Goal: Transaction & Acquisition: Purchase product/service

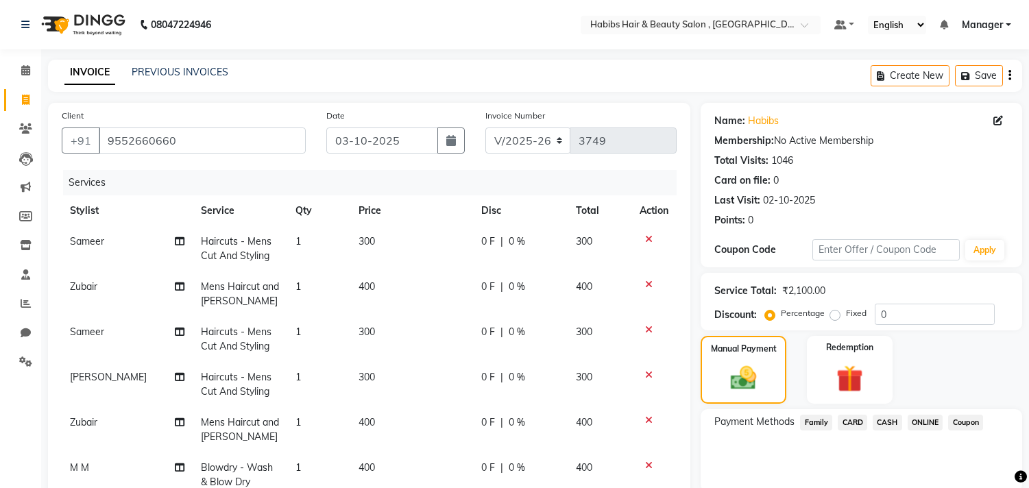
select select "4838"
select select "service"
select select "29954"
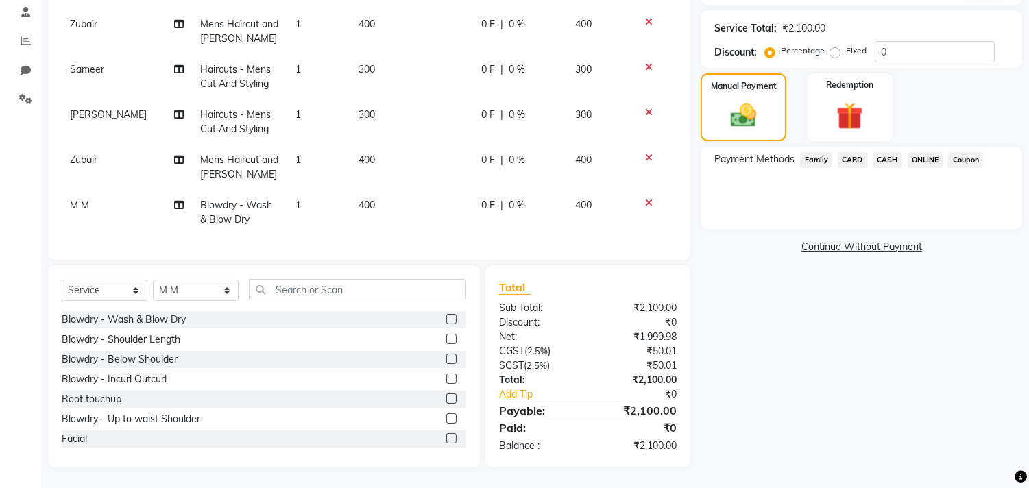
click at [454, 387] on div at bounding box center [456, 379] width 20 height 17
click at [466, 395] on div "Select Service Product Membership Package Voucher Prepaid Gift Card Select Styl…" at bounding box center [264, 366] width 432 height 202
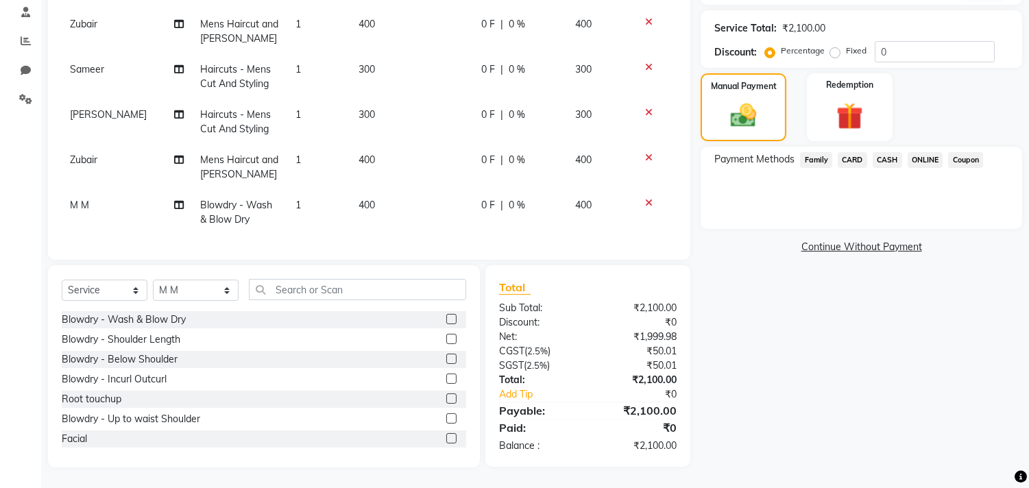
drag, startPoint x: 466, startPoint y: 395, endPoint x: 458, endPoint y: 396, distance: 8.3
click at [458, 396] on div "Select Service Product Membership Package Voucher Prepaid Gift Card Select Styl…" at bounding box center [264, 366] width 432 height 202
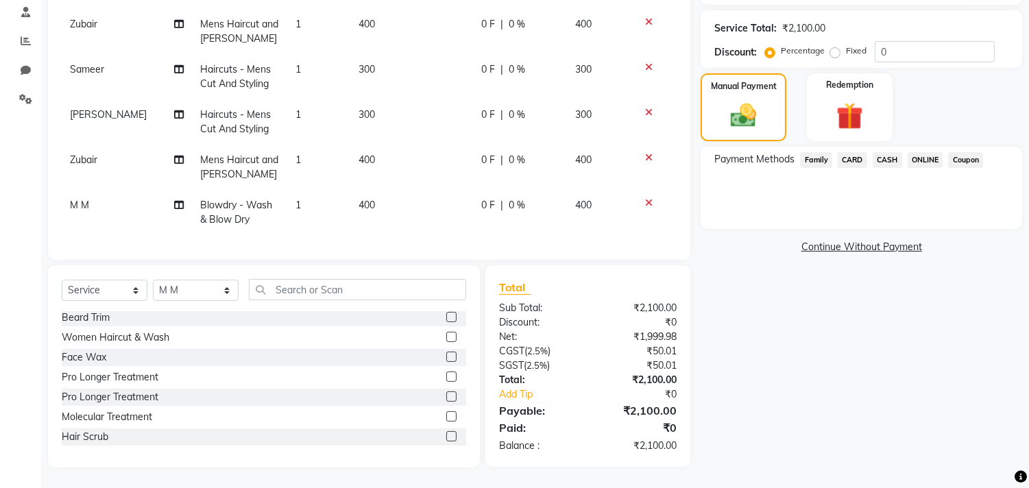
scroll to position [837, 0]
click at [446, 338] on label at bounding box center [451, 337] width 10 height 10
click at [446, 338] on input "checkbox" at bounding box center [450, 337] width 9 height 9
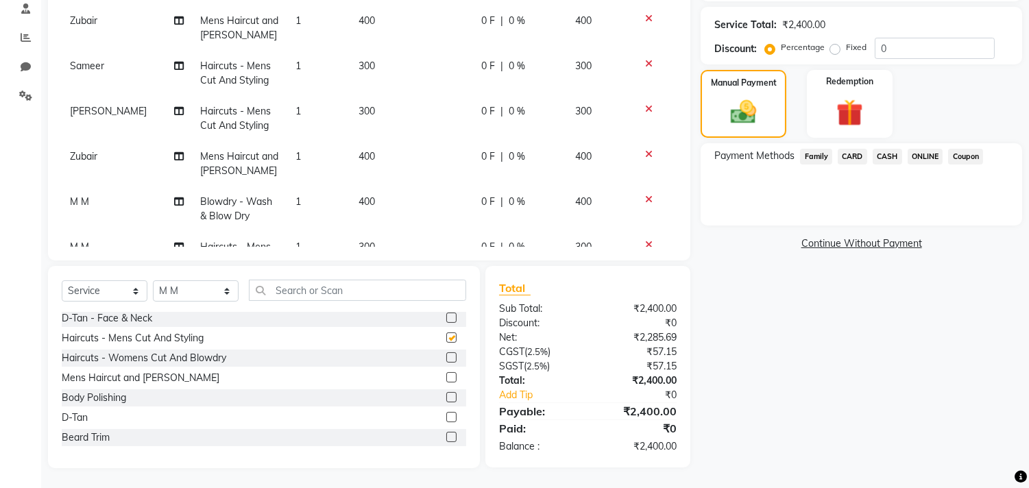
checkbox input "false"
click at [195, 303] on div "Select Service Product Membership Package Voucher Prepaid Gift Card Select Styl…" at bounding box center [264, 296] width 404 height 32
click at [202, 293] on select "Select Stylist [PERSON_NAME] Manager M M [PERSON_NAME] [PERSON_NAME] Reshma [PE…" at bounding box center [196, 290] width 86 height 21
select select "29957"
click at [153, 280] on select "Select Stylist [PERSON_NAME] Manager M M [PERSON_NAME] [PERSON_NAME] Reshma [PE…" at bounding box center [196, 290] width 86 height 21
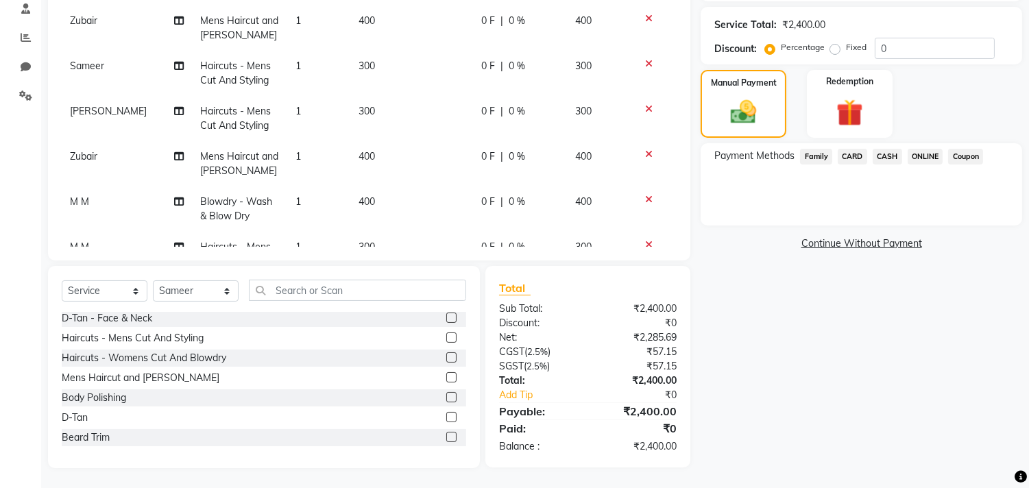
click at [446, 333] on label at bounding box center [451, 337] width 10 height 10
click at [446, 334] on input "checkbox" at bounding box center [450, 338] width 9 height 9
checkbox input "false"
click at [184, 286] on select "Select Stylist [PERSON_NAME] Manager M M [PERSON_NAME] [PERSON_NAME] Reshma [PE…" at bounding box center [196, 290] width 86 height 21
select select "29954"
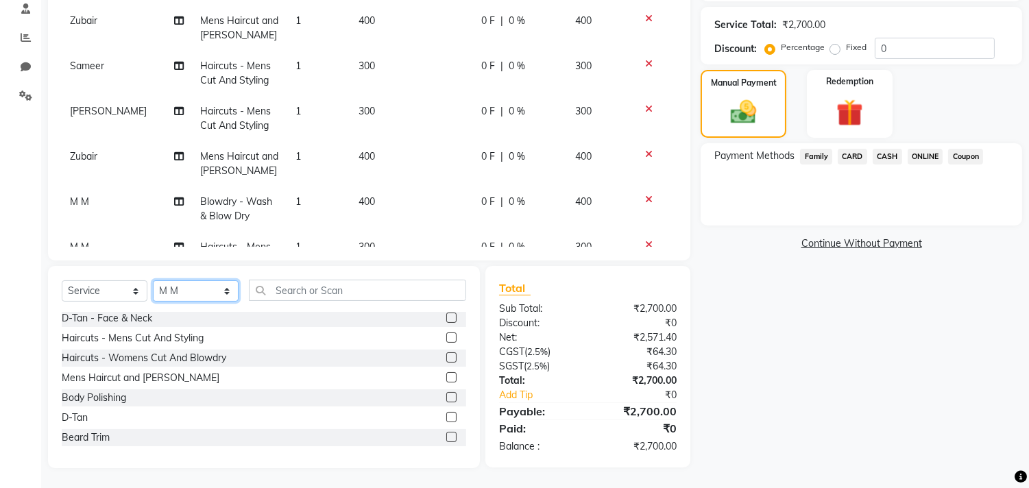
click at [153, 280] on select "Select Stylist [PERSON_NAME] Manager M M [PERSON_NAME] [PERSON_NAME] Reshma [PE…" at bounding box center [196, 290] width 86 height 21
click at [446, 336] on label at bounding box center [451, 337] width 10 height 10
click at [446, 336] on input "checkbox" at bounding box center [450, 338] width 9 height 9
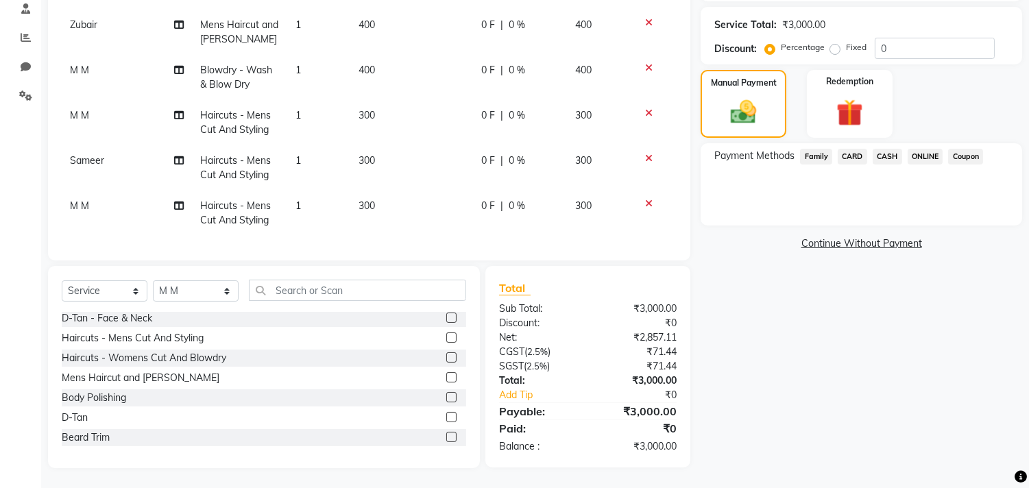
click at [446, 332] on label at bounding box center [451, 337] width 10 height 10
click at [446, 334] on input "checkbox" at bounding box center [450, 338] width 9 height 9
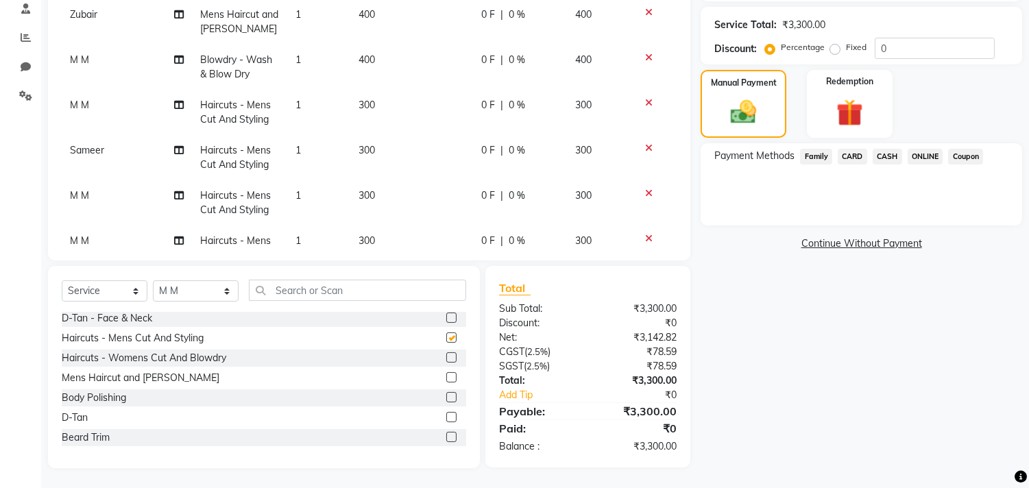
checkbox input "false"
click at [746, 337] on div "Name: Habibs Membership: No Active Membership Total Visits: 1046 Card on file: …" at bounding box center [867, 152] width 332 height 631
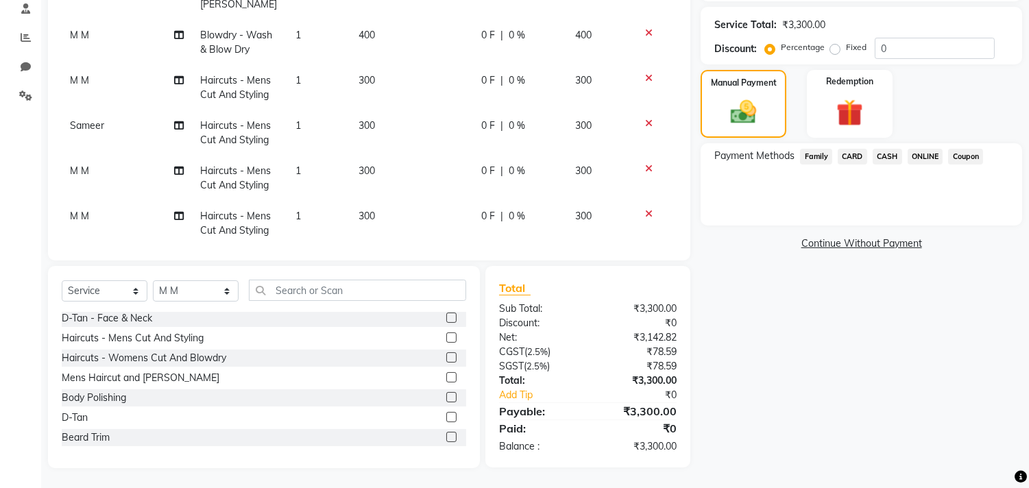
scroll to position [188, 0]
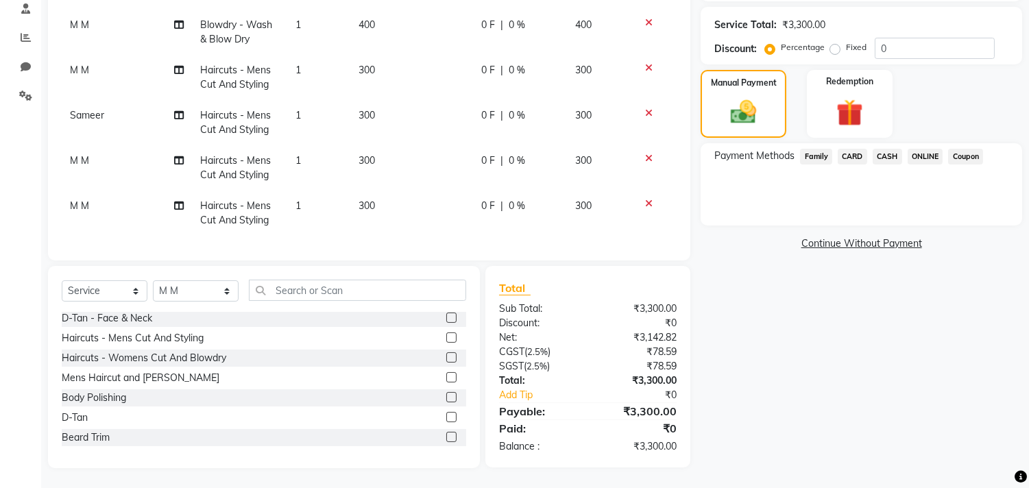
click at [688, 250] on div "Client +91 9552660660 Date 03-10-2025 Invoice Number V/2025 V/2025-26 3749 Serv…" at bounding box center [369, 49] width 642 height 424
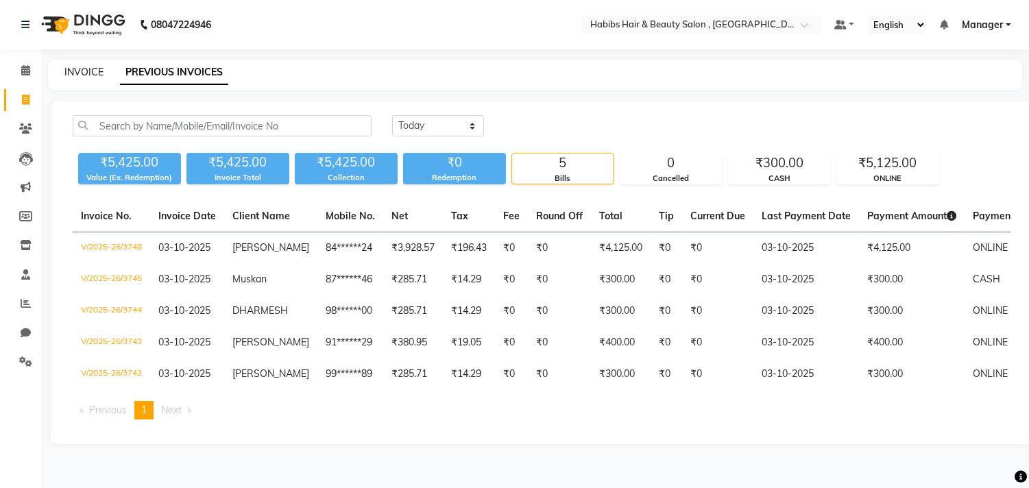
click at [97, 70] on link "INVOICE" at bounding box center [83, 72] width 39 height 12
select select "service"
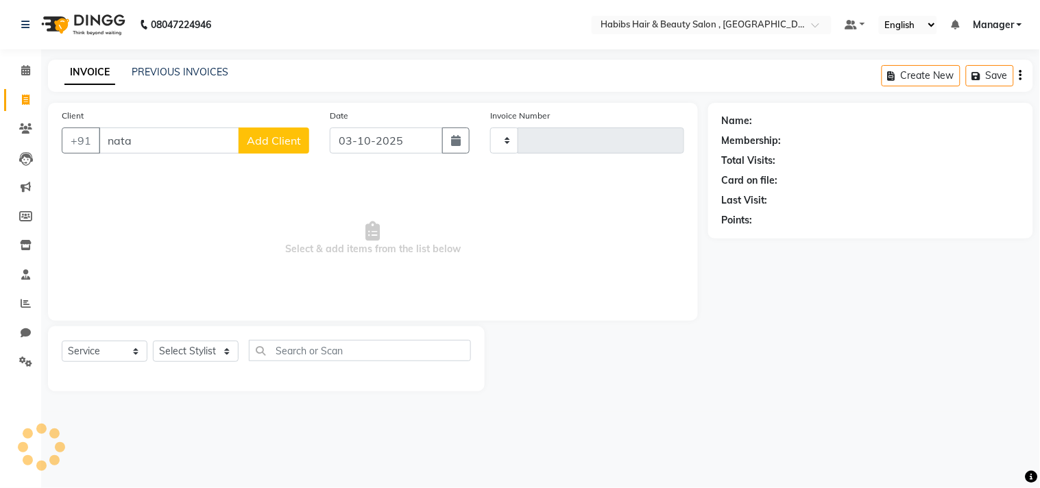
type input "natar"
select select "4838"
type input "3749"
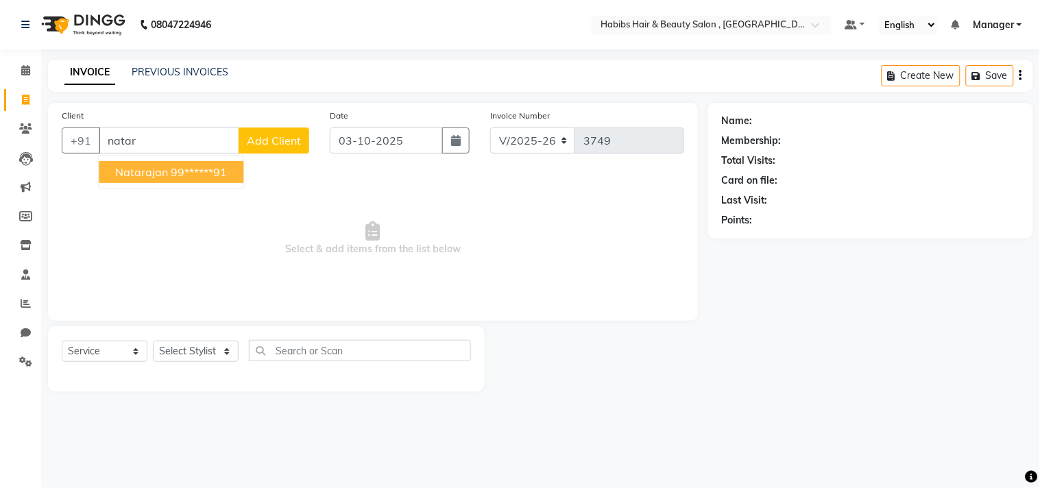
click at [177, 177] on ngb-highlight "99******91" at bounding box center [199, 172] width 56 height 14
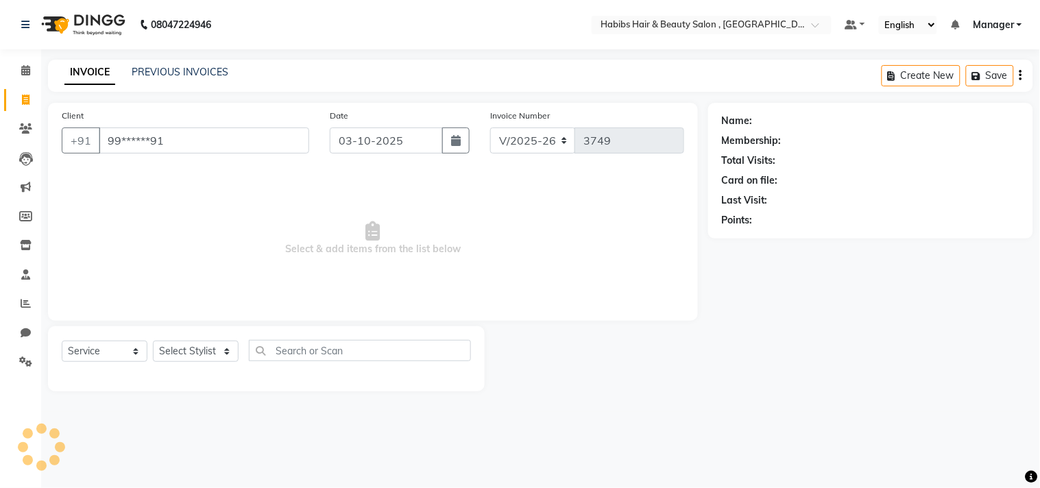
type input "99******91"
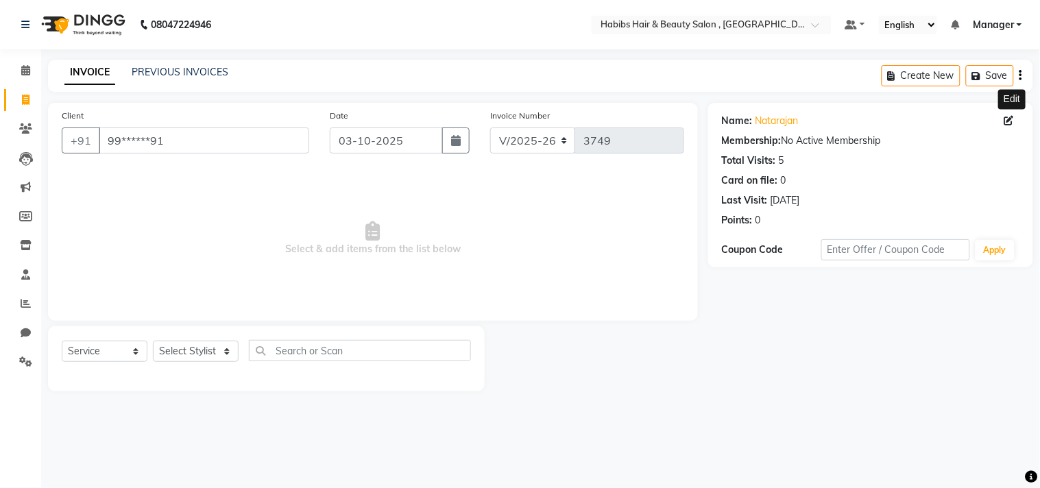
click at [1005, 123] on icon at bounding box center [1009, 121] width 10 height 10
select select
select select "[DEMOGRAPHIC_DATA]"
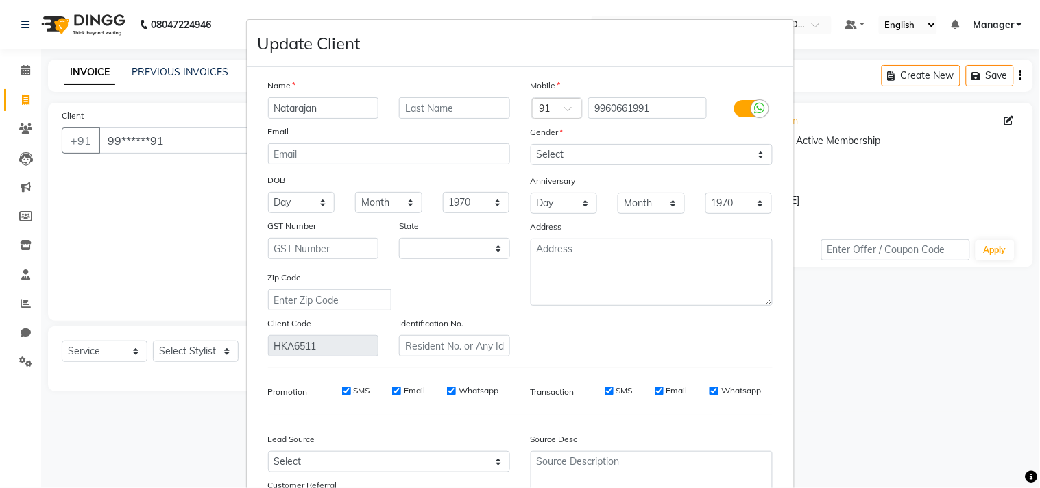
select select "22"
click at [727, 320] on div "Mobile Country Code × 91 9960661991 Gender Select [DEMOGRAPHIC_DATA] [DEMOGRAPH…" at bounding box center [651, 217] width 263 height 278
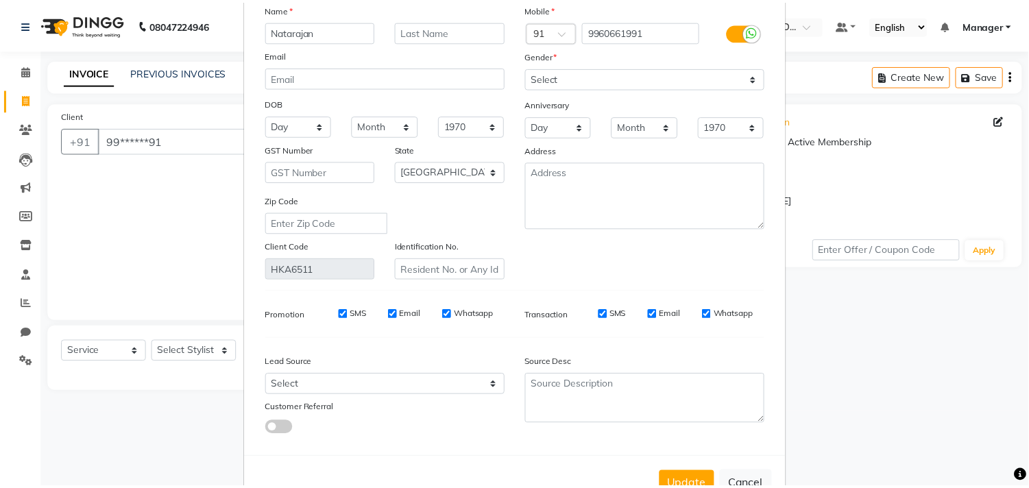
scroll to position [121, 0]
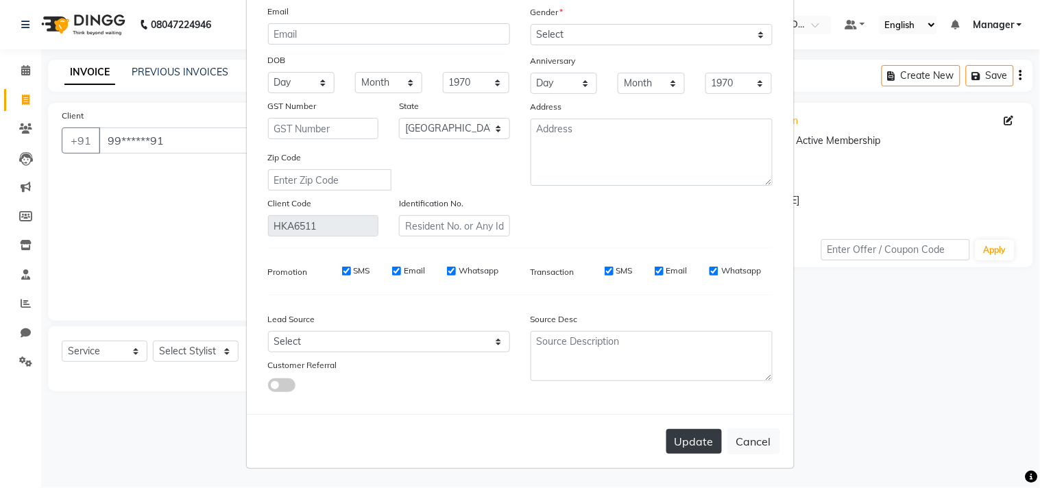
click at [690, 429] on button "Update" at bounding box center [694, 441] width 56 height 25
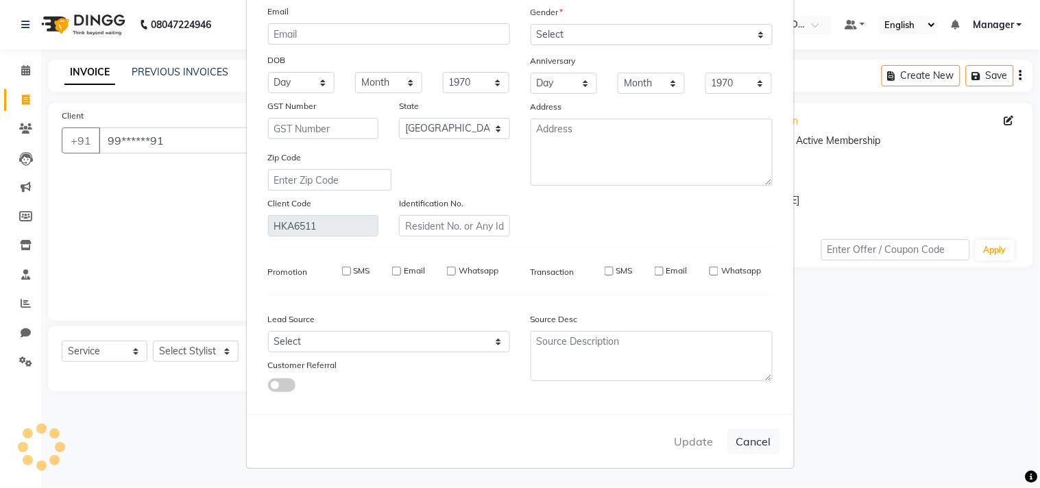
select select
select select "null"
select select
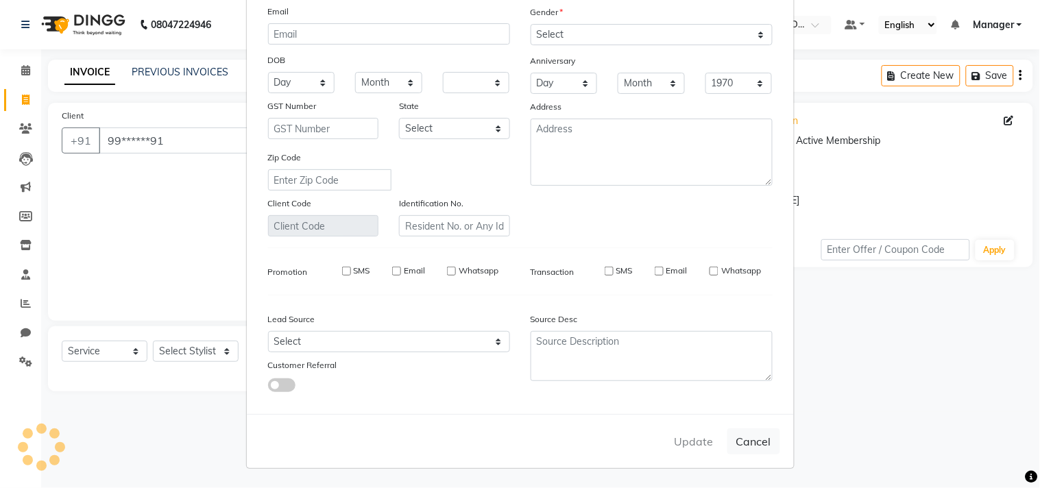
select select
checkbox input "false"
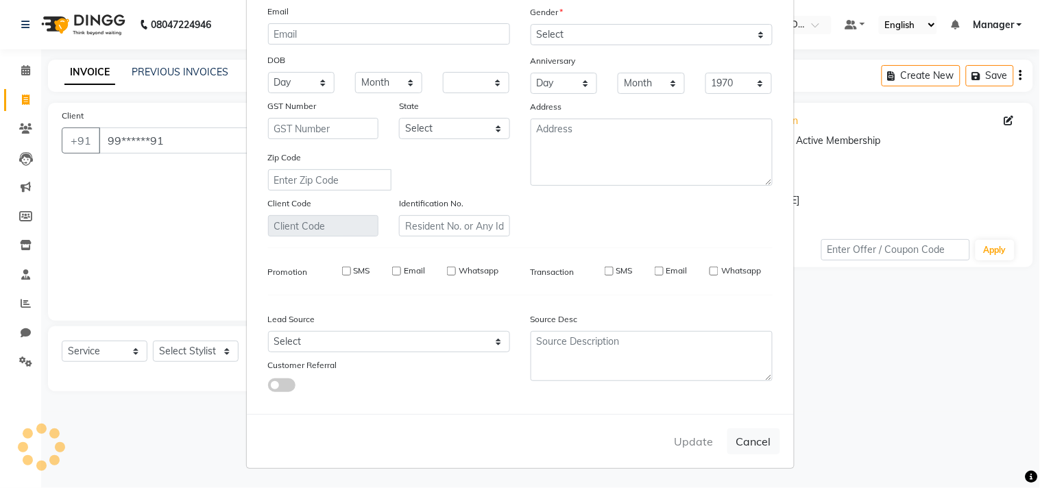
checkbox input "false"
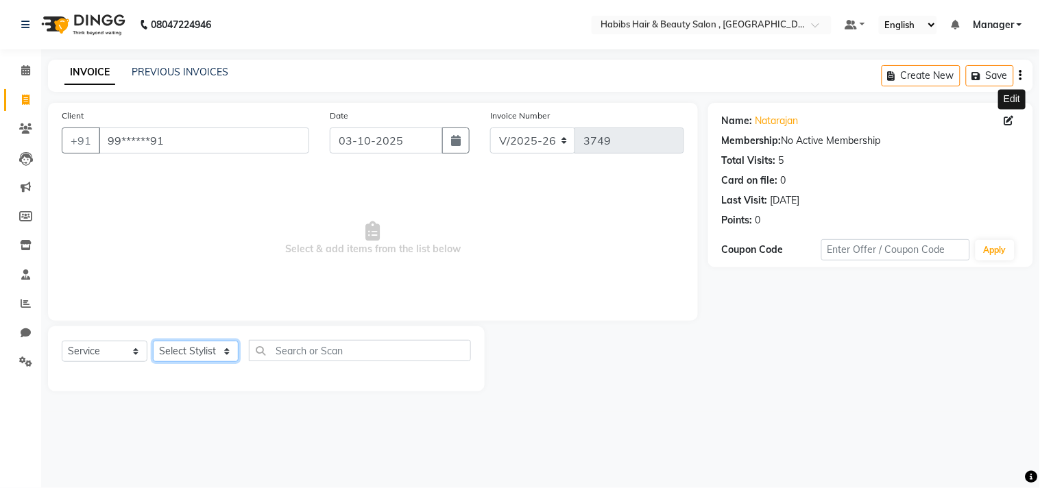
click at [175, 348] on select "Select Stylist [PERSON_NAME] Manager M M [PERSON_NAME] [PERSON_NAME] Reshma [PE…" at bounding box center [196, 351] width 86 height 21
select select "29954"
click at [153, 341] on select "Select Stylist [PERSON_NAME] Manager M M [PERSON_NAME] [PERSON_NAME] Reshma [PE…" at bounding box center [196, 351] width 86 height 21
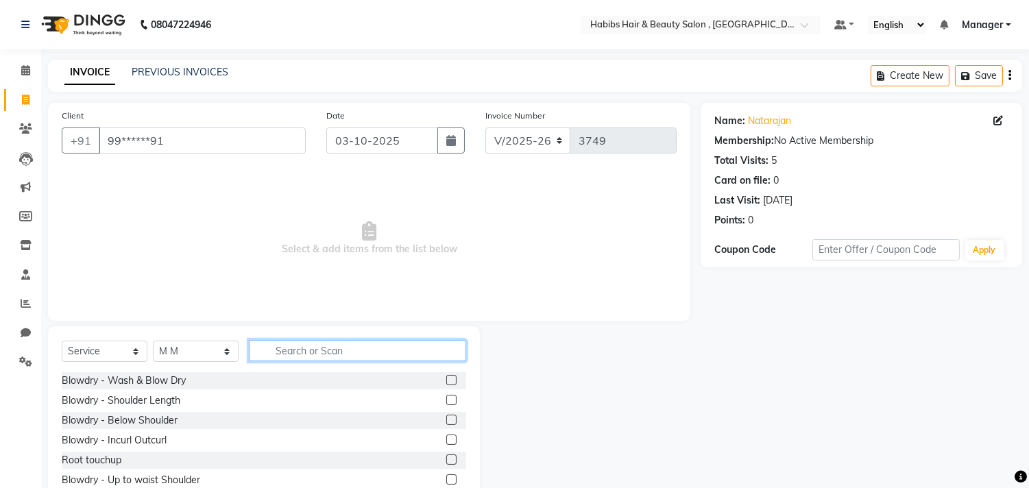
click at [326, 350] on input "text" at bounding box center [357, 350] width 217 height 21
type input "color"
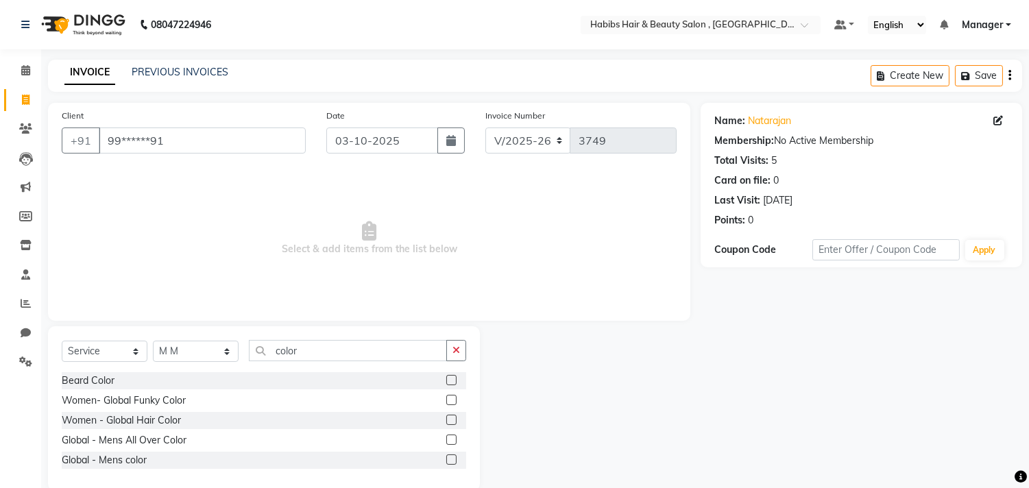
click at [449, 441] on label at bounding box center [451, 440] width 10 height 10
click at [449, 441] on input "checkbox" at bounding box center [450, 440] width 9 height 9
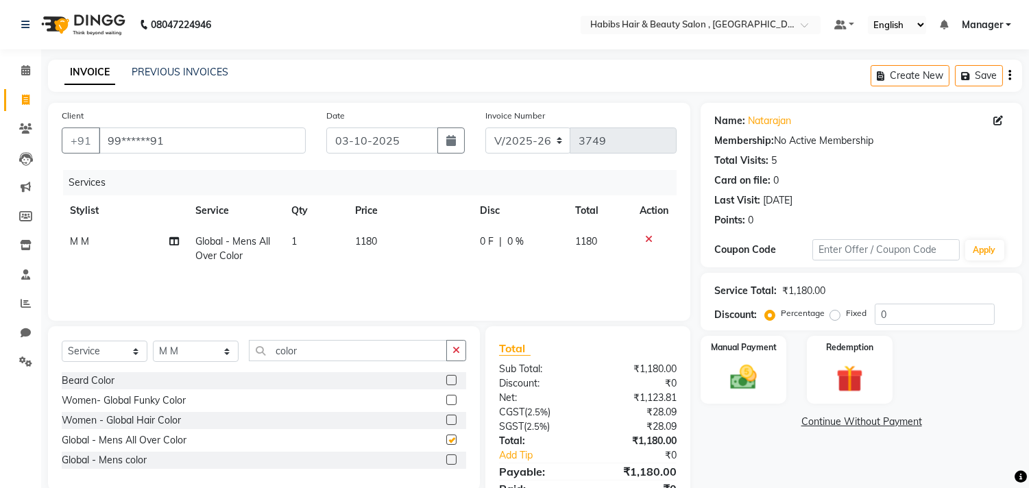
checkbox input "false"
click at [408, 243] on td "1180" at bounding box center [409, 248] width 125 height 45
select select "29954"
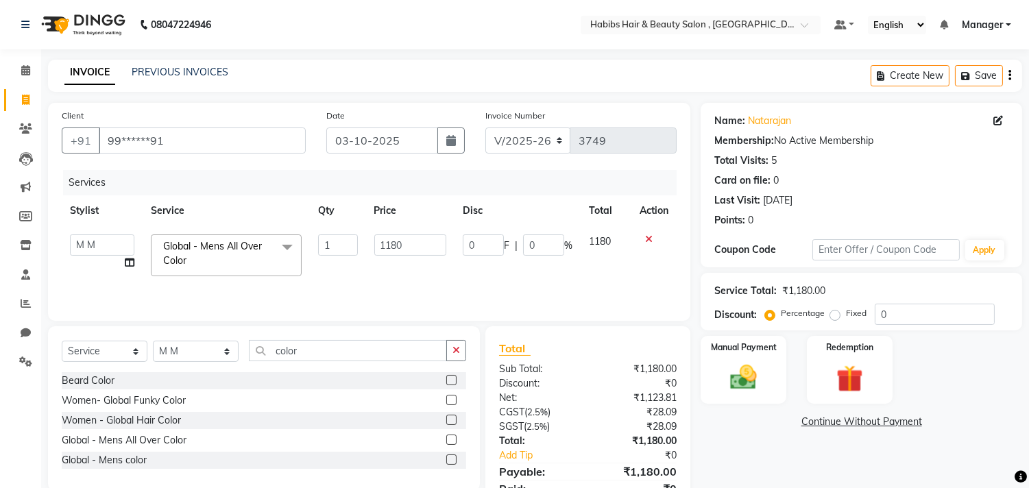
click at [408, 243] on input "1180" at bounding box center [410, 244] width 72 height 21
type input "1050"
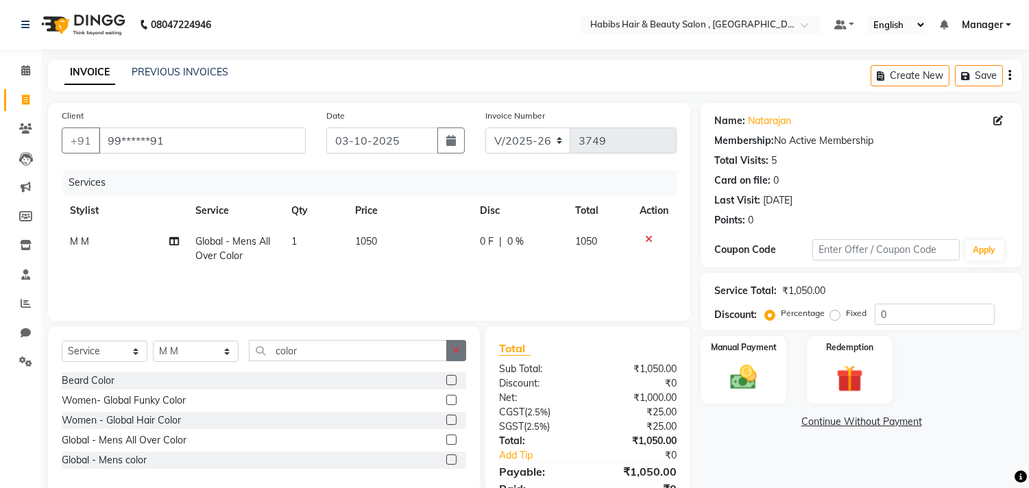
click at [451, 351] on button "button" at bounding box center [456, 350] width 20 height 21
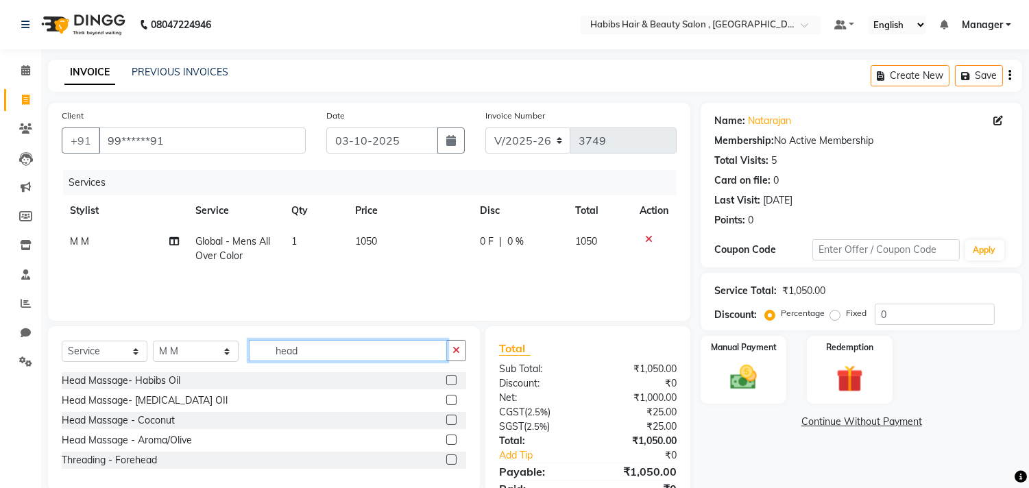
type input "head"
click at [450, 378] on label at bounding box center [451, 380] width 10 height 10
click at [450, 378] on input "checkbox" at bounding box center [450, 380] width 9 height 9
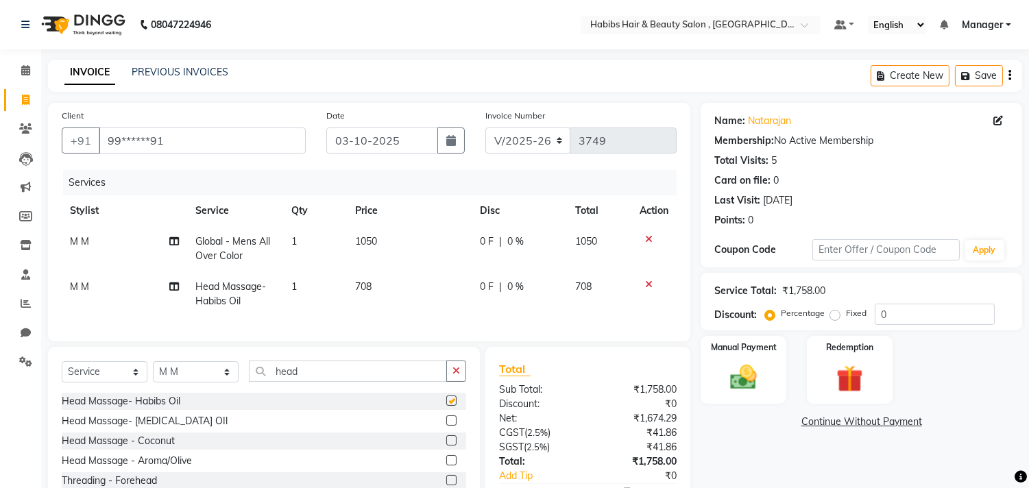
checkbox input "false"
click at [389, 289] on td "708" at bounding box center [409, 293] width 125 height 45
select select "29954"
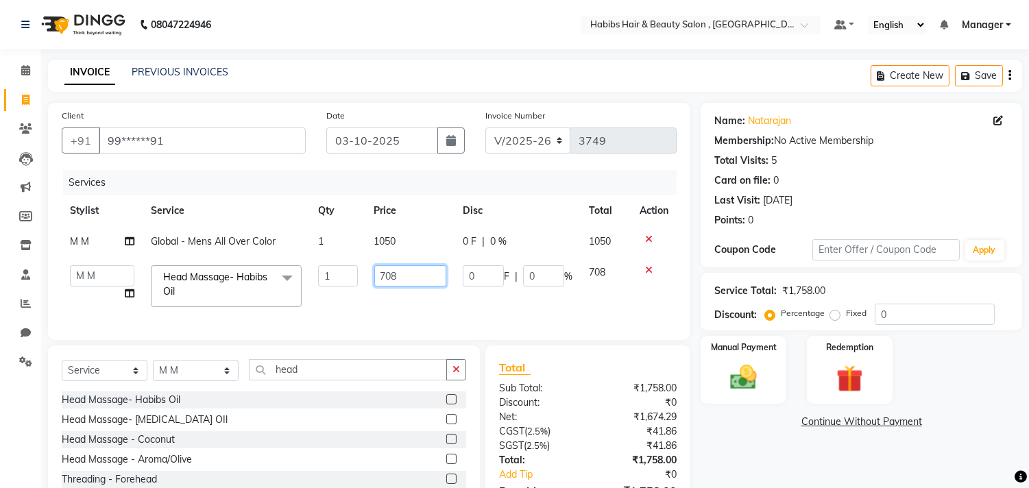
click at [401, 280] on input "708" at bounding box center [410, 275] width 72 height 21
type input "630"
click at [402, 280] on input "630" at bounding box center [410, 275] width 72 height 21
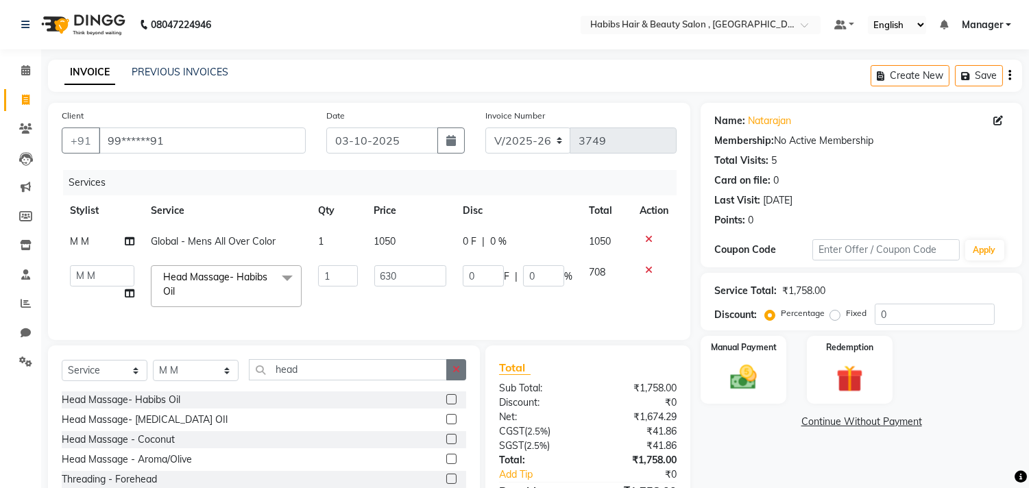
click at [456, 374] on icon "button" at bounding box center [456, 370] width 8 height 10
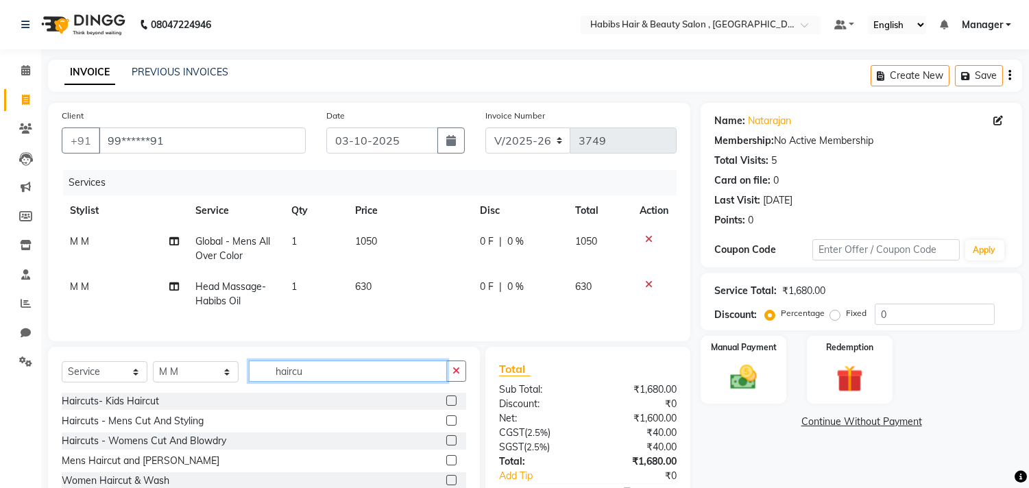
type input "haircu"
click at [450, 426] on label at bounding box center [451, 420] width 10 height 10
click at [450, 426] on input "checkbox" at bounding box center [450, 421] width 9 height 9
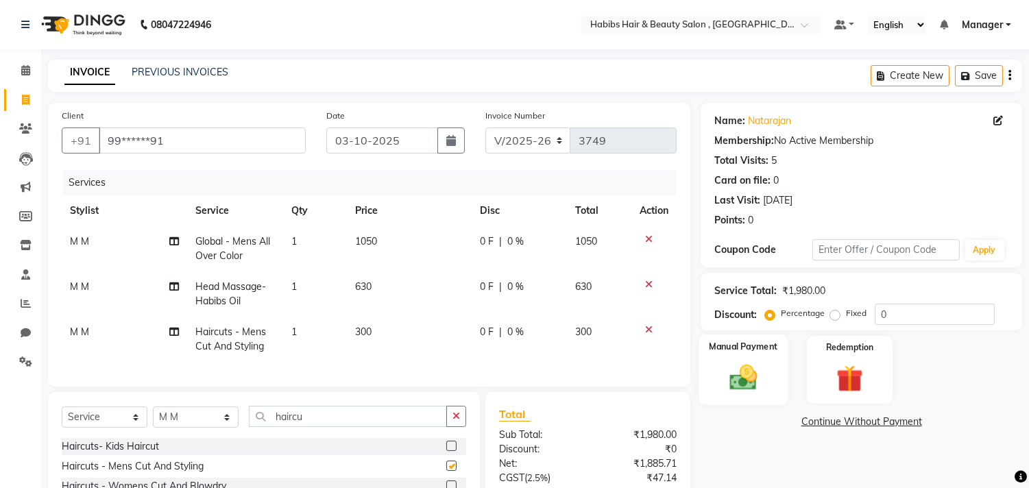
checkbox input "false"
click at [744, 385] on img at bounding box center [743, 378] width 45 height 32
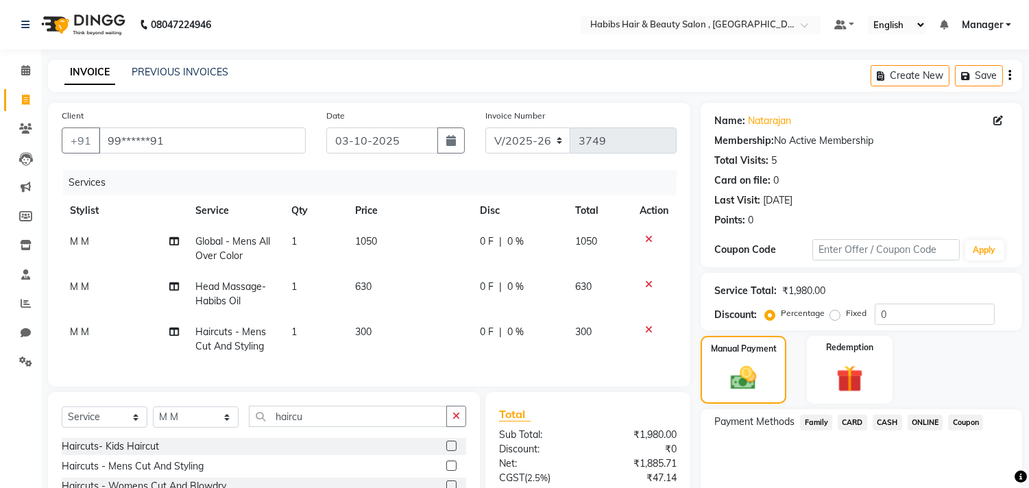
click at [920, 418] on span "ONLINE" at bounding box center [926, 423] width 36 height 16
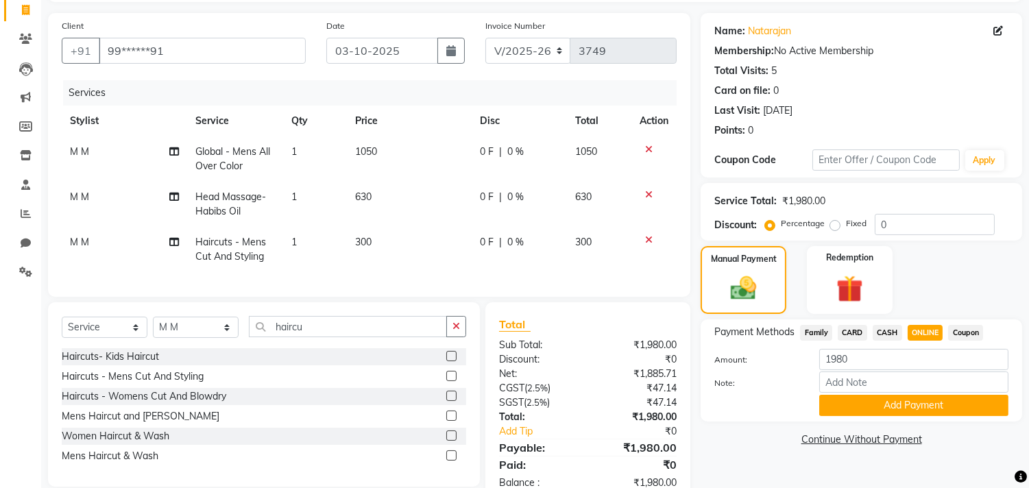
scroll to position [138, 0]
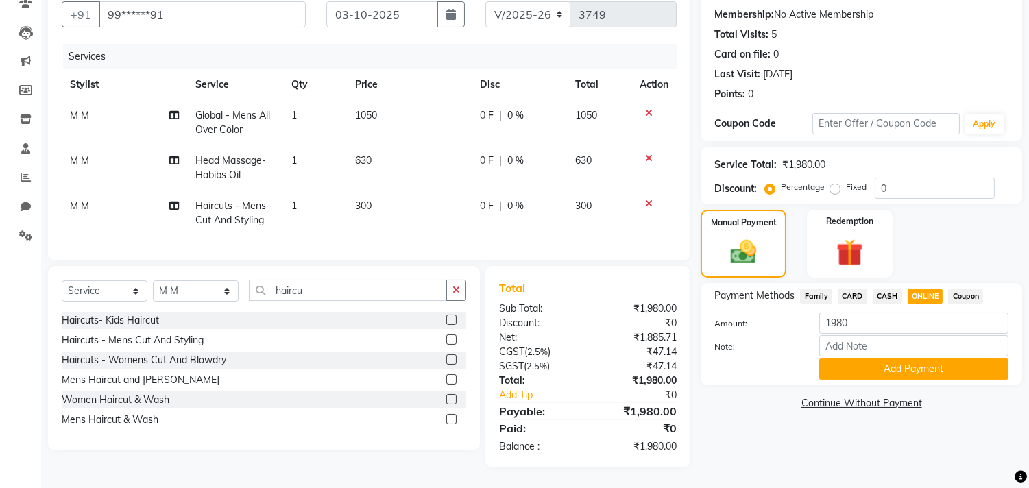
drag, startPoint x: 920, startPoint y: 418, endPoint x: 944, endPoint y: 374, distance: 50.0
click at [944, 374] on div "Name: Natarajan Membership: No Active Membership Total Visits: 5 Card on file: …" at bounding box center [867, 222] width 332 height 491
click at [952, 366] on button "Add Payment" at bounding box center [913, 369] width 189 height 21
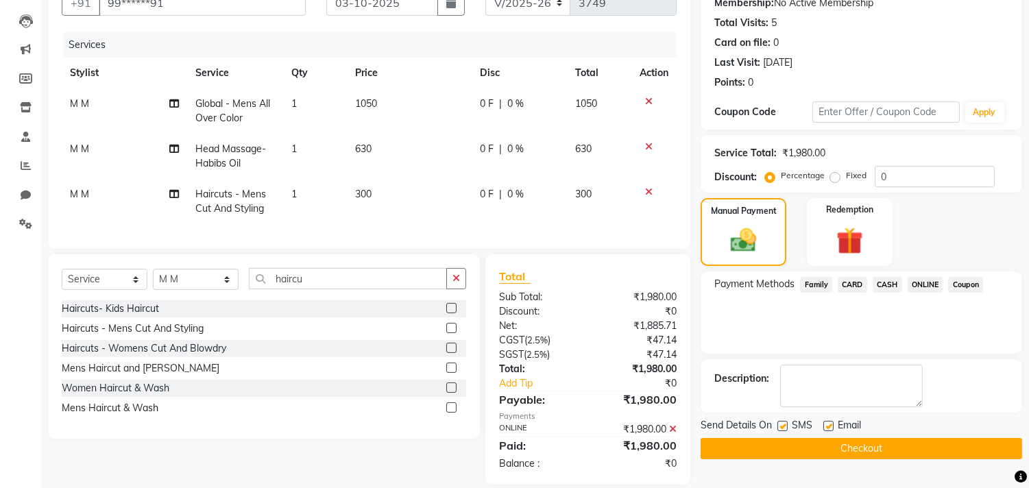
click at [936, 446] on button "Checkout" at bounding box center [862, 448] width 322 height 21
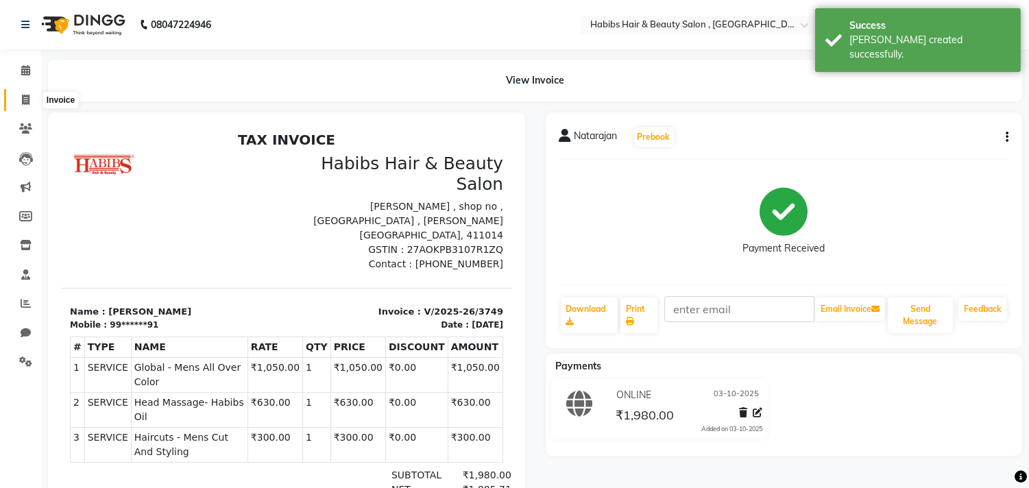
click at [32, 93] on span at bounding box center [26, 101] width 24 height 16
select select "service"
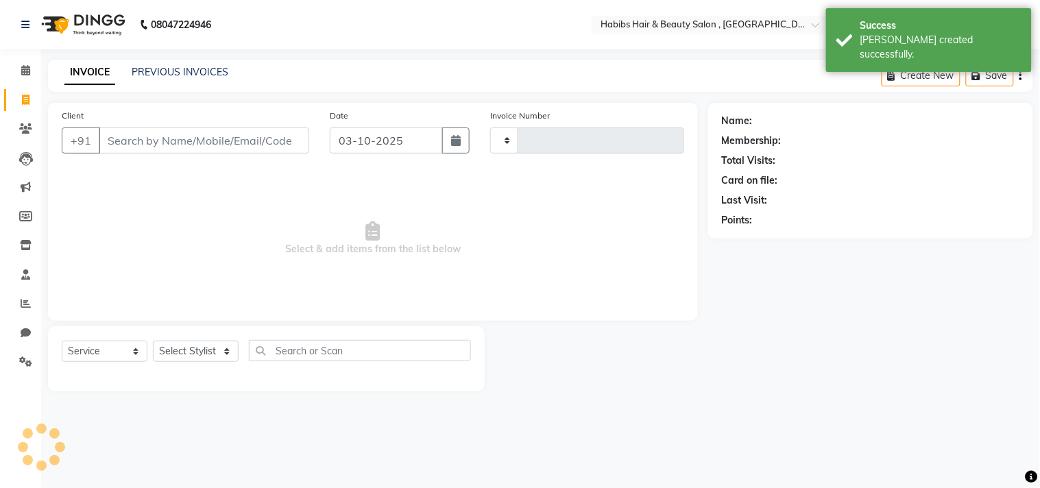
type input "3750"
select select "4838"
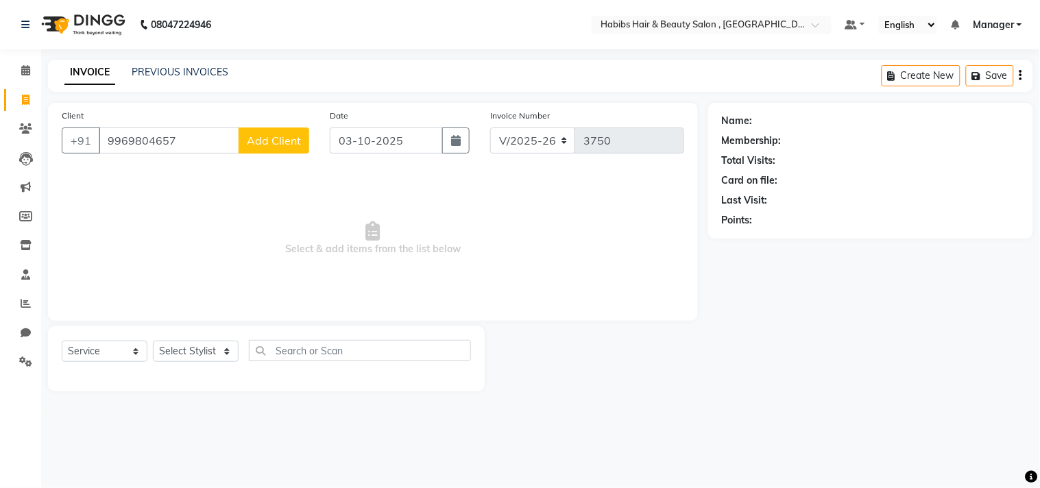
type input "9969804657"
click at [286, 134] on span "Add Client" at bounding box center [274, 141] width 54 height 14
select select "22"
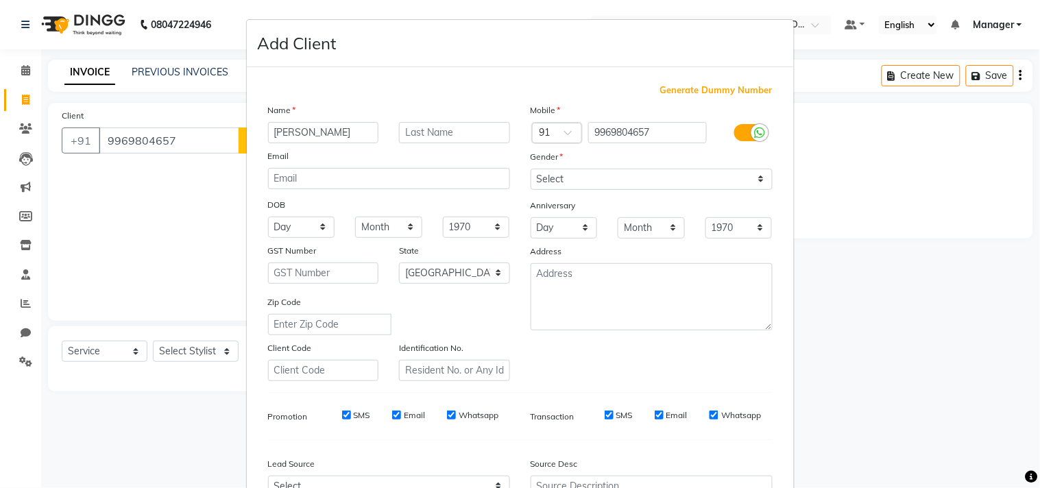
type input "[PERSON_NAME]"
click at [579, 182] on select "Select [DEMOGRAPHIC_DATA] [DEMOGRAPHIC_DATA] Other Prefer Not To Say" at bounding box center [652, 179] width 242 height 21
select select "[DEMOGRAPHIC_DATA]"
click at [531, 169] on select "Select [DEMOGRAPHIC_DATA] [DEMOGRAPHIC_DATA] Other Prefer Not To Say" at bounding box center [652, 179] width 242 height 21
click at [673, 355] on div "Mobile Country Code × 91 9969804657 Gender Select [DEMOGRAPHIC_DATA] [DEMOGRAPH…" at bounding box center [651, 242] width 263 height 278
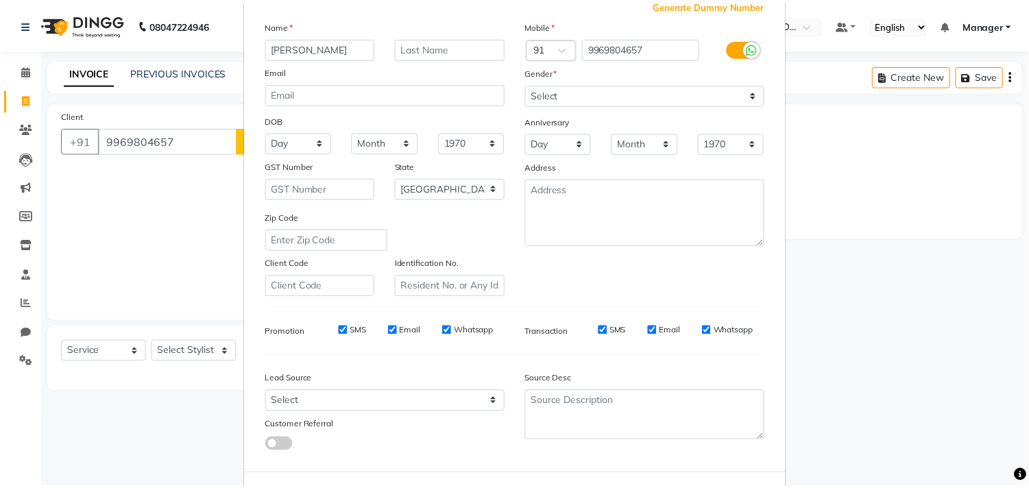
scroll to position [145, 0]
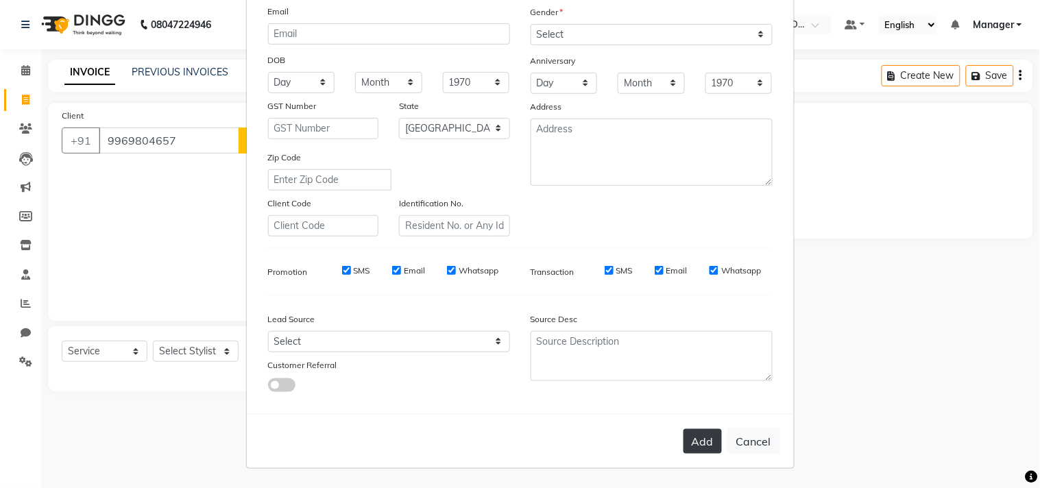
click at [691, 435] on button "Add" at bounding box center [702, 441] width 38 height 25
type input "99******57"
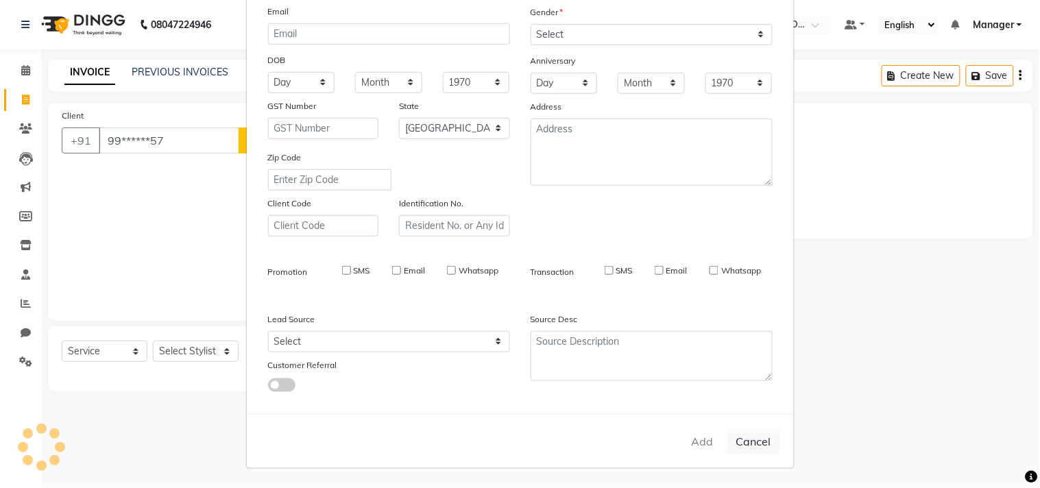
select select
select select "null"
select select
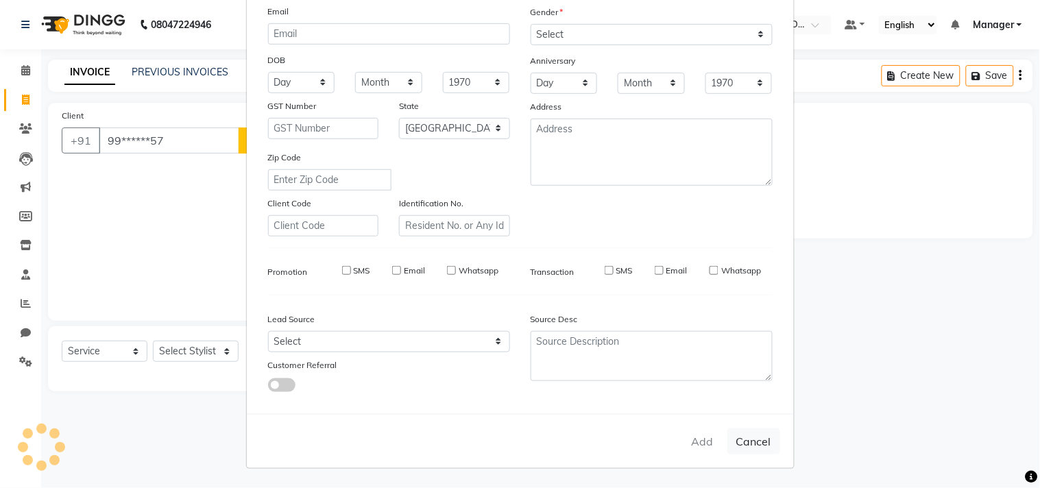
select select
checkbox input "false"
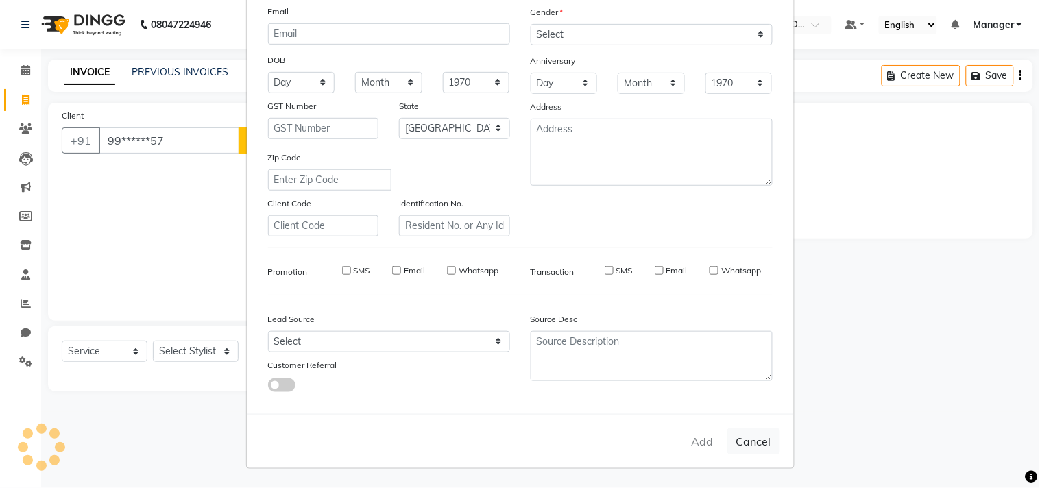
checkbox input "false"
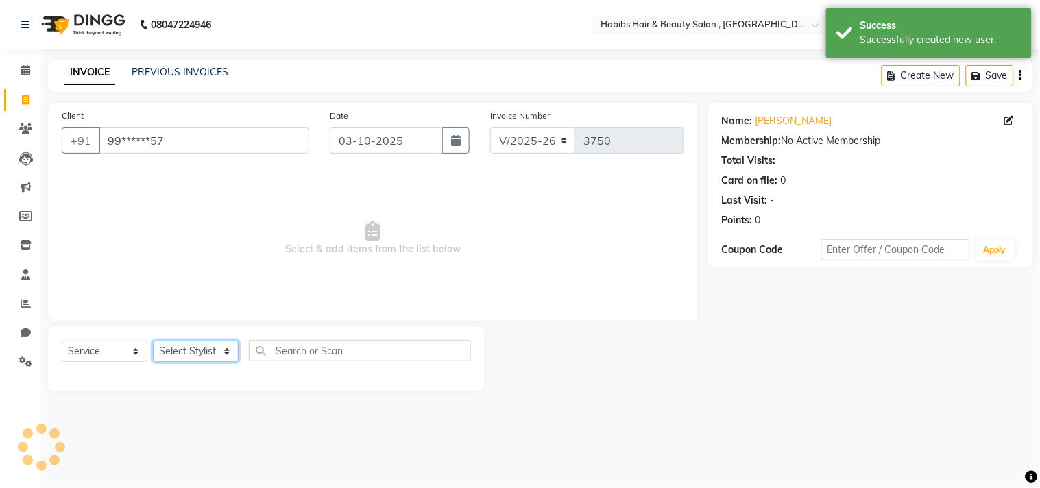
click at [187, 361] on select "Select Stylist [PERSON_NAME] Manager M M [PERSON_NAME] [PERSON_NAME] Reshma [PE…" at bounding box center [196, 351] width 86 height 21
select select "75550"
click at [153, 341] on select "Select Stylist [PERSON_NAME] Manager M M [PERSON_NAME] [PERSON_NAME] Reshma [PE…" at bounding box center [196, 351] width 86 height 21
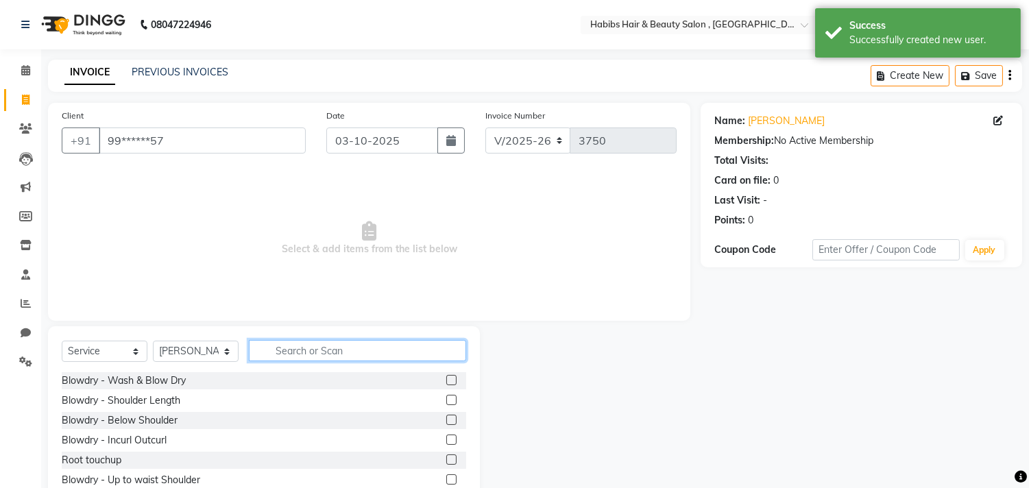
click at [325, 343] on input "text" at bounding box center [357, 350] width 217 height 21
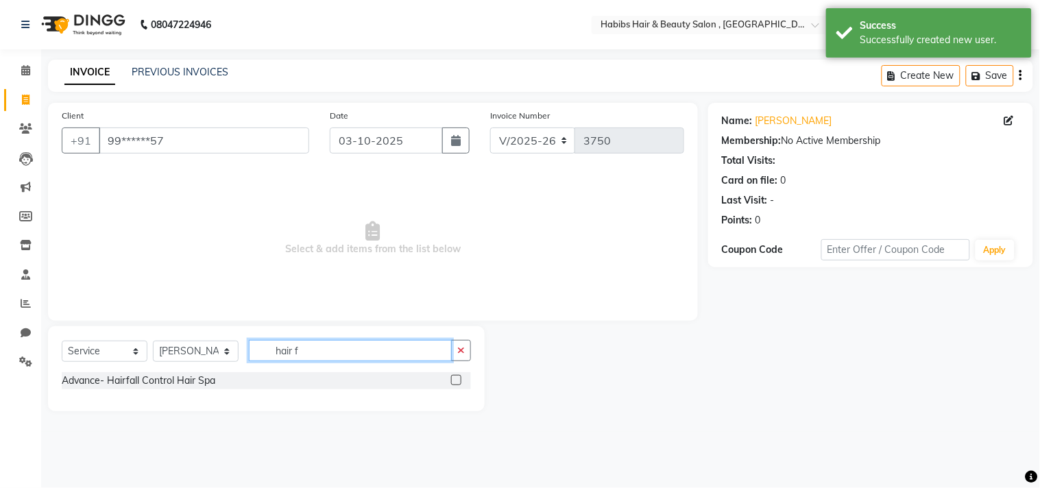
type input "hair f"
click at [456, 377] on label at bounding box center [456, 380] width 10 height 10
click at [456, 377] on input "checkbox" at bounding box center [455, 380] width 9 height 9
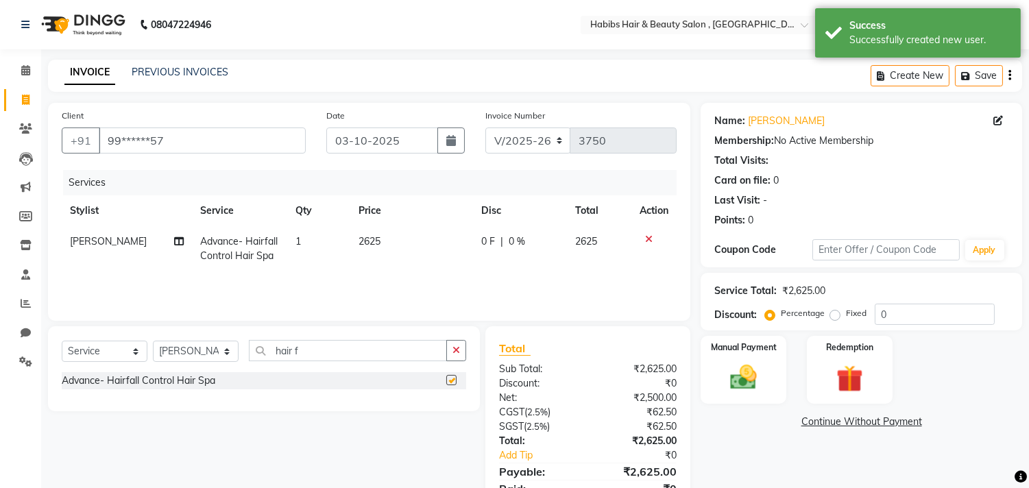
checkbox input "false"
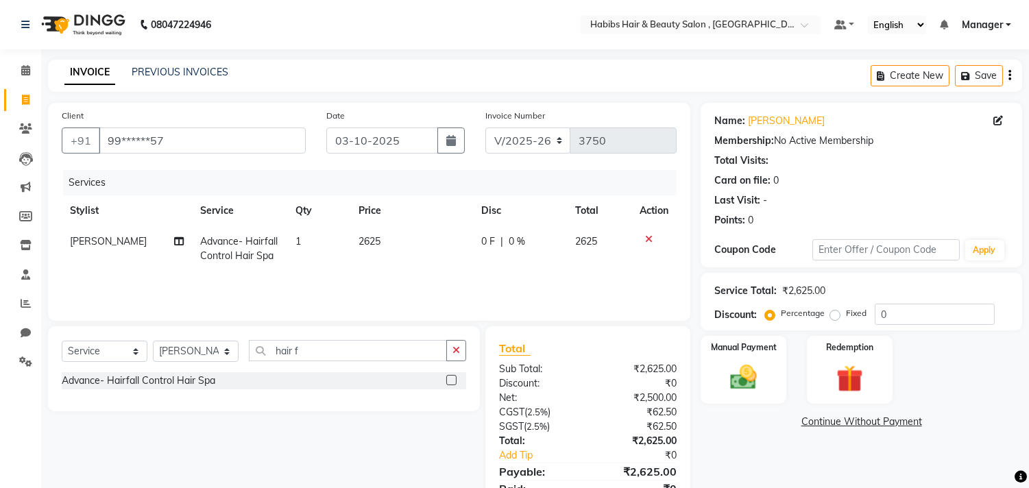
click at [385, 245] on td "2625" at bounding box center [411, 248] width 123 height 45
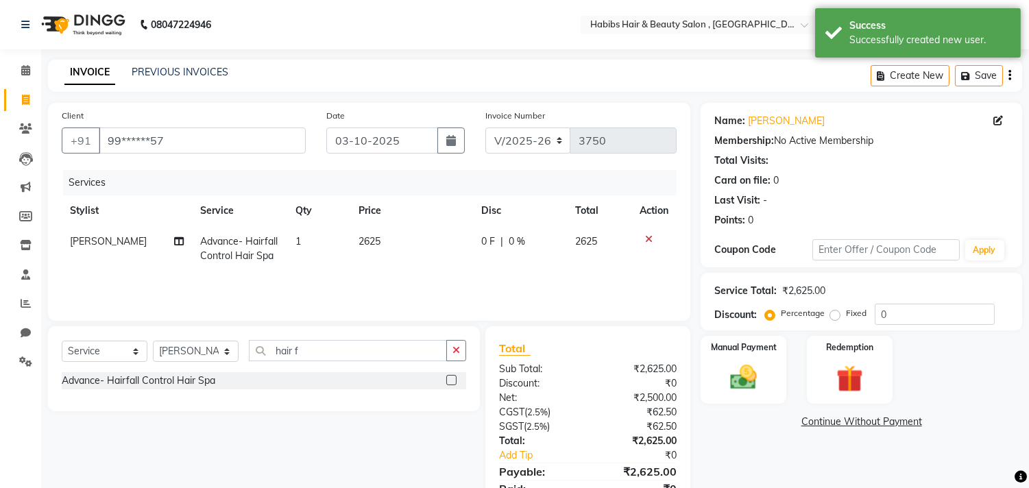
select select "75550"
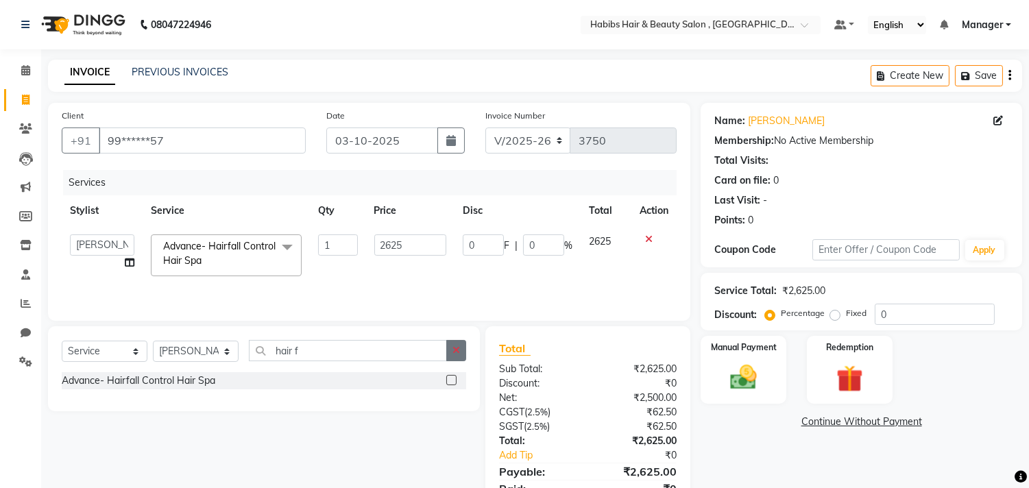
click at [455, 347] on icon "button" at bounding box center [456, 351] width 8 height 10
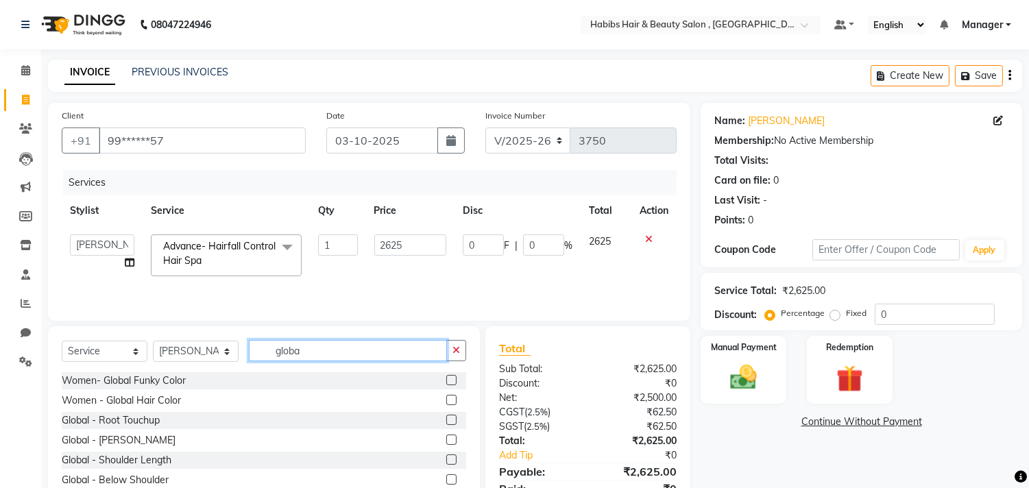
type input "globa"
click at [446, 400] on label at bounding box center [451, 400] width 10 height 10
click at [446, 400] on input "checkbox" at bounding box center [450, 400] width 9 height 9
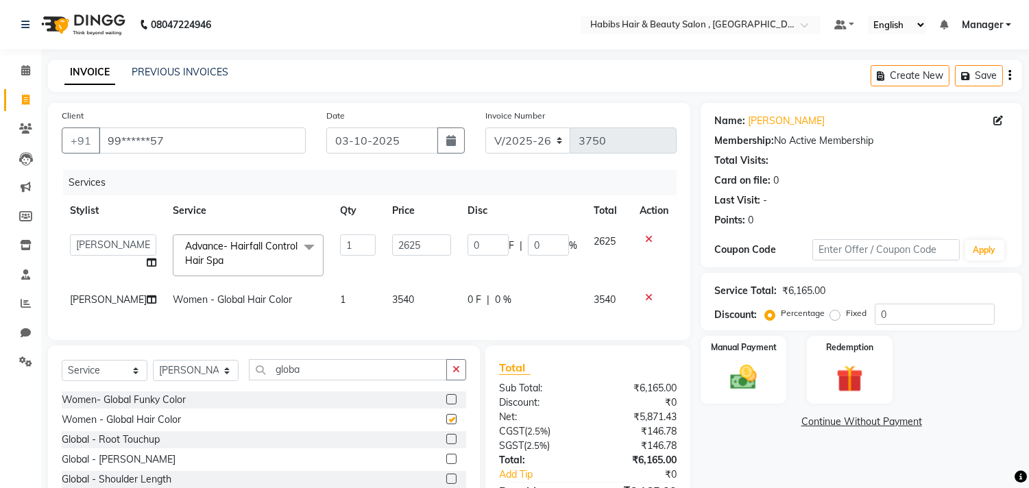
checkbox input "false"
click at [408, 298] on td "3540" at bounding box center [421, 299] width 75 height 31
select select "75550"
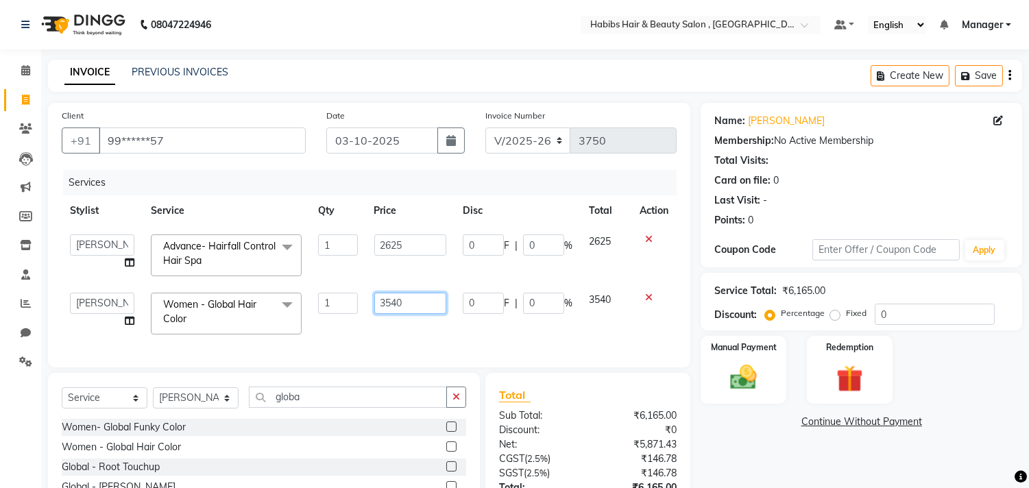
drag, startPoint x: 425, startPoint y: 285, endPoint x: 425, endPoint y: 298, distance: 13.0
click at [425, 298] on td "3540" at bounding box center [410, 313] width 88 height 58
click at [425, 298] on input "3540" at bounding box center [410, 303] width 72 height 21
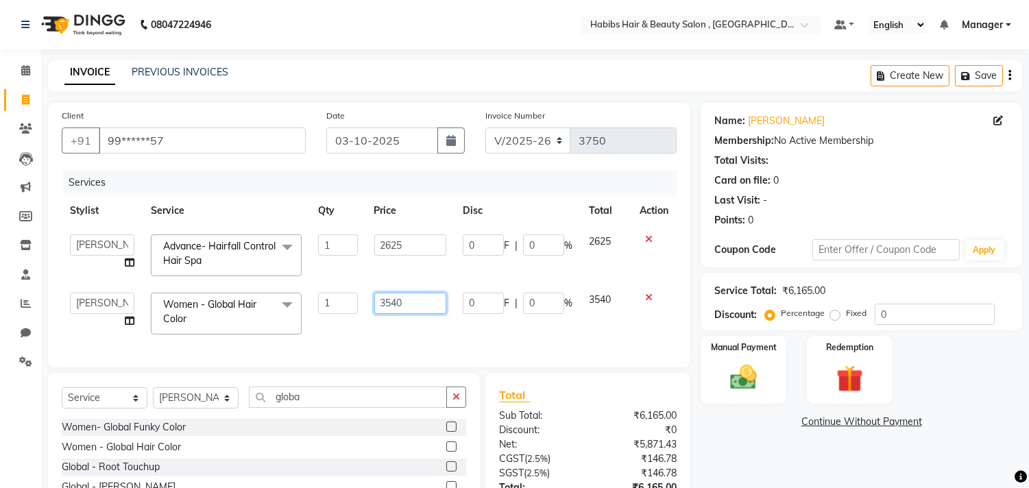
click at [425, 298] on input "3540" at bounding box center [410, 303] width 72 height 21
type input "3675"
click at [201, 412] on div "Select Service Product Membership Package Voucher Prepaid Gift Card Select Styl…" at bounding box center [264, 474] width 432 height 202
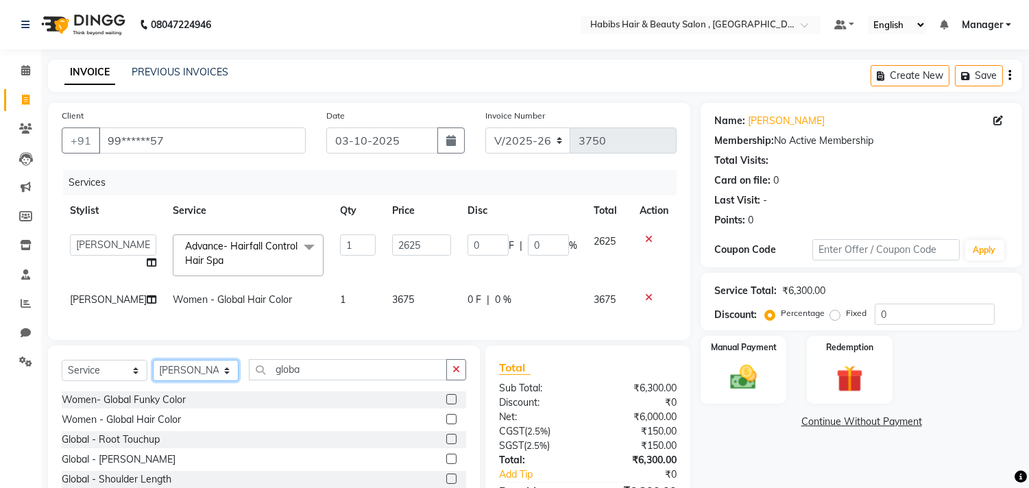
select select "29957"
click at [153, 372] on select "Select Stylist [PERSON_NAME] Manager M M [PERSON_NAME] [PERSON_NAME] Reshma [PE…" at bounding box center [196, 370] width 86 height 21
click at [450, 380] on button "button" at bounding box center [456, 369] width 20 height 21
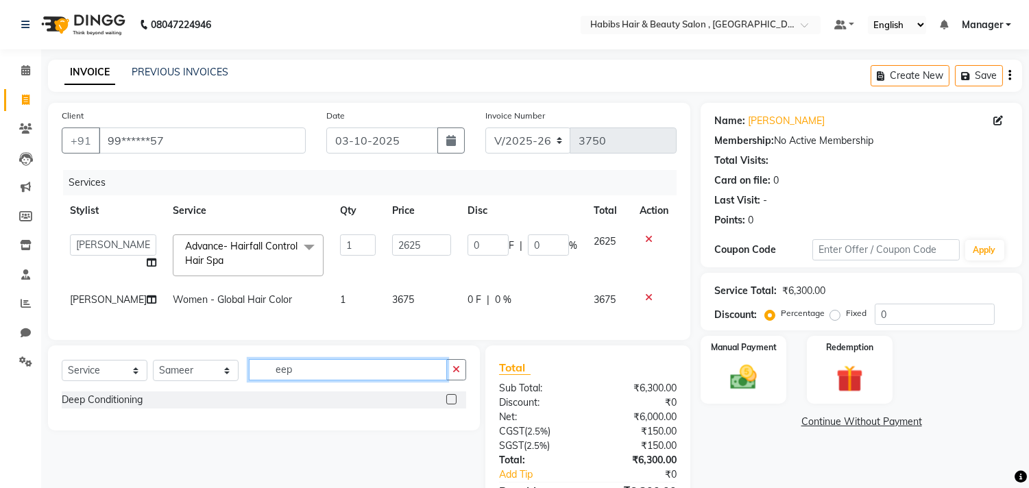
type input "eep"
click at [450, 404] on label at bounding box center [451, 399] width 10 height 10
click at [450, 404] on input "checkbox" at bounding box center [450, 400] width 9 height 9
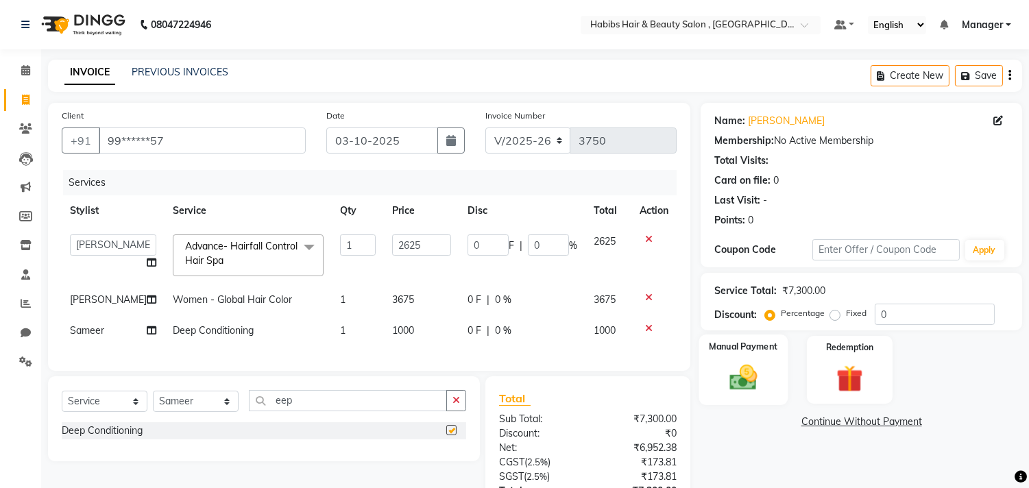
checkbox input "false"
click at [703, 371] on div "Manual Payment" at bounding box center [743, 370] width 89 height 70
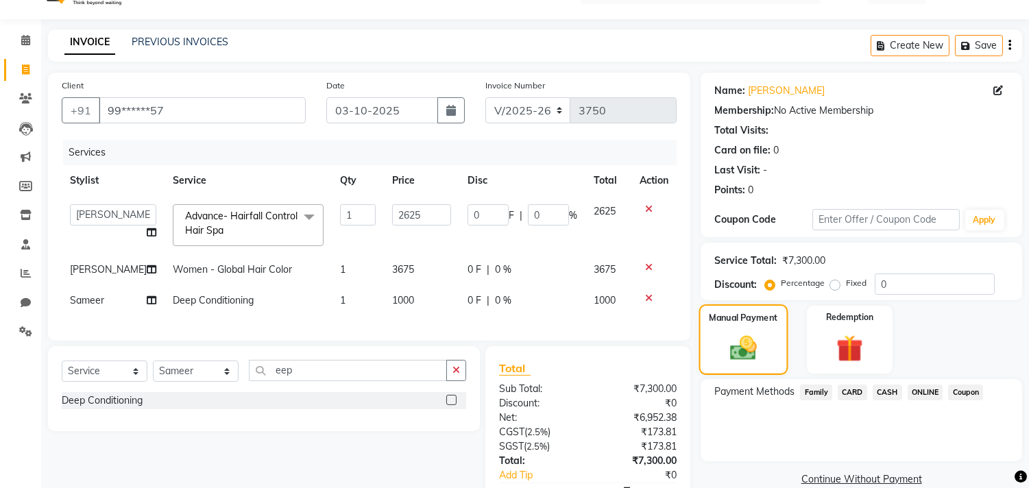
scroll to position [121, 0]
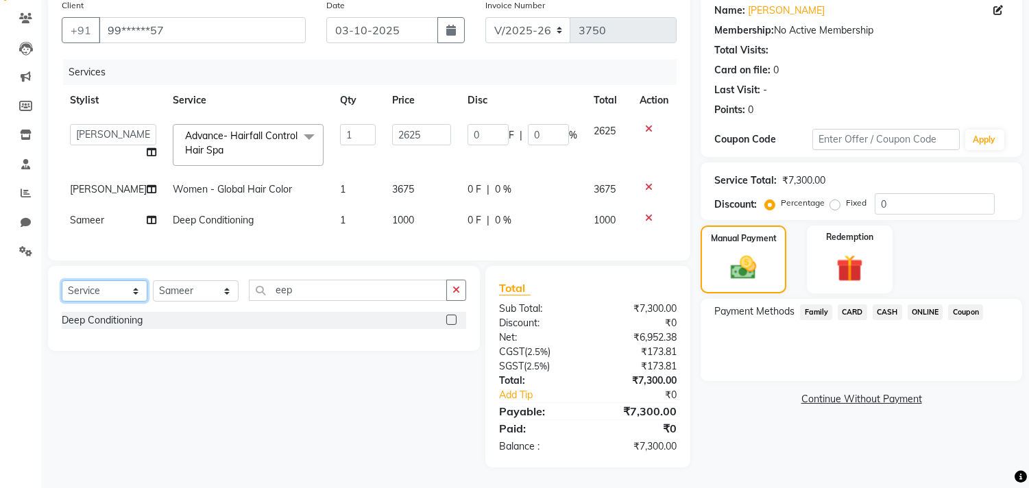
click at [89, 290] on select "Select Service Product Membership Package Voucher Prepaid Gift Card" at bounding box center [105, 290] width 86 height 21
select select "product"
click at [62, 281] on select "Select Service Product Membership Package Voucher Prepaid Gift Card" at bounding box center [105, 290] width 86 height 21
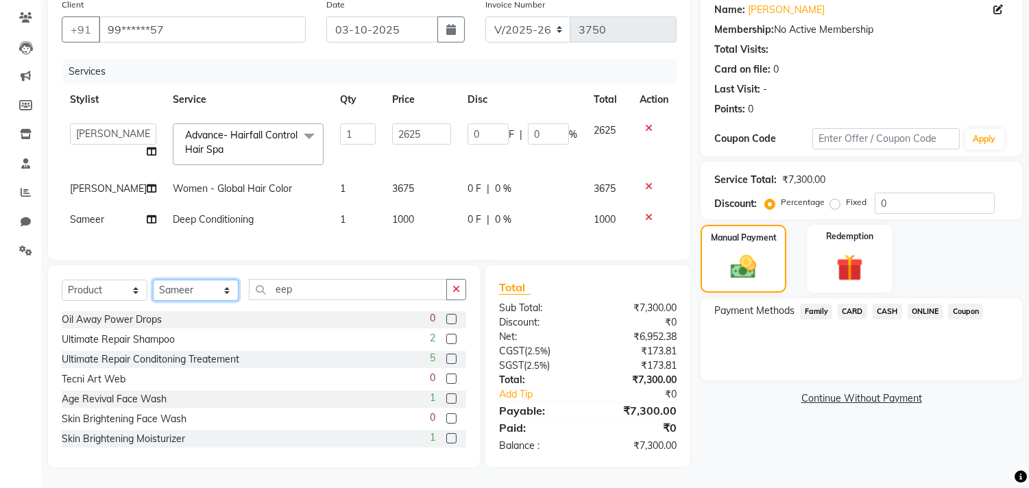
click at [193, 300] on select "Select Stylist [PERSON_NAME] Manager M M [PERSON_NAME] [PERSON_NAME] Reshma [PE…" at bounding box center [196, 290] width 86 height 21
select select "75550"
click at [153, 281] on select "Select Stylist [PERSON_NAME] Manager M M [PERSON_NAME] [PERSON_NAME] Reshma [PE…" at bounding box center [196, 290] width 86 height 21
click at [460, 284] on button "button" at bounding box center [456, 289] width 20 height 21
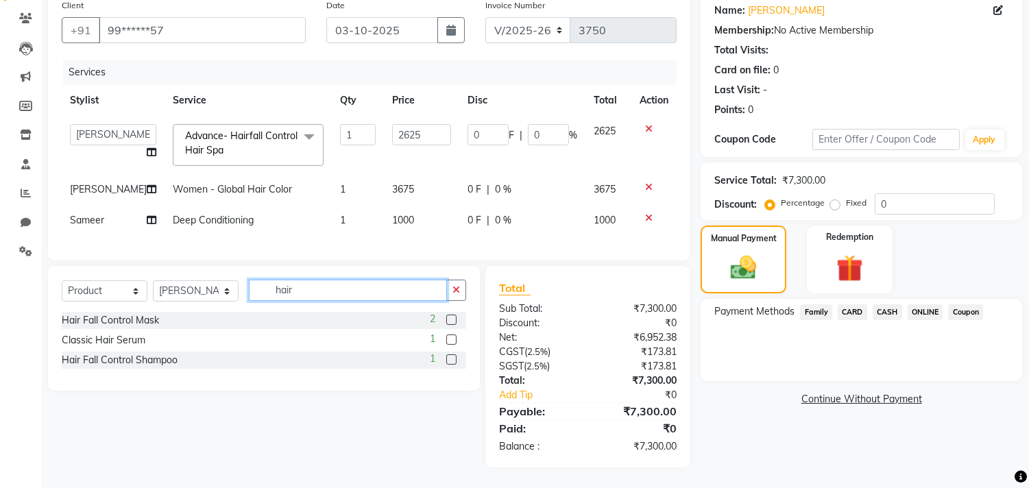
type input "hair"
click at [454, 319] on label at bounding box center [451, 320] width 10 height 10
click at [454, 319] on input "checkbox" at bounding box center [450, 320] width 9 height 9
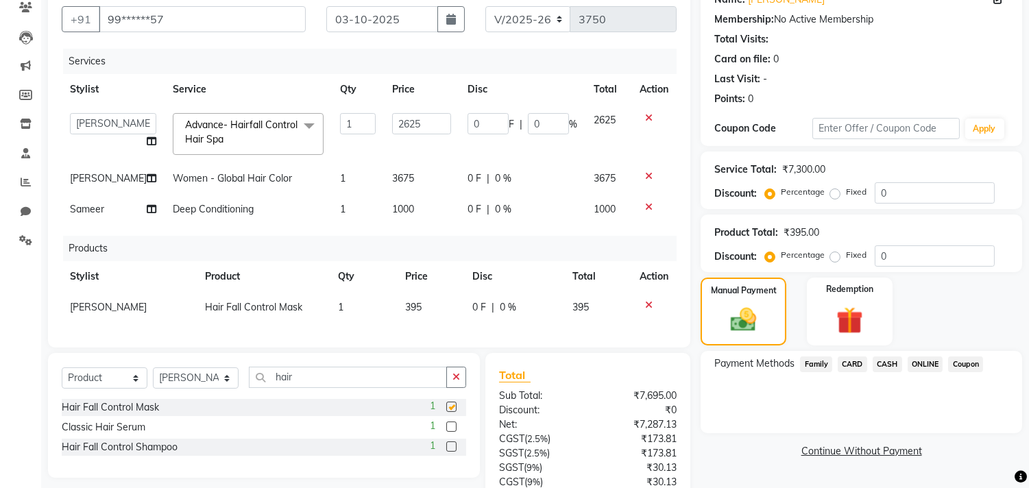
checkbox input "false"
click at [453, 452] on label at bounding box center [451, 446] width 10 height 10
click at [453, 452] on input "checkbox" at bounding box center [450, 447] width 9 height 9
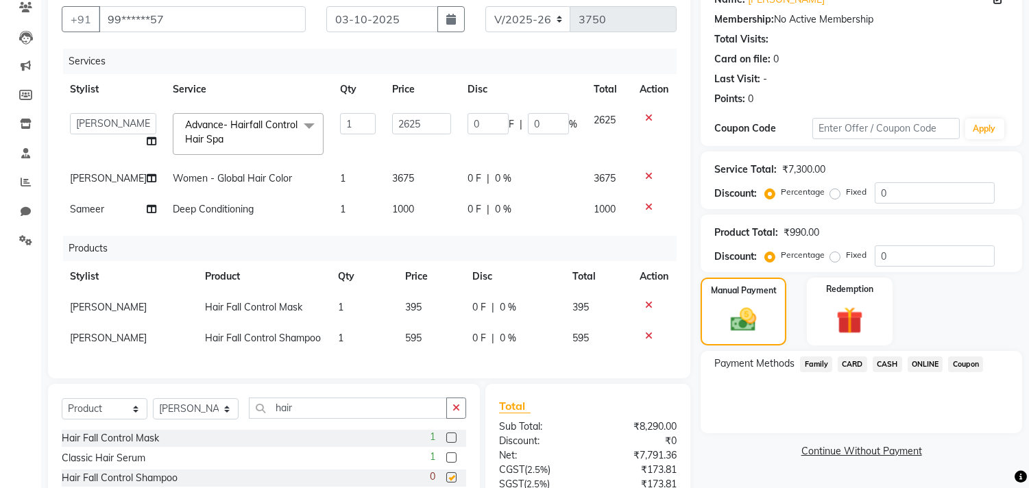
checkbox input "false"
click at [723, 407] on div "Payment Methods Family CARD CASH ONLINE Coupon" at bounding box center [862, 392] width 322 height 82
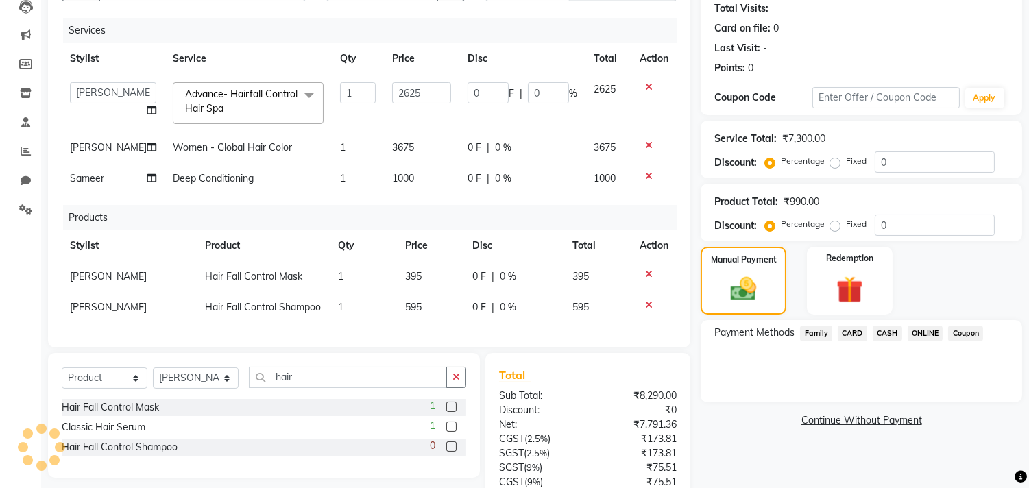
scroll to position [279, 0]
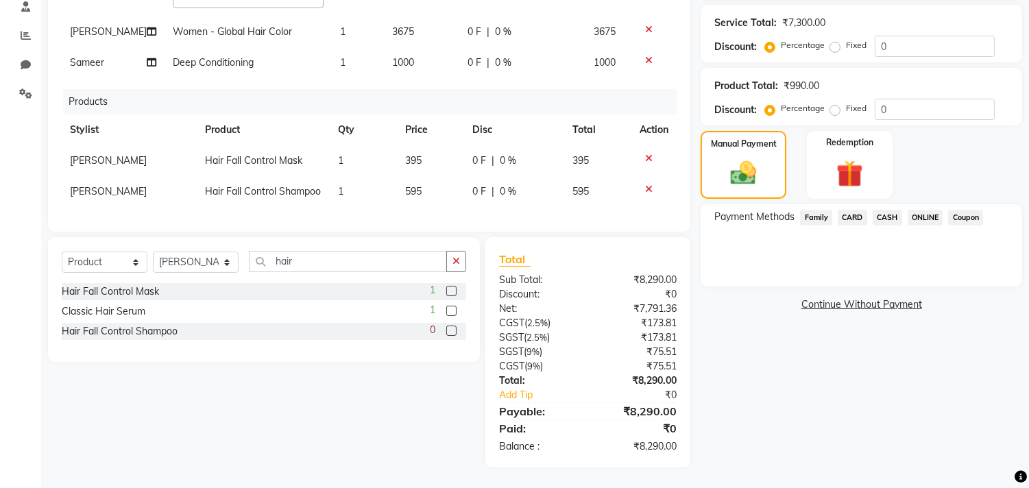
click at [921, 204] on div "Payment Methods Family CARD CASH ONLINE Coupon" at bounding box center [862, 245] width 322 height 82
click at [921, 210] on span "ONLINE" at bounding box center [926, 218] width 36 height 16
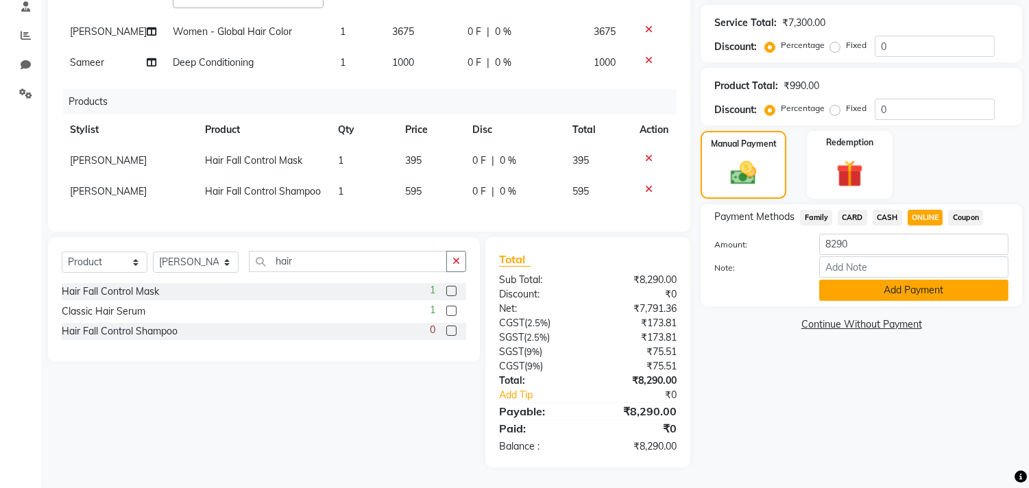
click at [914, 280] on button "Add Payment" at bounding box center [913, 290] width 189 height 21
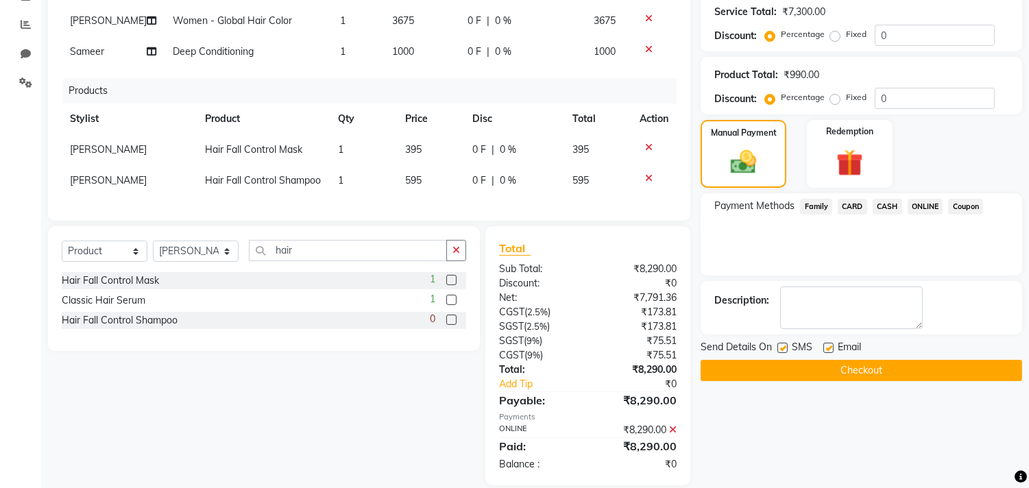
click at [882, 374] on button "Checkout" at bounding box center [862, 370] width 322 height 21
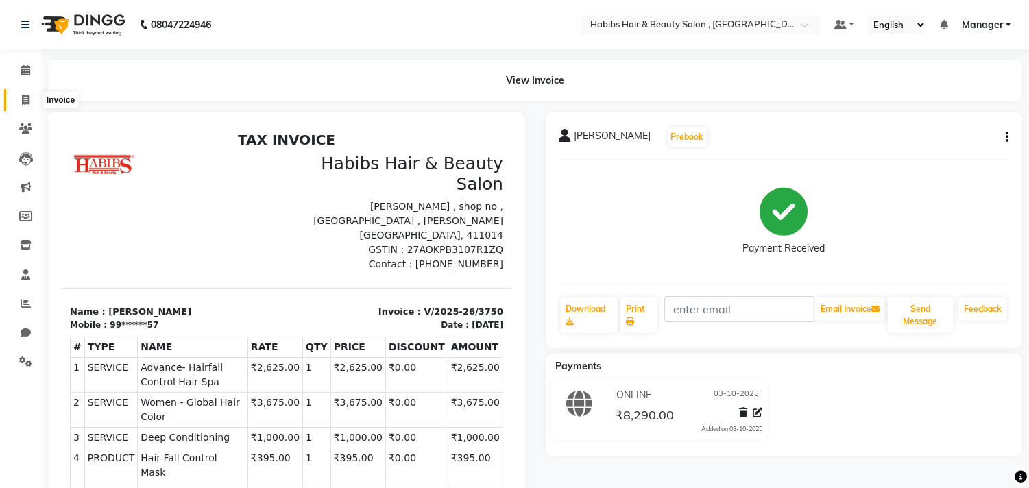
click at [28, 101] on icon at bounding box center [26, 100] width 8 height 10
select select "service"
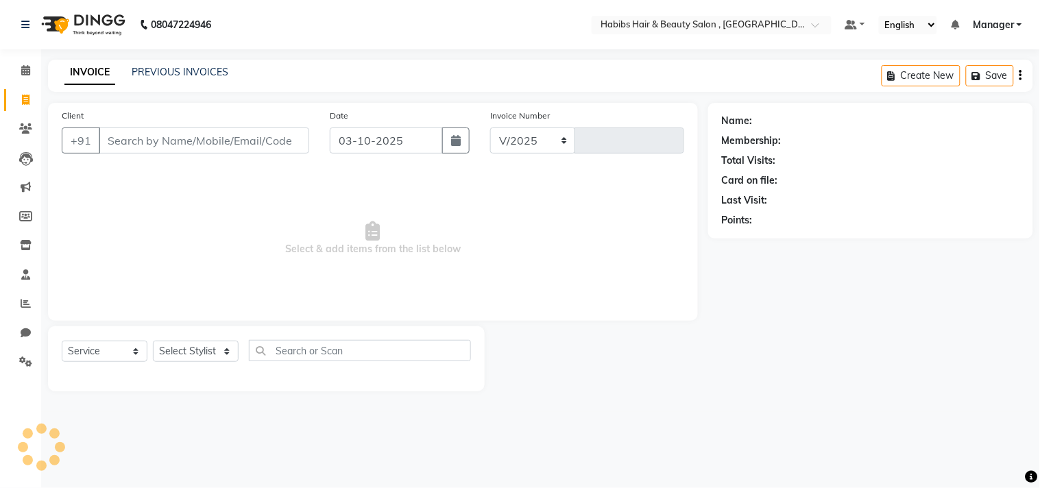
select select "4838"
type input "3751"
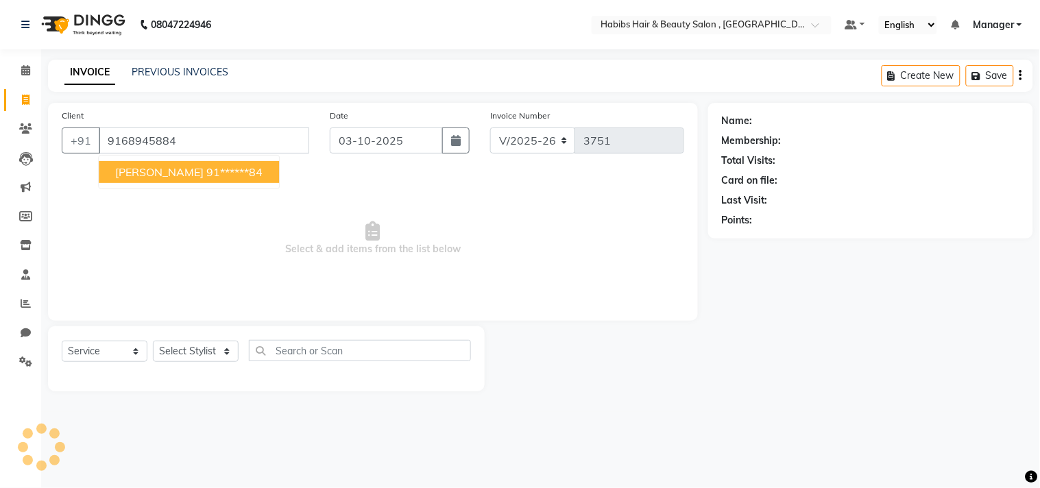
type input "9168945884"
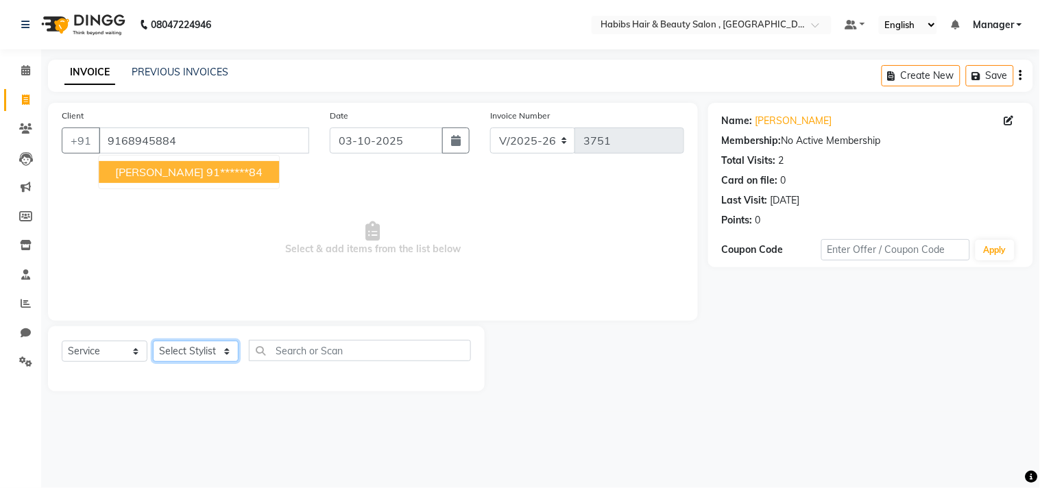
click at [206, 352] on select "Select Stylist [PERSON_NAME] Manager M M [PERSON_NAME] [PERSON_NAME] Reshma [PE…" at bounding box center [196, 351] width 86 height 21
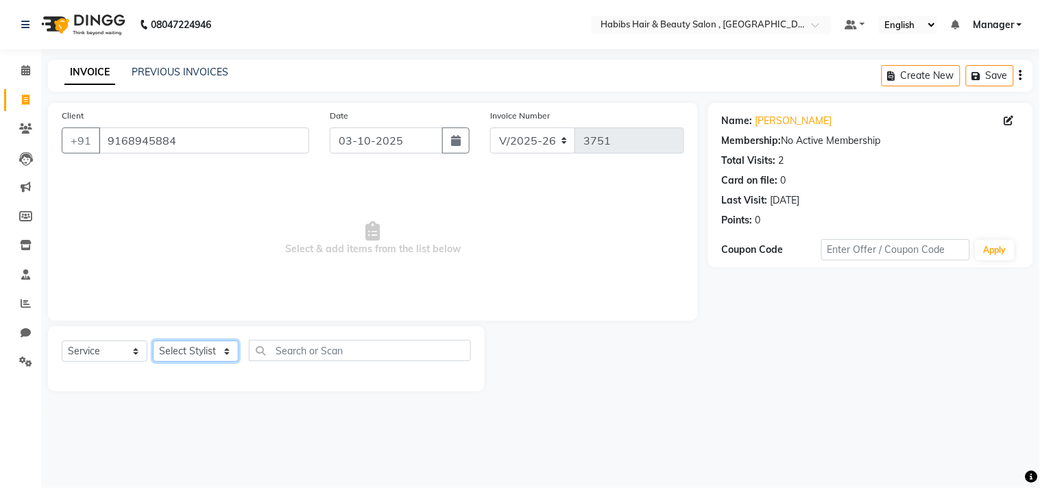
select select "89351"
click at [153, 341] on select "Select Stylist [PERSON_NAME] Manager M M [PERSON_NAME] [PERSON_NAME] Reshma [PE…" at bounding box center [196, 351] width 86 height 21
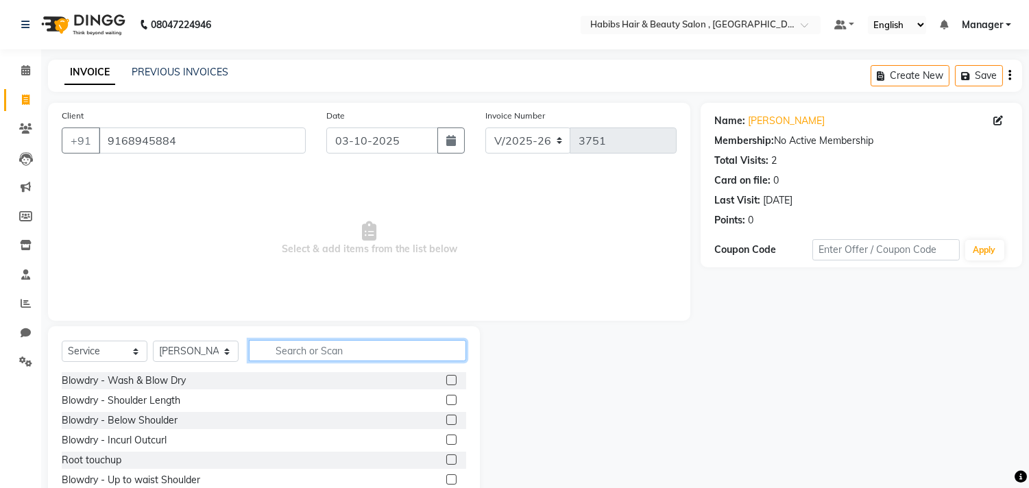
click at [303, 348] on input "text" at bounding box center [357, 350] width 217 height 21
type input "haircu"
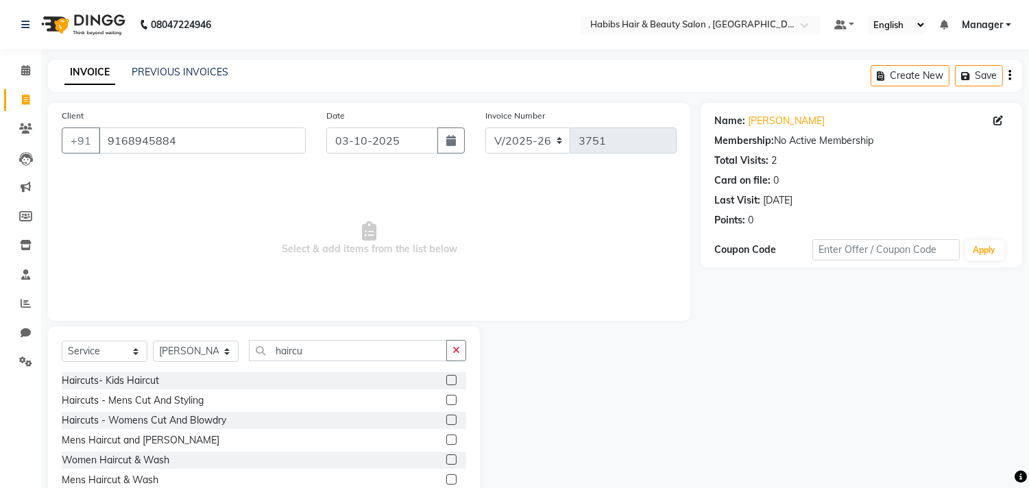
click at [448, 416] on label at bounding box center [451, 420] width 10 height 10
click at [448, 416] on input "checkbox" at bounding box center [450, 420] width 9 height 9
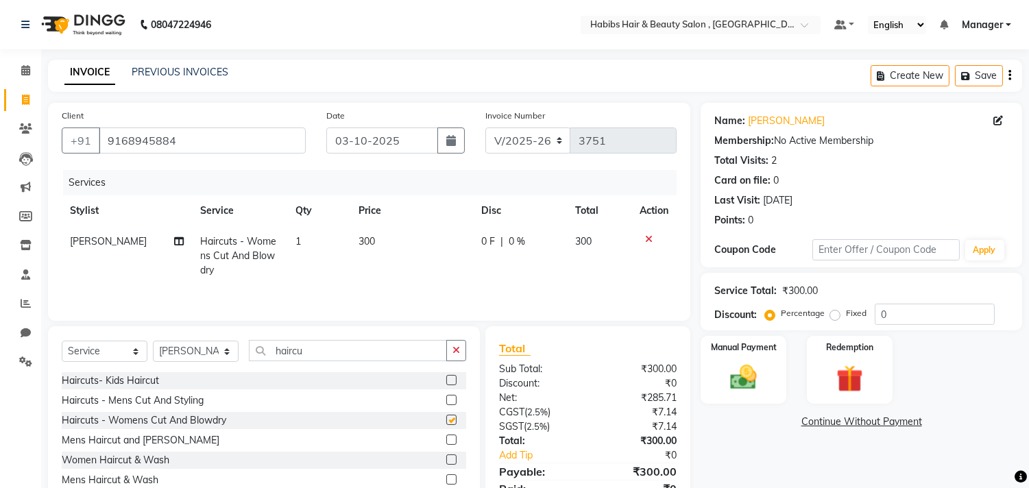
checkbox input "false"
click at [792, 385] on div "Manual Payment Redemption" at bounding box center [861, 370] width 342 height 68
click at [744, 365] on img at bounding box center [743, 378] width 45 height 32
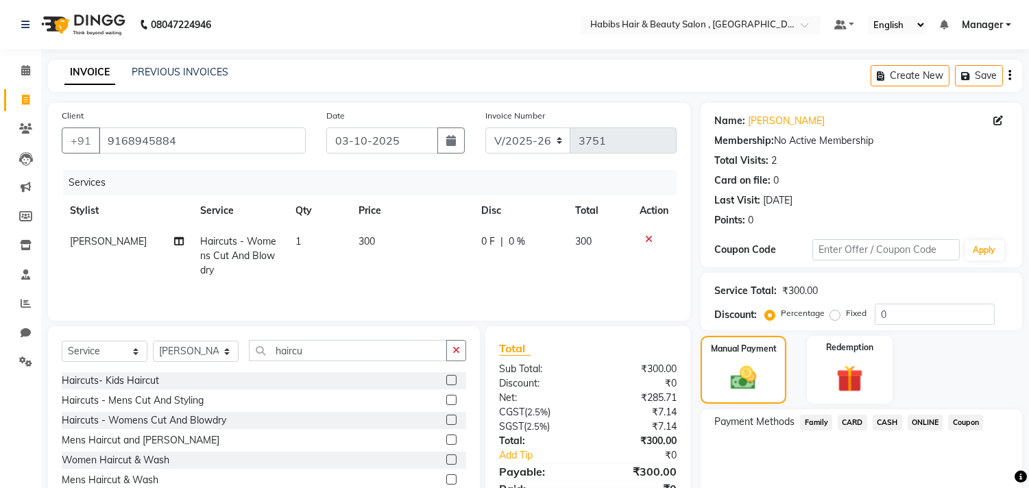
click at [921, 416] on span "ONLINE" at bounding box center [926, 423] width 36 height 16
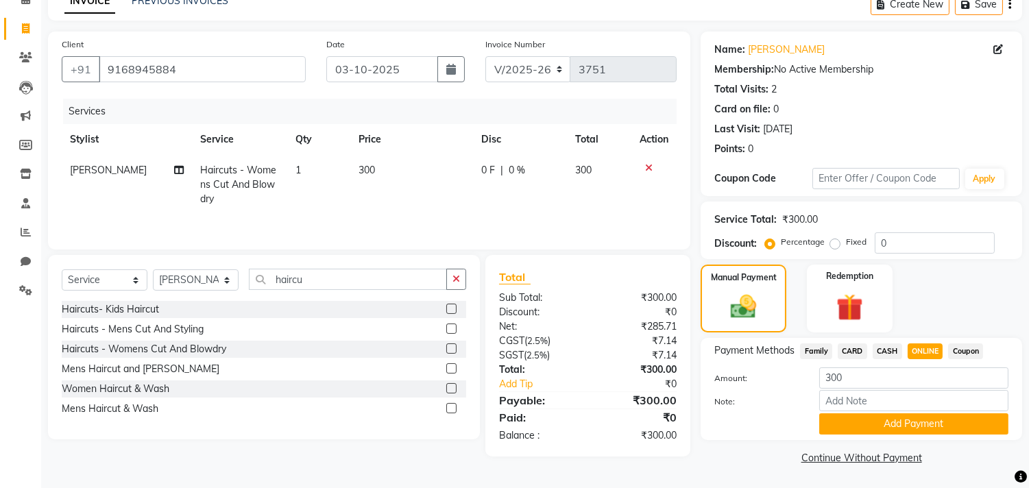
click at [921, 416] on button "Add Payment" at bounding box center [913, 423] width 189 height 21
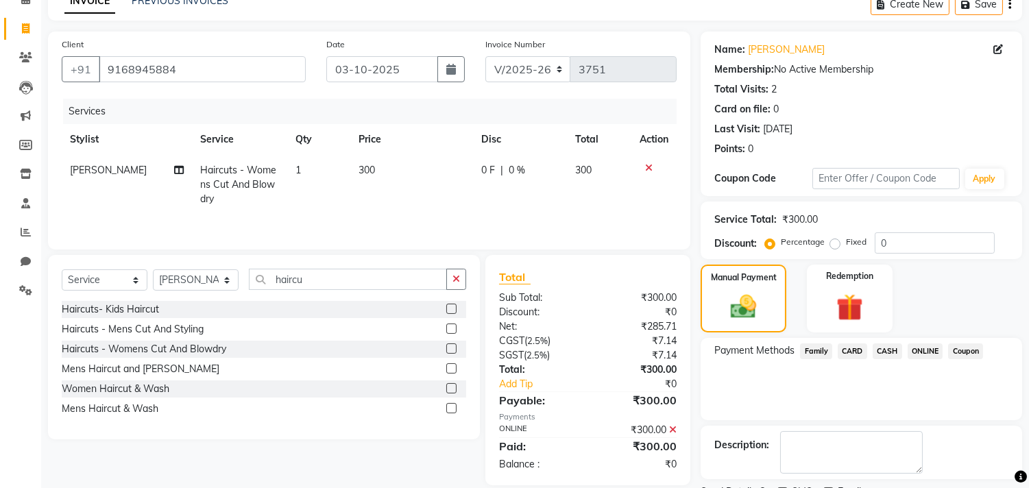
scroll to position [128, 0]
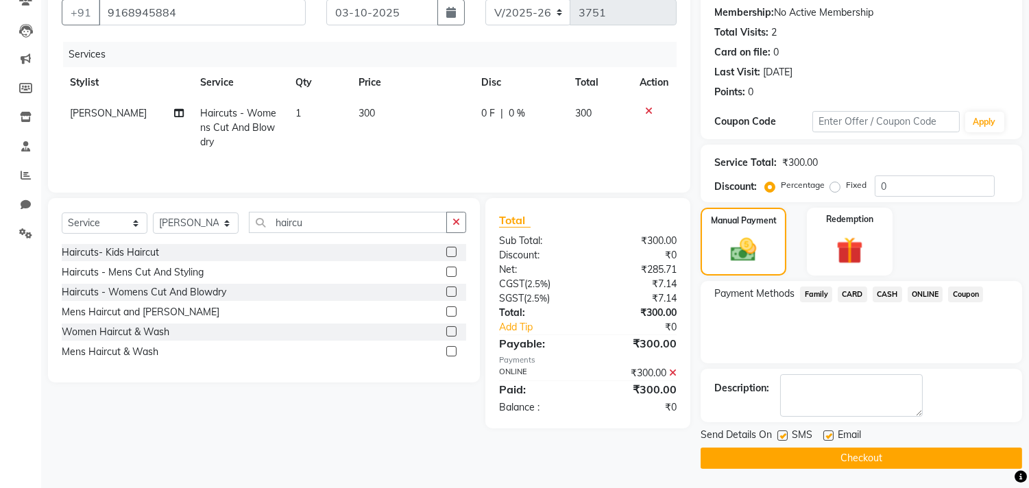
click at [915, 455] on button "Checkout" at bounding box center [862, 458] width 322 height 21
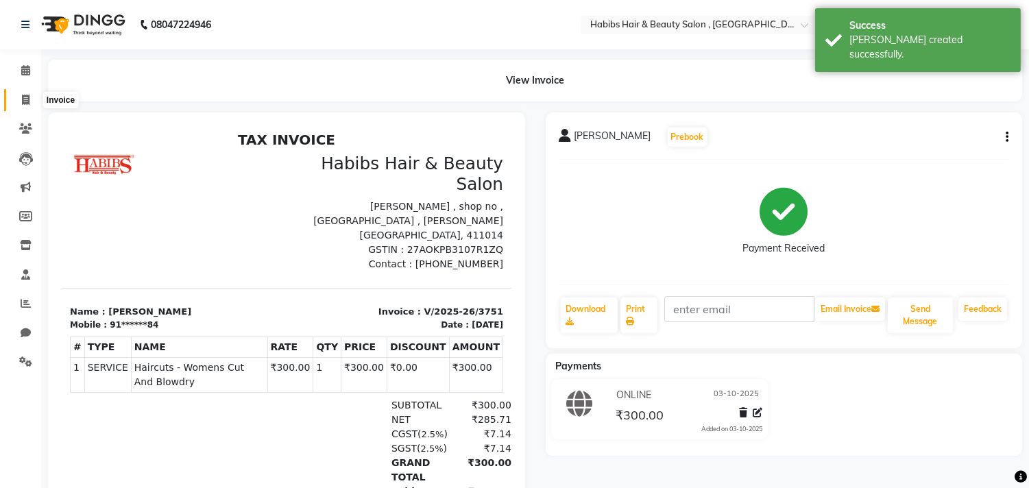
click at [27, 104] on icon at bounding box center [26, 100] width 8 height 10
select select "4838"
select select "service"
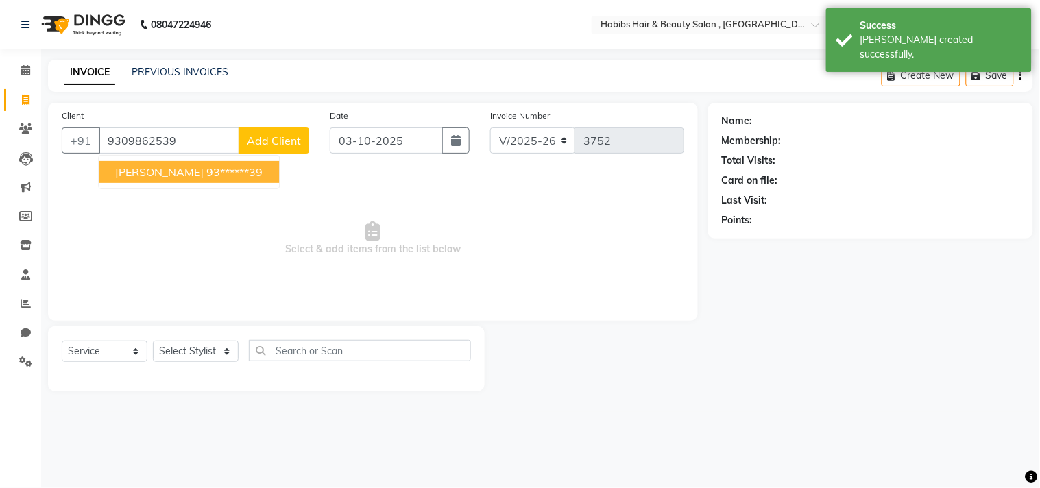
type input "9309862539"
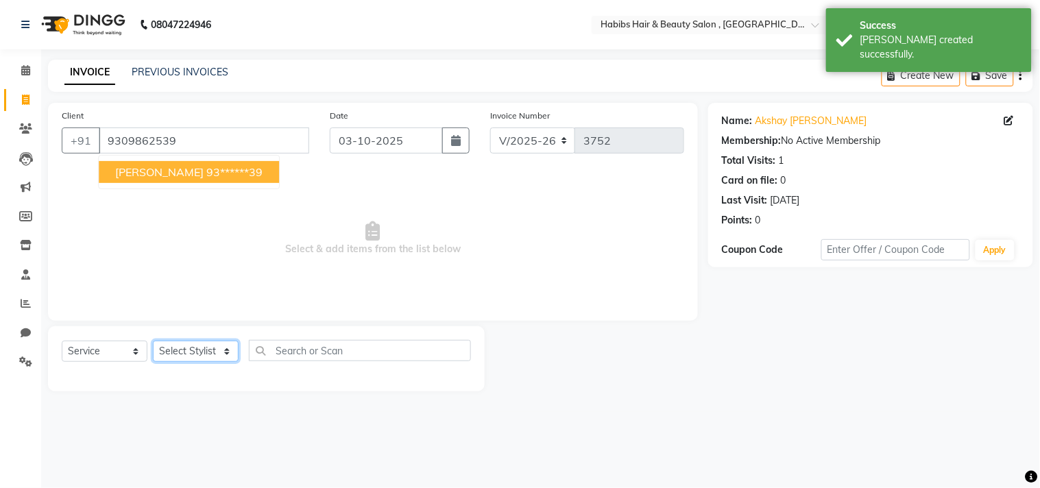
click at [207, 348] on select "Select Stylist [PERSON_NAME] Manager M M [PERSON_NAME] [PERSON_NAME] Reshma [PE…" at bounding box center [196, 351] width 86 height 21
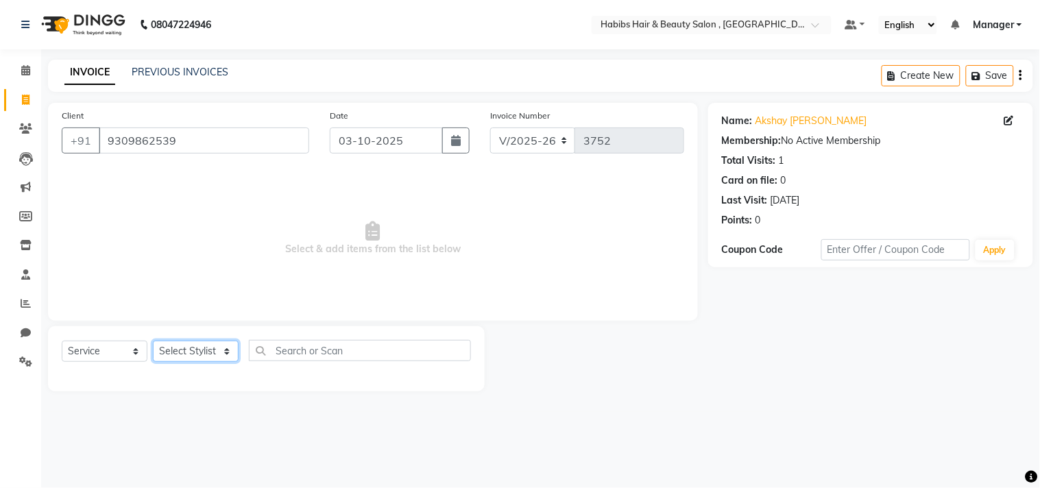
select select "68759"
click at [153, 341] on select "Select Stylist [PERSON_NAME] Manager M M [PERSON_NAME] [PERSON_NAME] Reshma [PE…" at bounding box center [196, 351] width 86 height 21
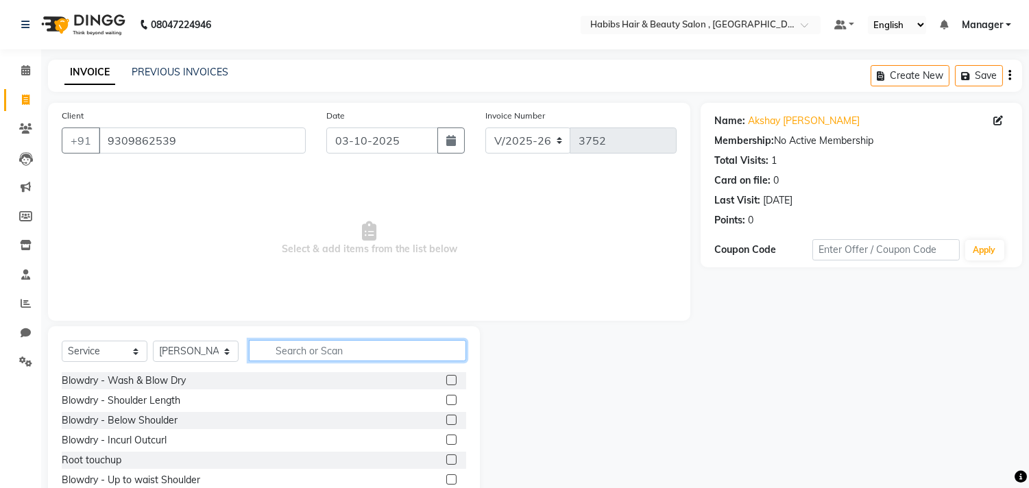
click at [318, 350] on input "text" at bounding box center [357, 350] width 217 height 21
type input "beard"
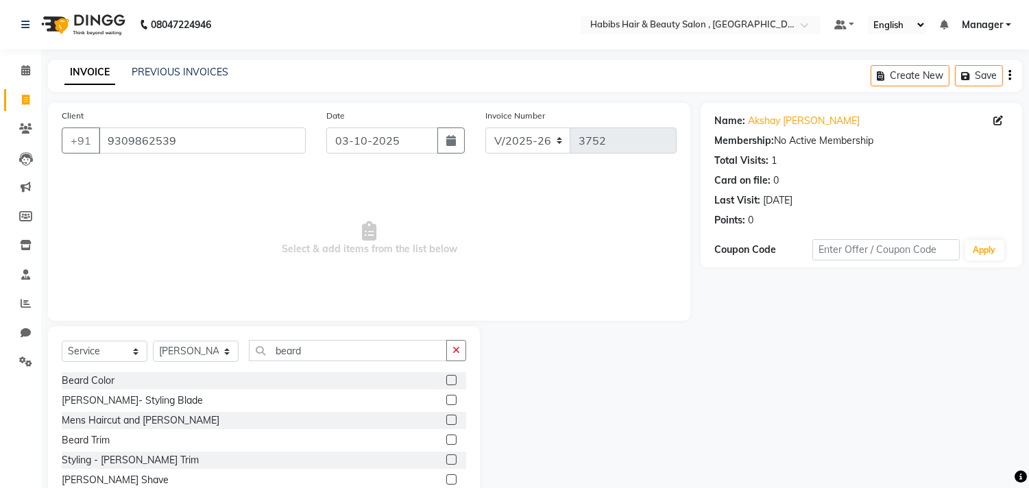
click at [446, 441] on div at bounding box center [456, 440] width 20 height 17
click at [446, 440] on label at bounding box center [451, 440] width 10 height 10
click at [446, 440] on input "checkbox" at bounding box center [450, 440] width 9 height 9
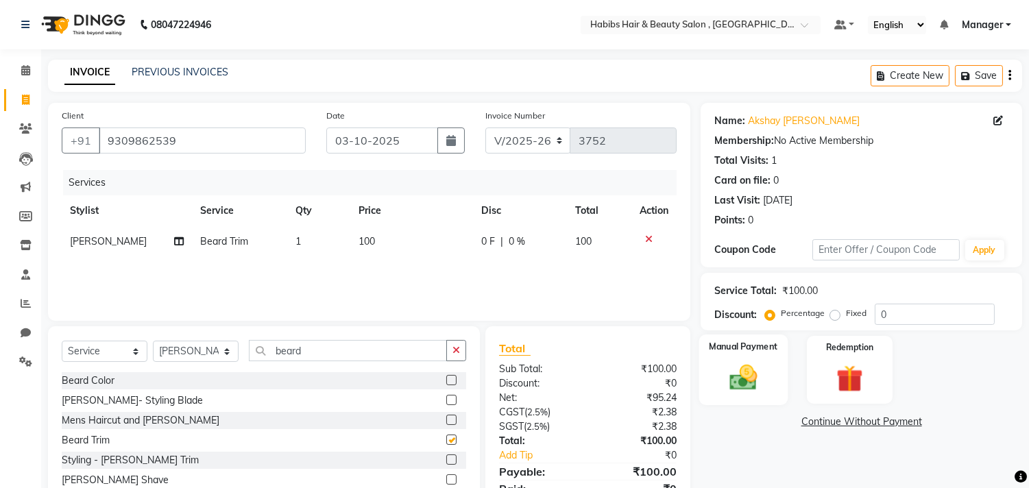
checkbox input "false"
click at [754, 362] on img at bounding box center [743, 378] width 45 height 32
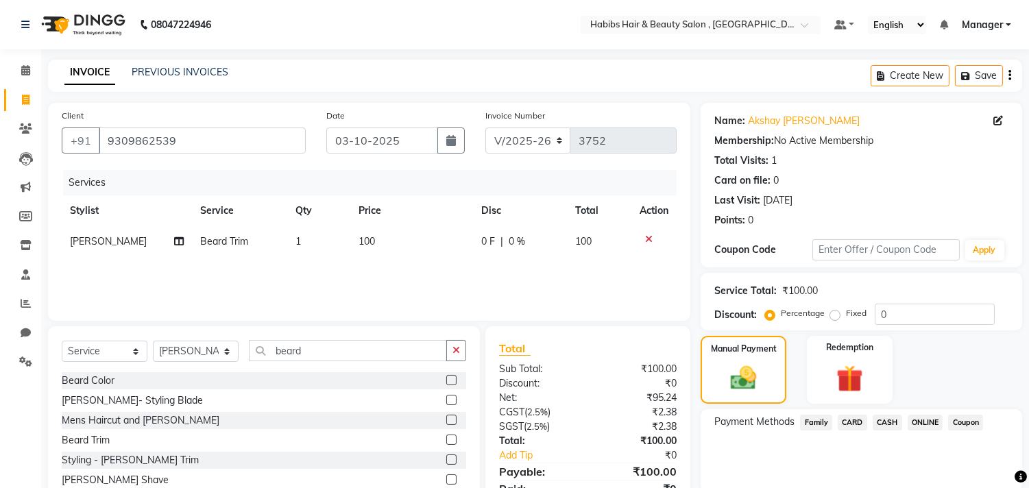
click at [928, 424] on span "ONLINE" at bounding box center [926, 423] width 36 height 16
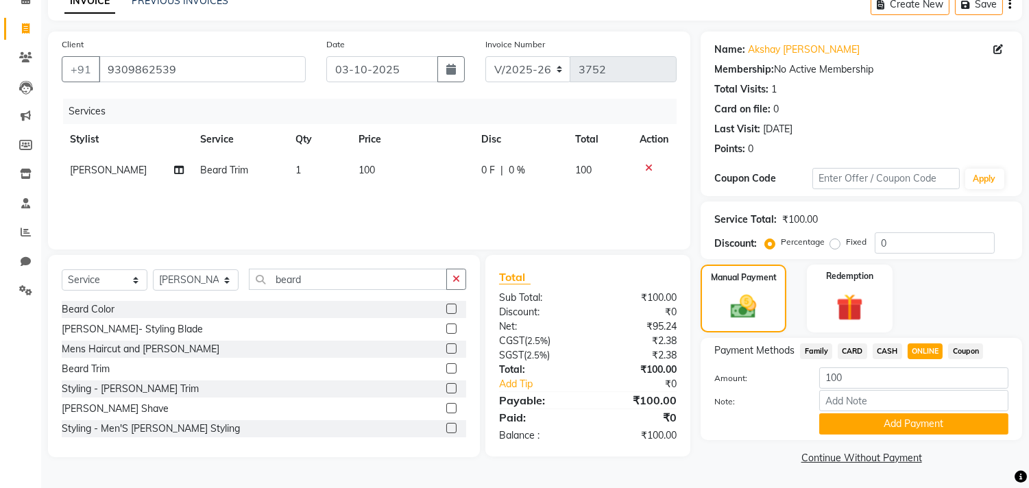
click at [928, 424] on button "Add Payment" at bounding box center [913, 423] width 189 height 21
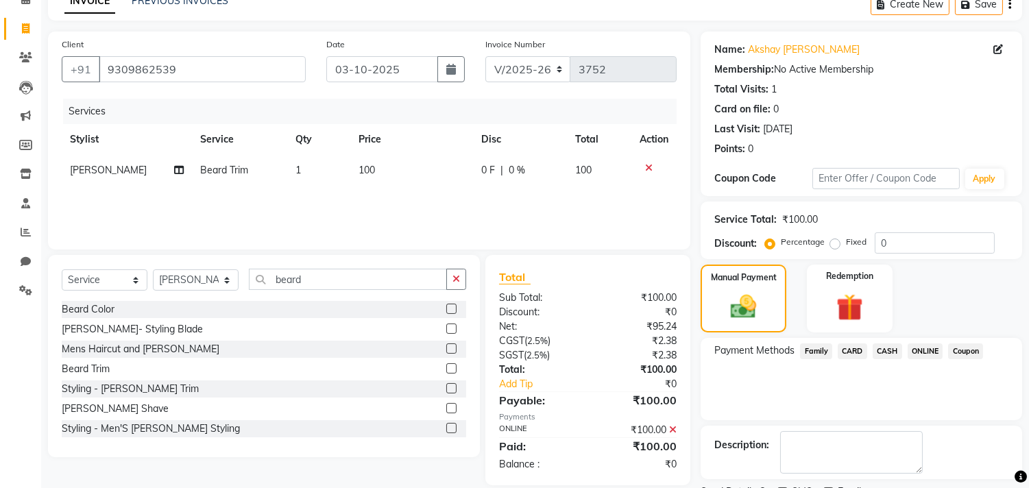
scroll to position [128, 0]
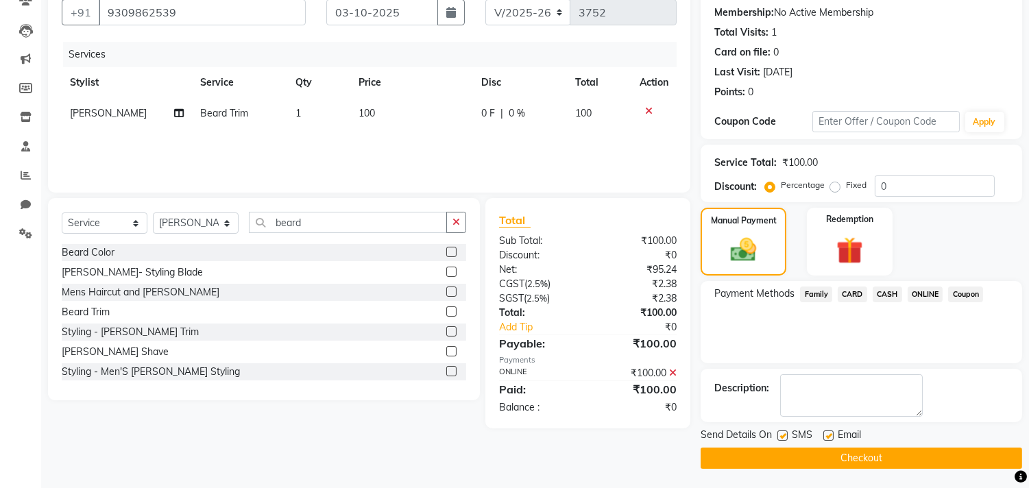
click at [919, 458] on button "Checkout" at bounding box center [862, 458] width 322 height 21
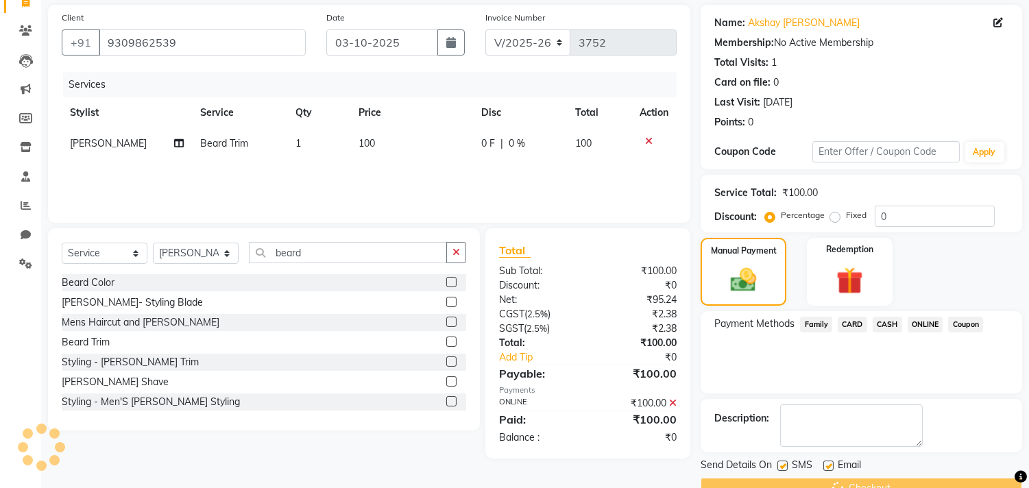
scroll to position [0, 0]
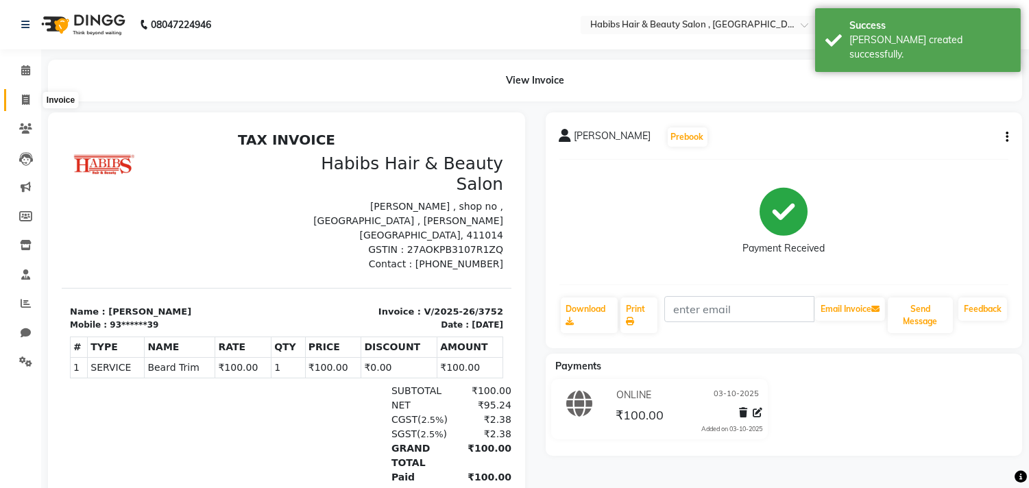
click at [33, 104] on span at bounding box center [26, 101] width 24 height 16
select select "4838"
select select "service"
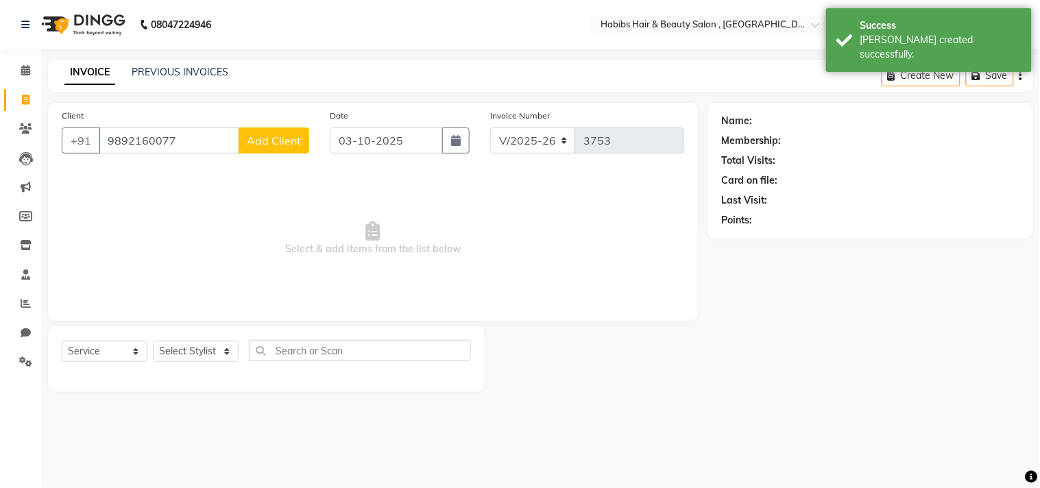
type input "9892160077"
click at [264, 138] on span "Add Client" at bounding box center [274, 141] width 54 height 14
select select "22"
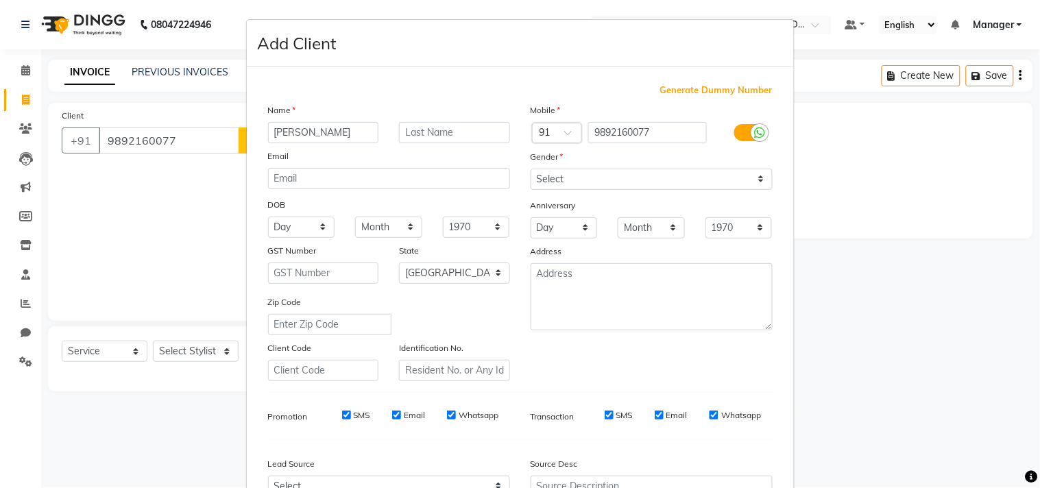
type input "[PERSON_NAME]"
click at [566, 179] on select "Select [DEMOGRAPHIC_DATA] [DEMOGRAPHIC_DATA] Other Prefer Not To Say" at bounding box center [652, 179] width 242 height 21
select select "[DEMOGRAPHIC_DATA]"
click at [531, 169] on select "Select [DEMOGRAPHIC_DATA] [DEMOGRAPHIC_DATA] Other Prefer Not To Say" at bounding box center [652, 179] width 242 height 21
click at [691, 366] on div "Mobile Country Code × 91 9892160077 Gender Select [DEMOGRAPHIC_DATA] [DEMOGRAPH…" at bounding box center [651, 242] width 263 height 278
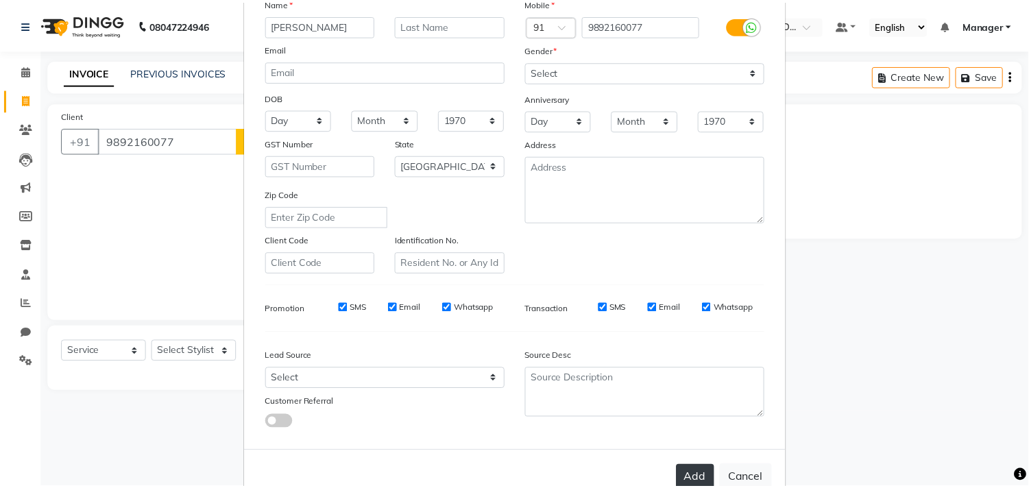
scroll to position [145, 0]
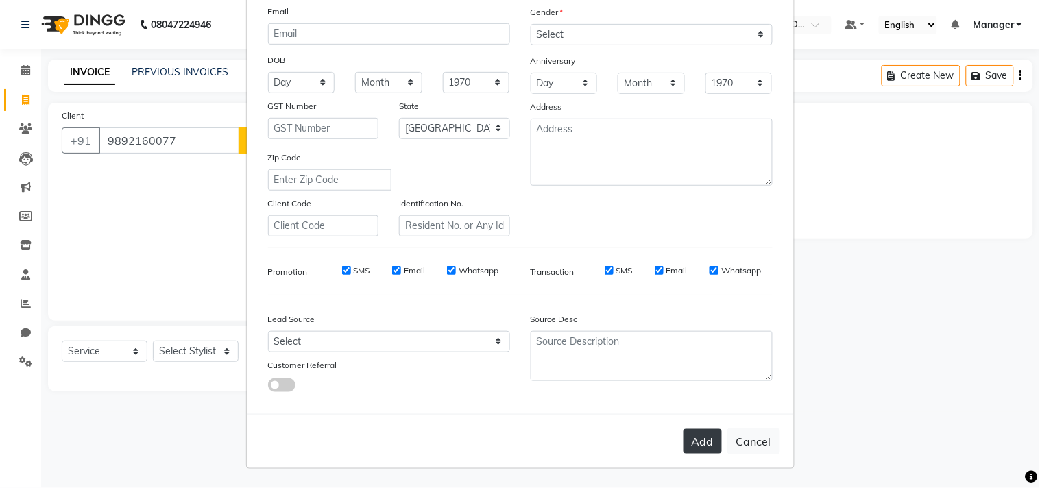
click at [694, 439] on button "Add" at bounding box center [702, 441] width 38 height 25
type input "98******77"
select select
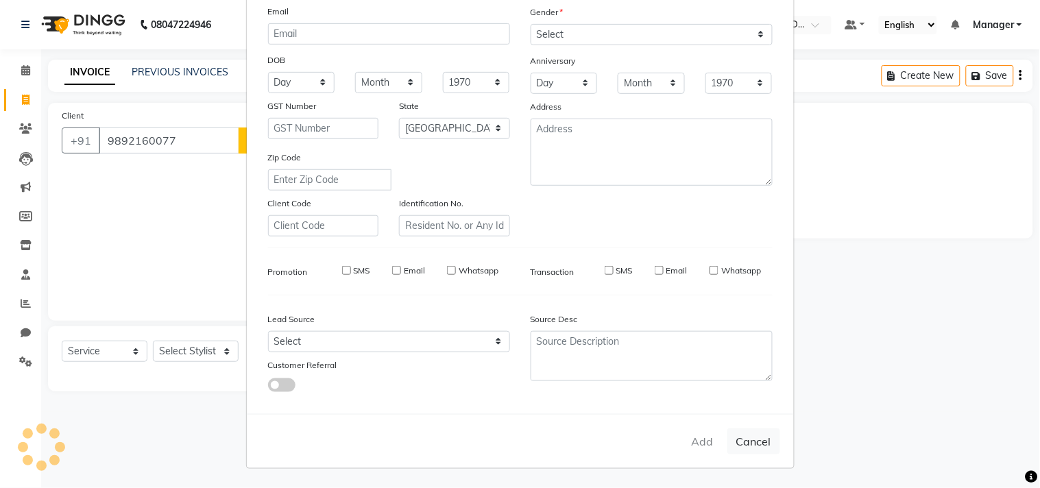
select select "null"
select select
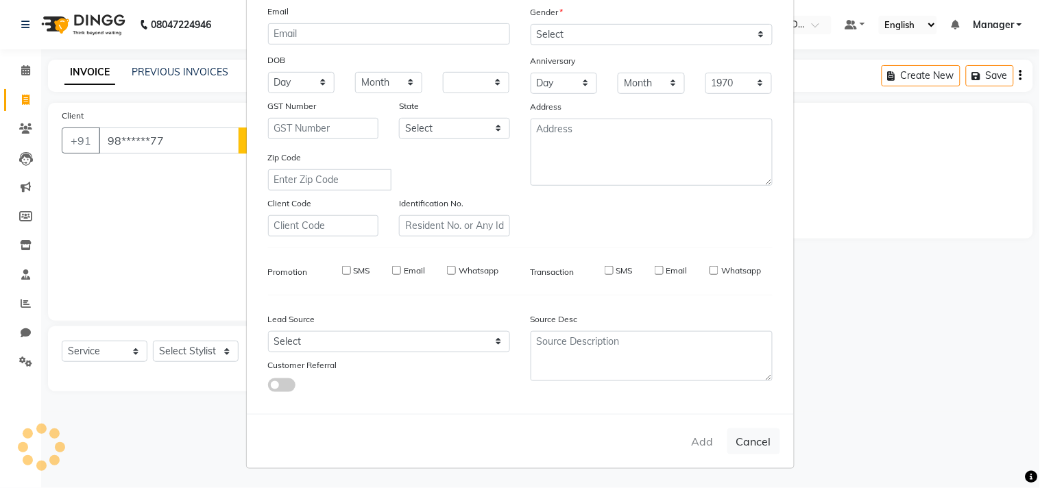
checkbox input "false"
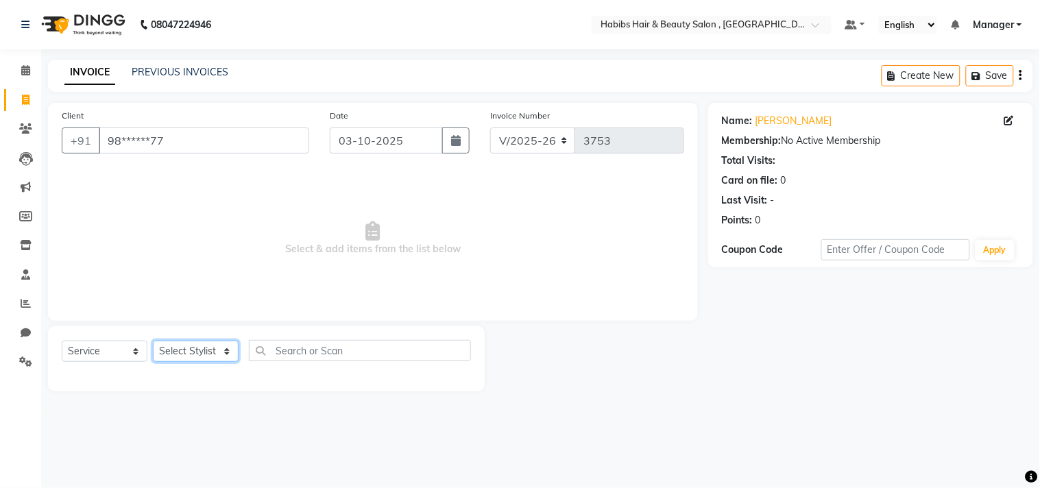
click at [209, 352] on select "Select Stylist [PERSON_NAME] Manager M M [PERSON_NAME] [PERSON_NAME] Reshma [PE…" at bounding box center [196, 351] width 86 height 21
select select "29957"
click at [153, 341] on select "Select Stylist [PERSON_NAME] Manager M M [PERSON_NAME] [PERSON_NAME] Reshma [PE…" at bounding box center [196, 351] width 86 height 21
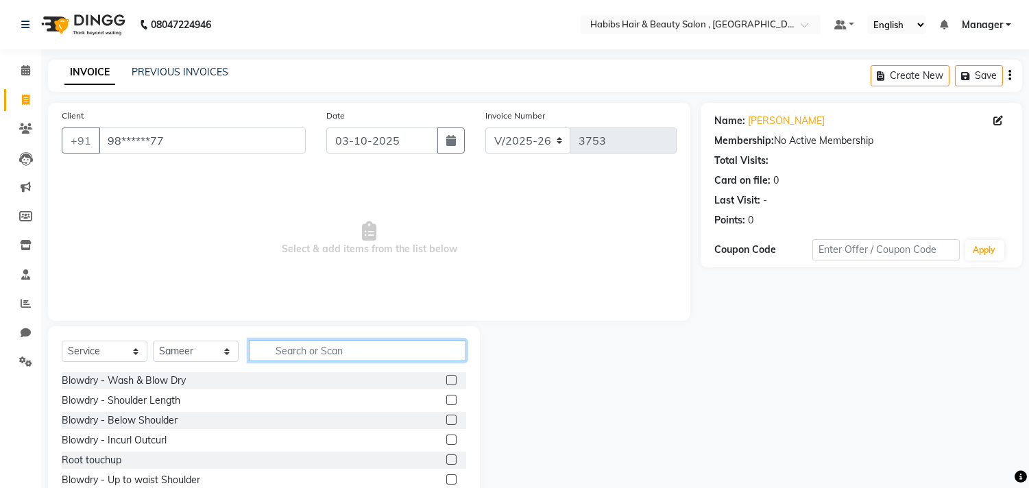
click at [318, 350] on input "text" at bounding box center [357, 350] width 217 height 21
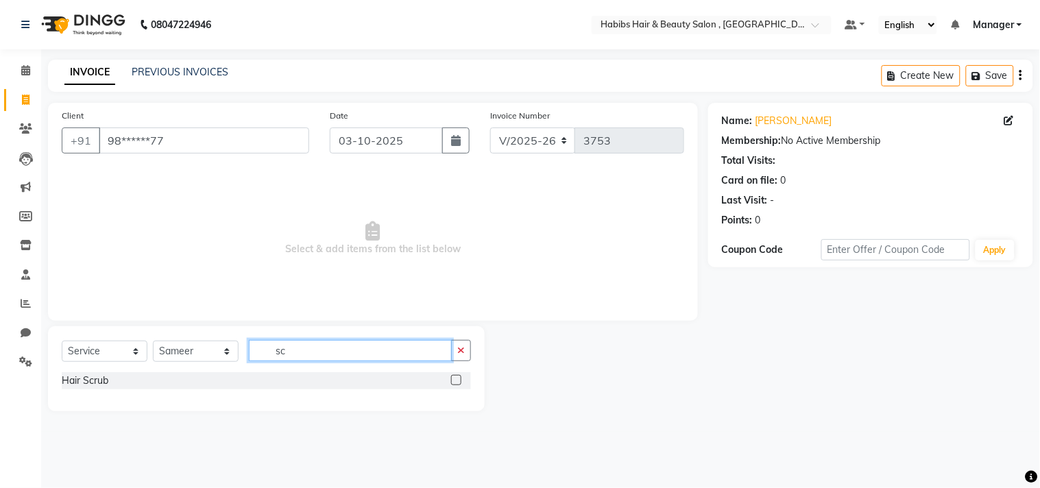
type input "sc"
click at [455, 380] on label at bounding box center [456, 380] width 10 height 10
click at [455, 380] on input "checkbox" at bounding box center [455, 380] width 9 height 9
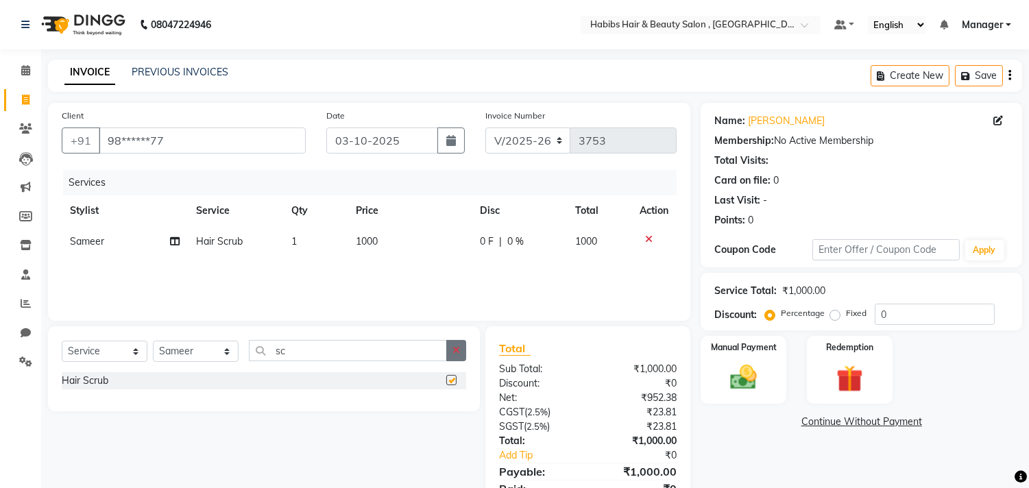
checkbox input "false"
click at [462, 353] on button "button" at bounding box center [456, 350] width 20 height 21
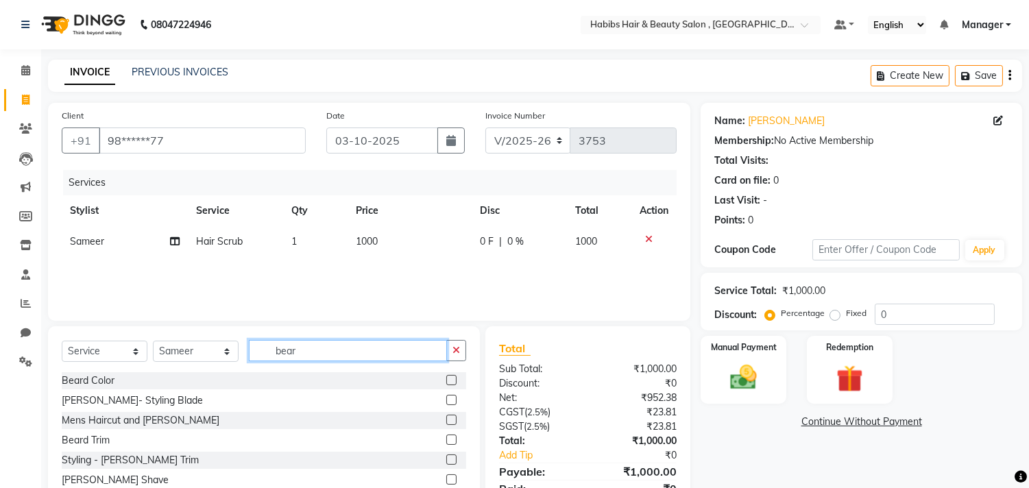
type input "bear"
click at [446, 402] on label at bounding box center [451, 400] width 10 height 10
click at [446, 402] on input "checkbox" at bounding box center [450, 400] width 9 height 9
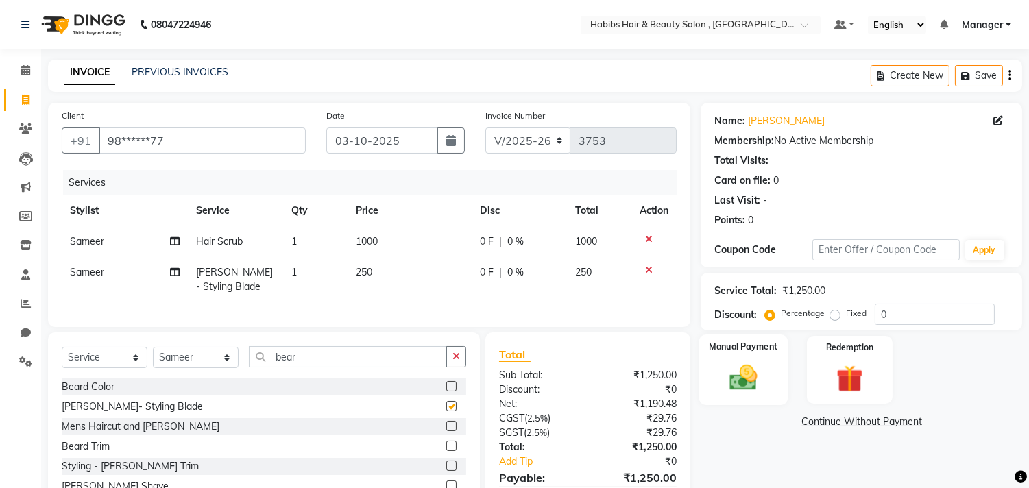
checkbox input "false"
click at [749, 372] on img at bounding box center [743, 378] width 45 height 32
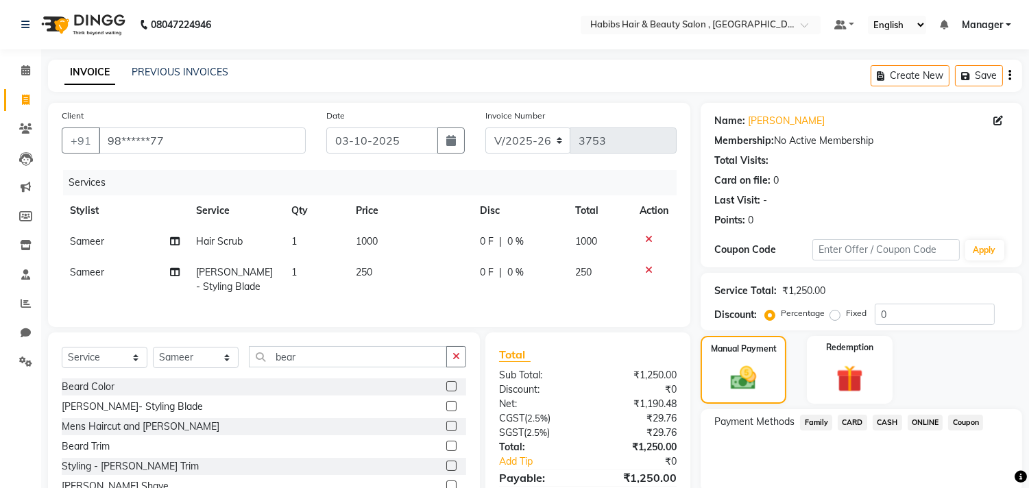
click at [928, 418] on span "ONLINE" at bounding box center [926, 423] width 36 height 16
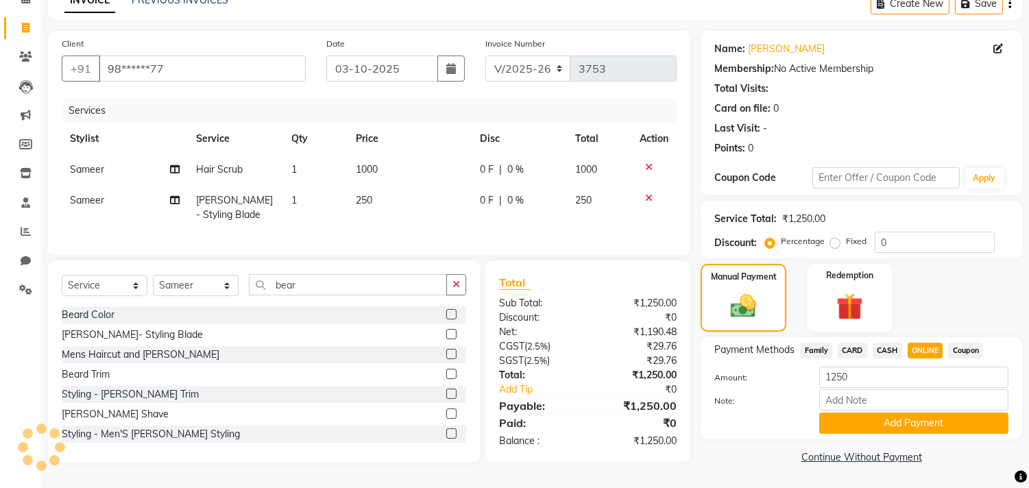
click at [928, 418] on button "Add Payment" at bounding box center [913, 423] width 189 height 21
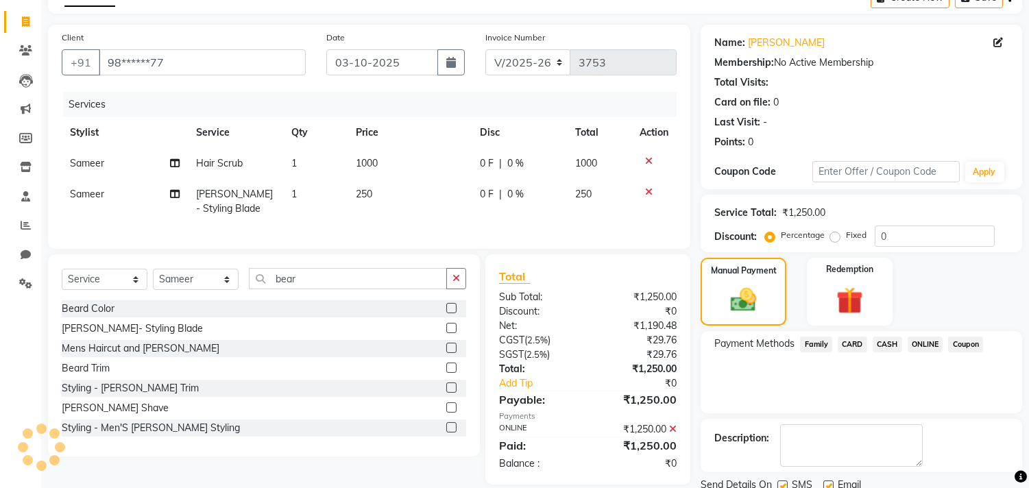
scroll to position [128, 0]
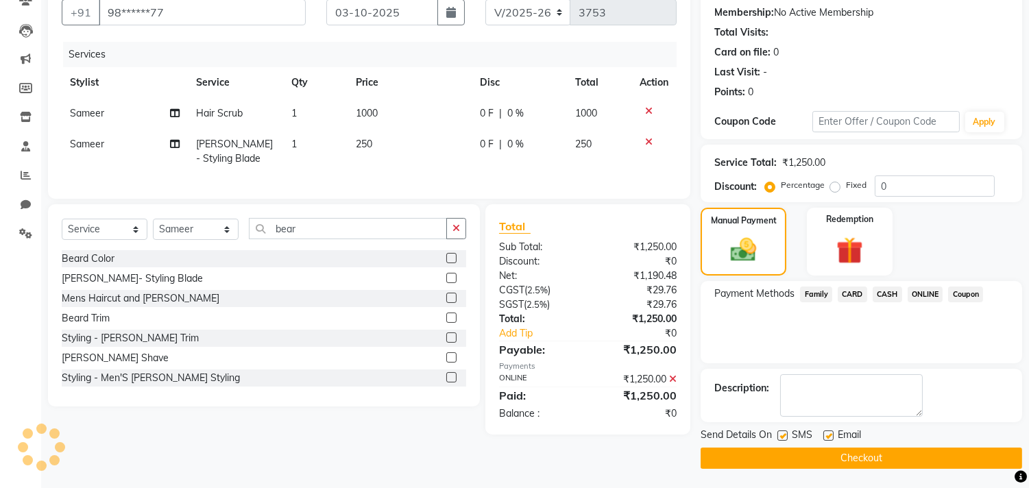
click at [917, 448] on button "Checkout" at bounding box center [862, 458] width 322 height 21
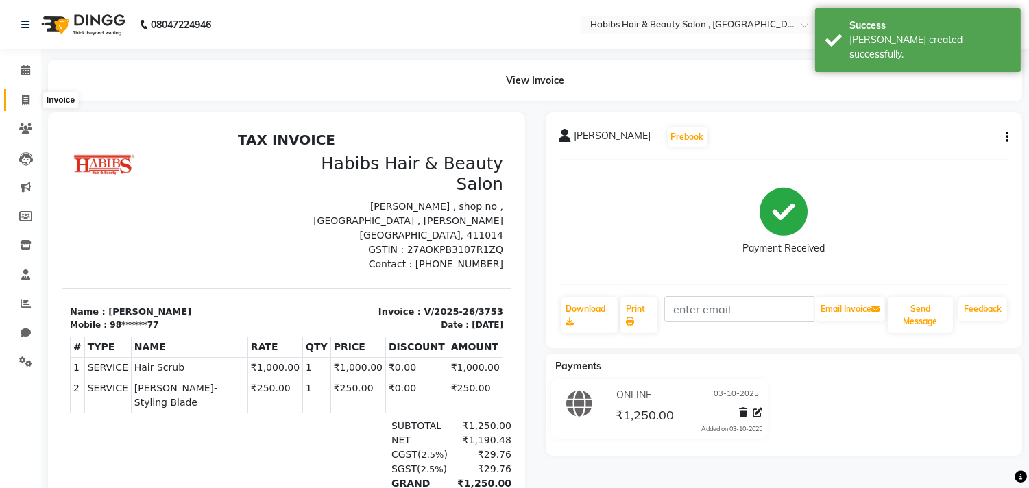
click at [28, 106] on span at bounding box center [26, 101] width 24 height 16
select select "service"
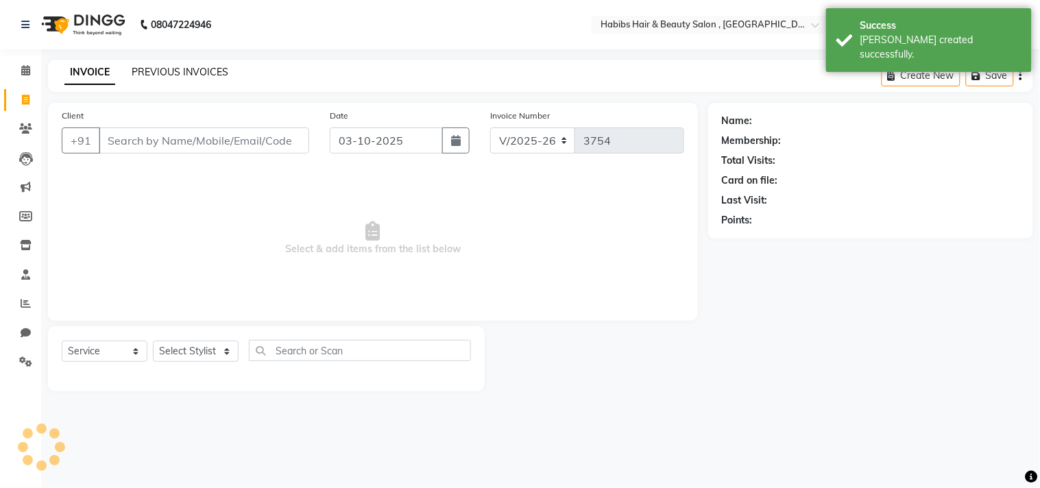
click at [183, 74] on link "PREVIOUS INVOICES" at bounding box center [180, 72] width 97 height 12
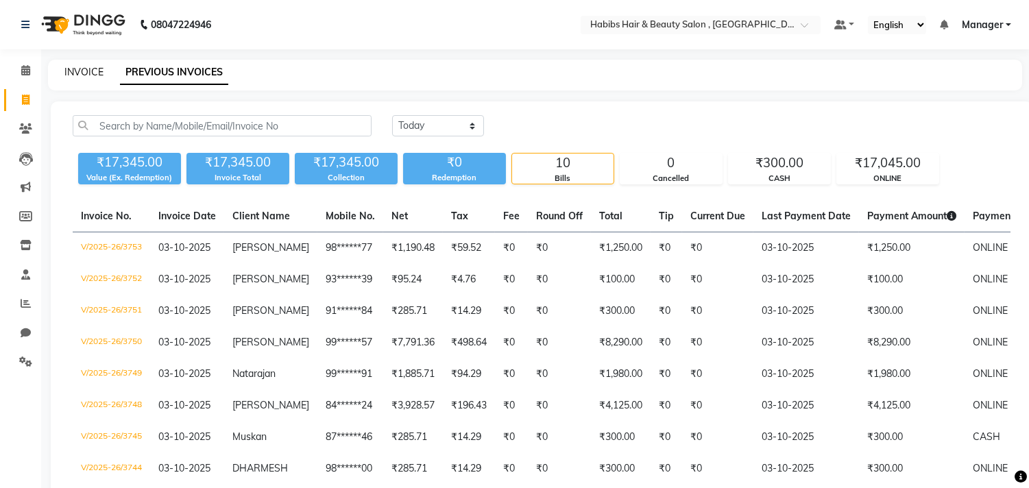
click at [89, 70] on link "INVOICE" at bounding box center [83, 72] width 39 height 12
select select "4838"
select select "service"
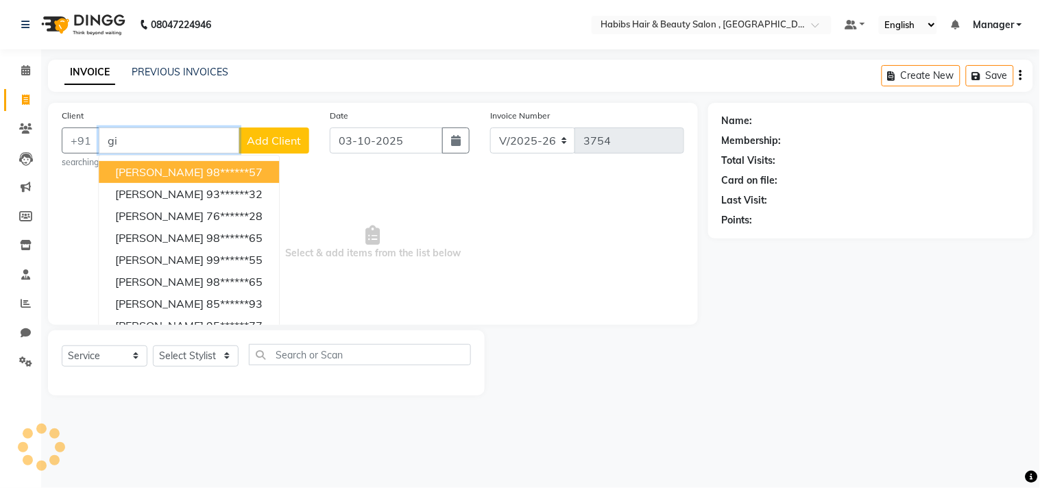
type input "g"
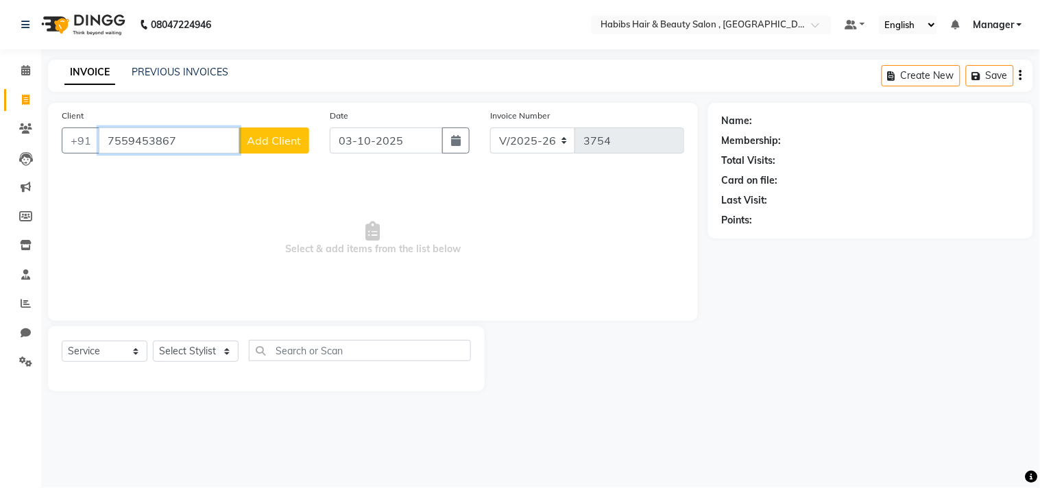
type input "7559453867"
click at [286, 141] on span "Add Client" at bounding box center [274, 141] width 54 height 14
select select "22"
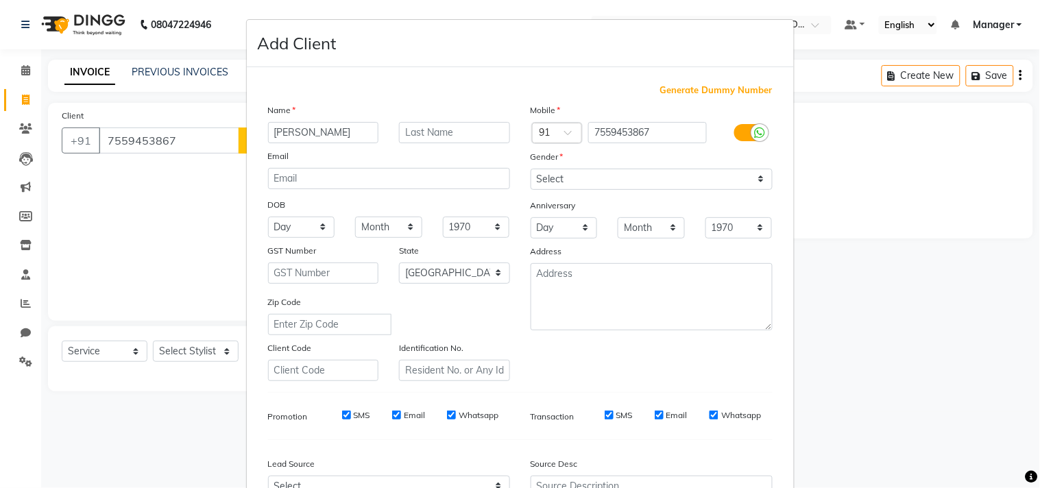
click at [298, 135] on input "[PERSON_NAME]" at bounding box center [323, 132] width 111 height 21
type input "[PERSON_NAME]"
drag, startPoint x: 588, startPoint y: 178, endPoint x: 590, endPoint y: 189, distance: 10.5
click at [588, 178] on select "Select [DEMOGRAPHIC_DATA] [DEMOGRAPHIC_DATA] Other Prefer Not To Say" at bounding box center [652, 179] width 242 height 21
select select "[DEMOGRAPHIC_DATA]"
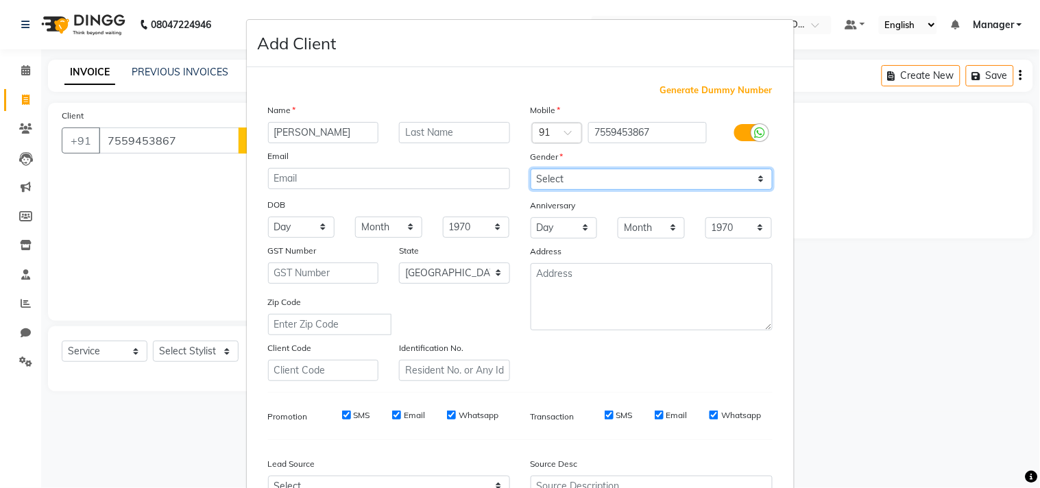
click at [531, 169] on select "Select [DEMOGRAPHIC_DATA] [DEMOGRAPHIC_DATA] Other Prefer Not To Say" at bounding box center [652, 179] width 242 height 21
click at [674, 374] on div "Mobile Country Code × 91 7559453867 Gender Select [DEMOGRAPHIC_DATA] [DEMOGRAPH…" at bounding box center [651, 242] width 263 height 278
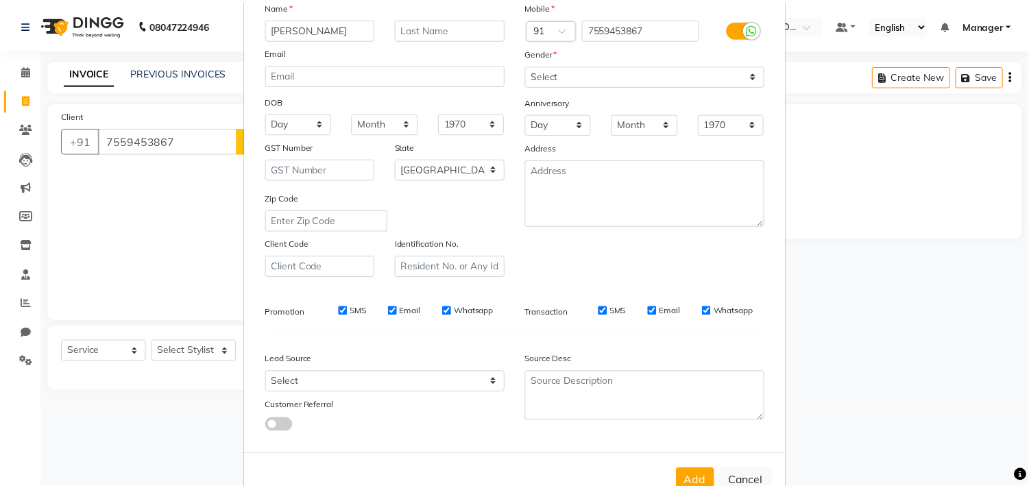
scroll to position [145, 0]
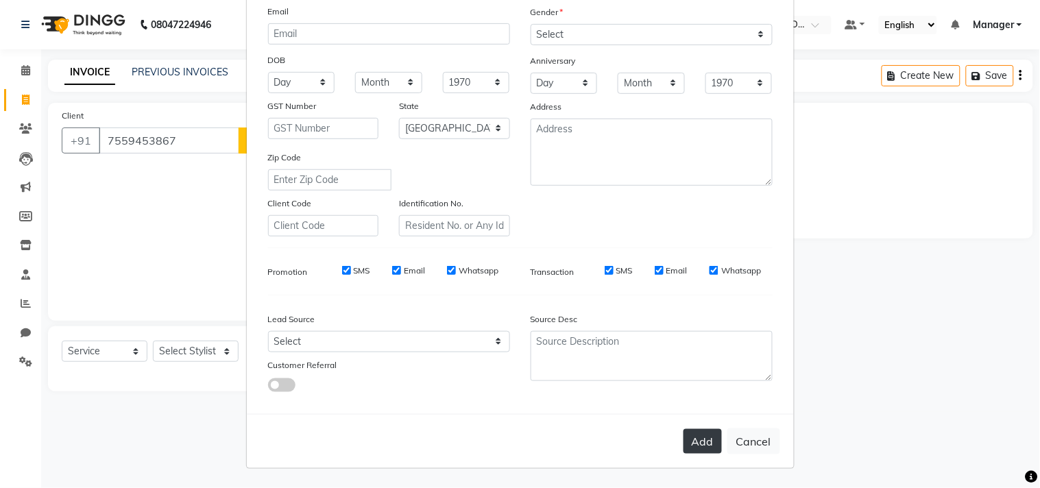
click at [691, 446] on button "Add" at bounding box center [702, 441] width 38 height 25
type input "75******67"
select select
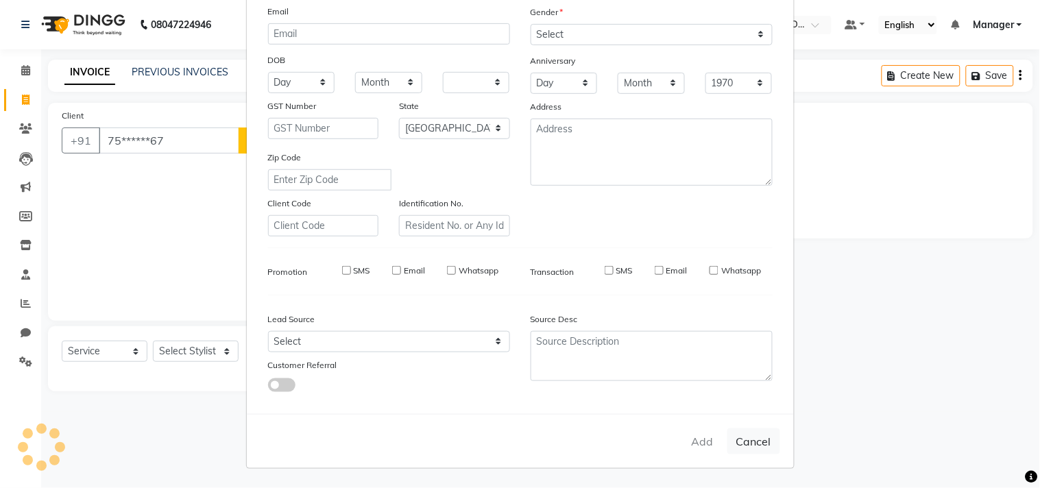
select select "null"
select select
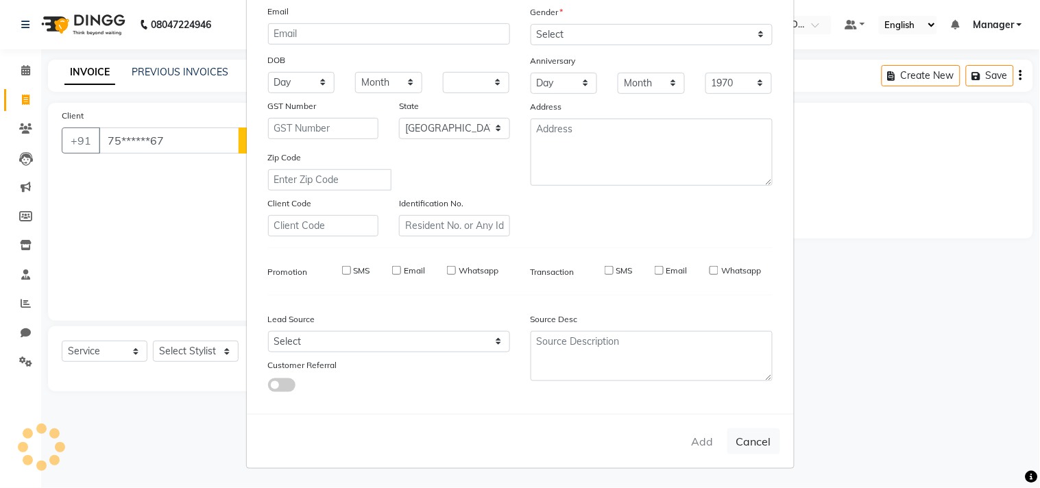
checkbox input "false"
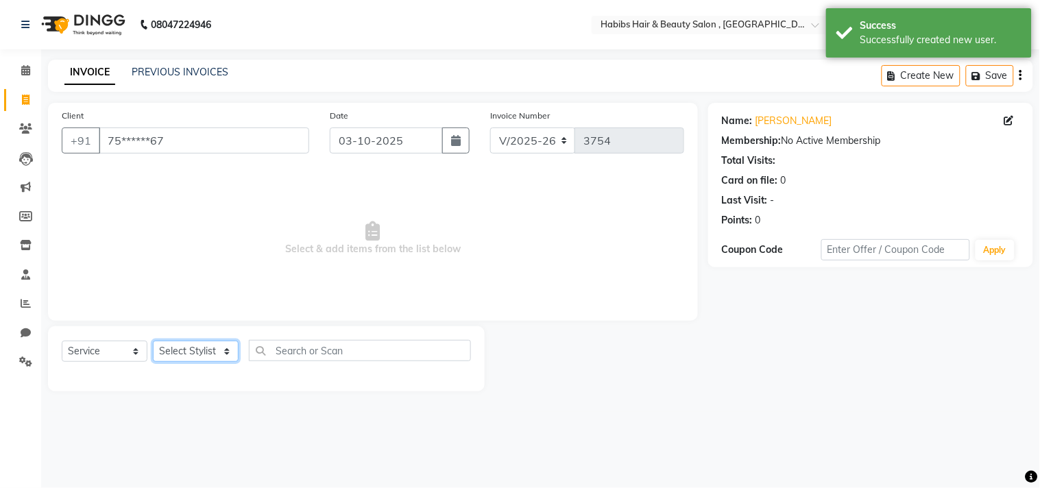
click at [207, 354] on select "Select Stylist [PERSON_NAME] Manager M M [PERSON_NAME] [PERSON_NAME] Reshma [PE…" at bounding box center [196, 351] width 86 height 21
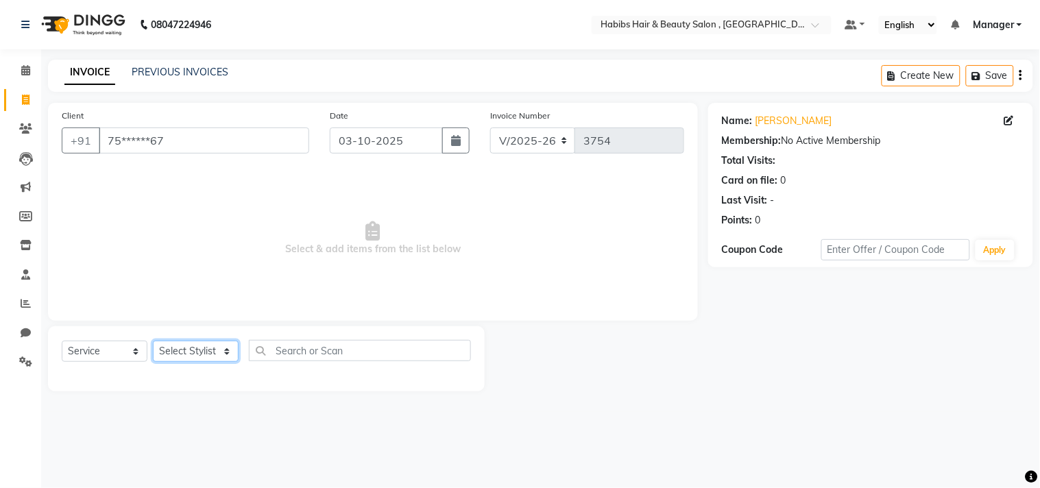
select select "29955"
click at [153, 341] on select "Select Stylist [PERSON_NAME] Manager M M [PERSON_NAME] [PERSON_NAME] Reshma [PE…" at bounding box center [196, 351] width 86 height 21
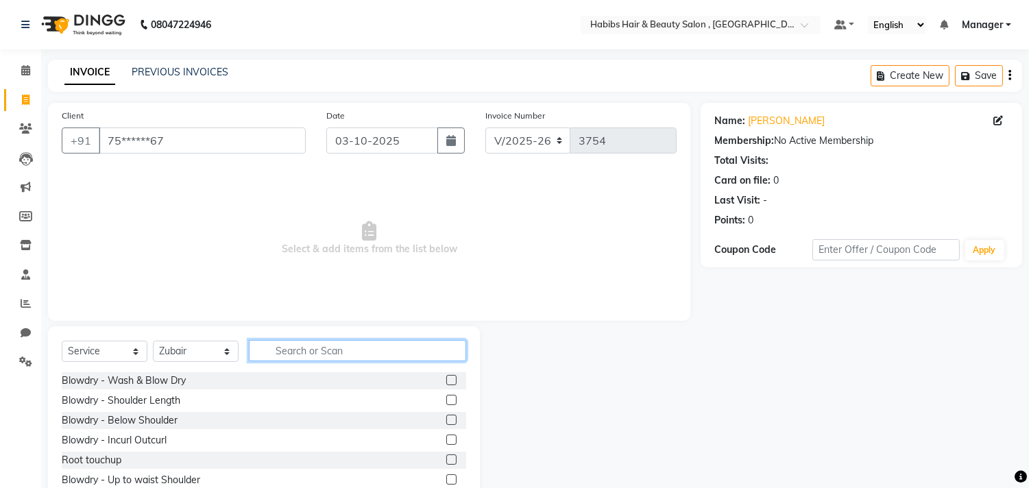
click at [300, 343] on input "text" at bounding box center [357, 350] width 217 height 21
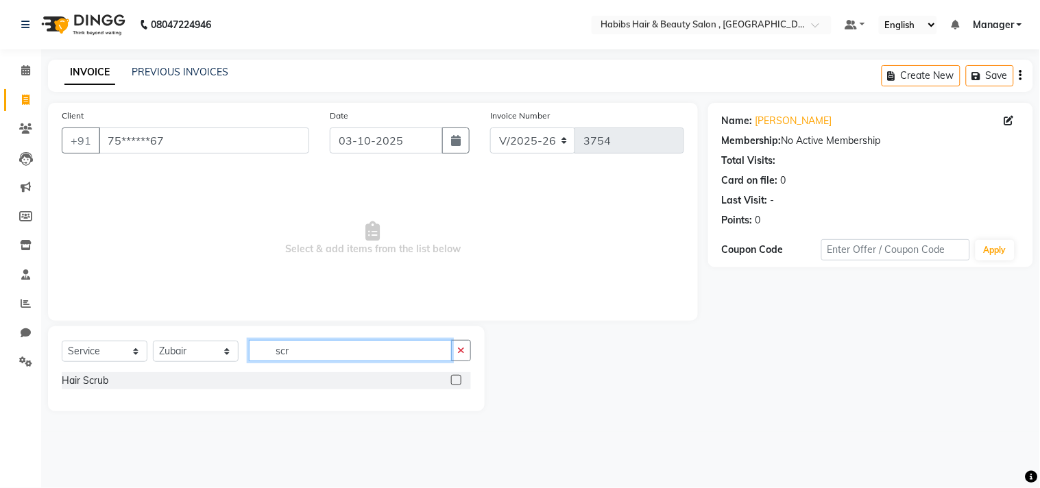
type input "scr"
click at [451, 376] on label at bounding box center [456, 380] width 10 height 10
click at [451, 376] on input "checkbox" at bounding box center [455, 380] width 9 height 9
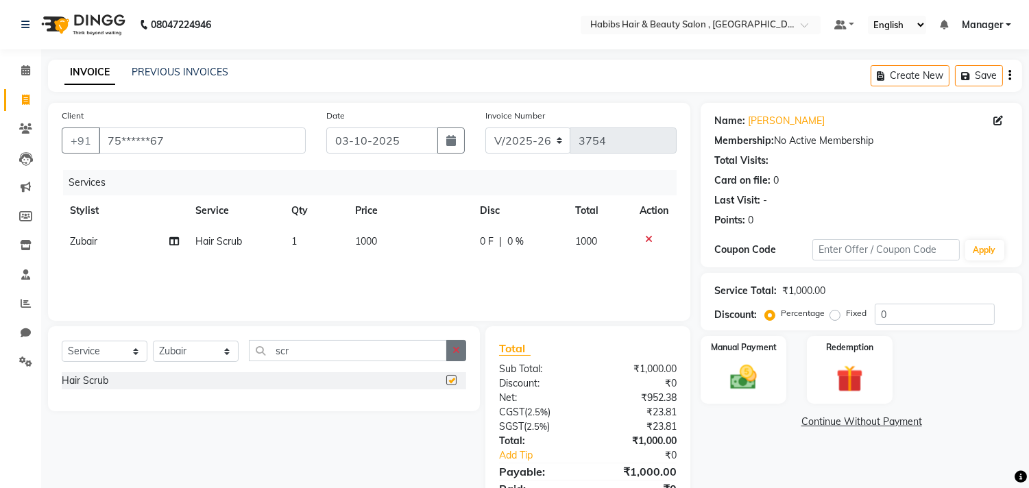
checkbox input "false"
click at [404, 239] on td "1000" at bounding box center [409, 241] width 125 height 31
select select "29955"
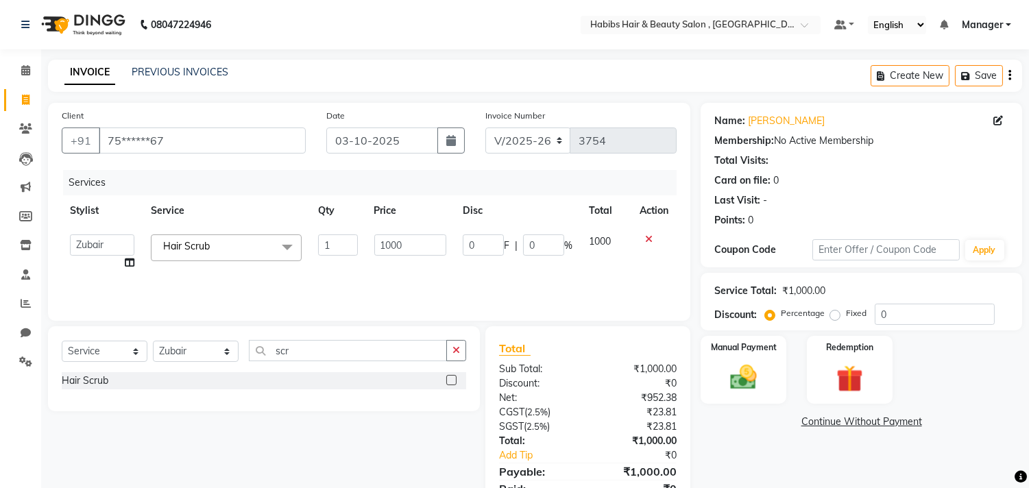
click at [404, 239] on input "1000" at bounding box center [410, 244] width 72 height 21
type input "1100"
click at [459, 356] on button "button" at bounding box center [456, 350] width 20 height 21
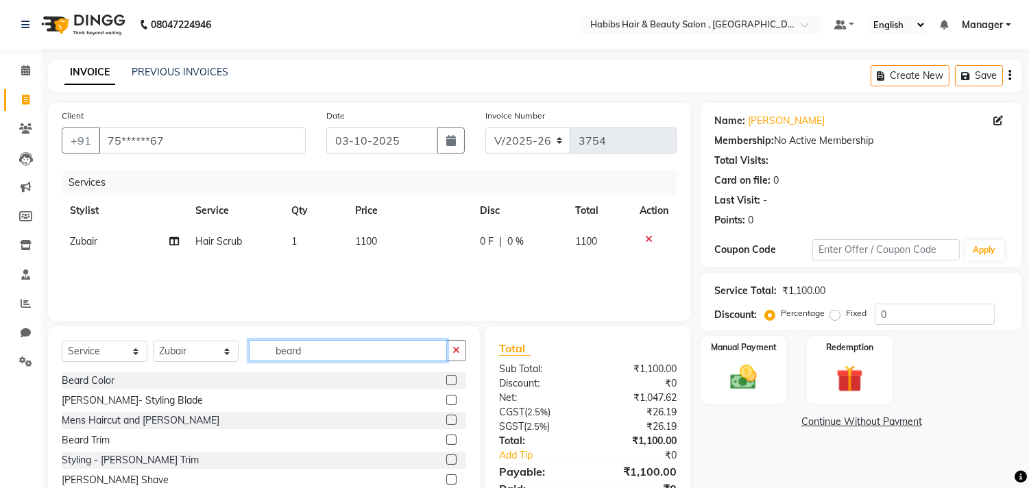
type input "beard"
click at [446, 437] on label at bounding box center [451, 440] width 10 height 10
click at [446, 437] on input "checkbox" at bounding box center [450, 440] width 9 height 9
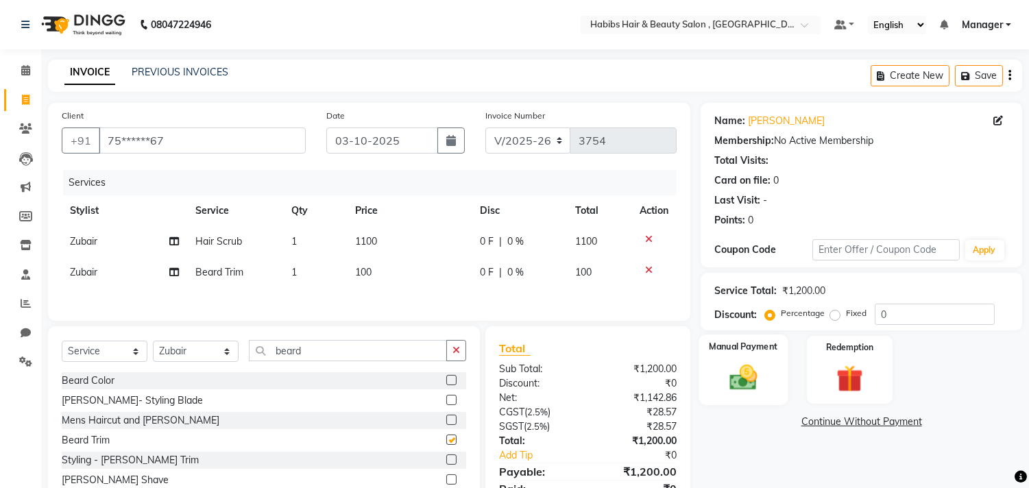
checkbox input "false"
click at [712, 372] on div "Manual Payment" at bounding box center [743, 370] width 89 height 70
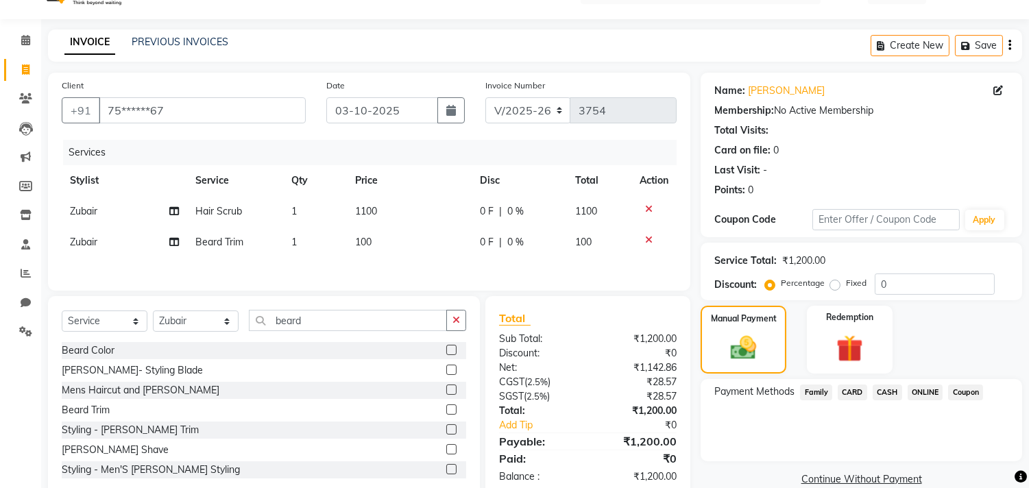
scroll to position [64, 0]
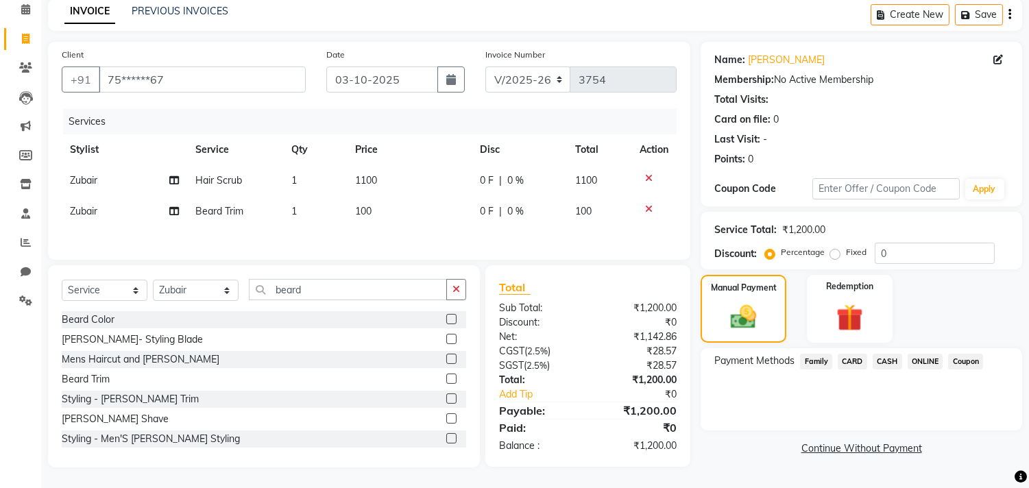
click at [919, 354] on span "ONLINE" at bounding box center [926, 362] width 36 height 16
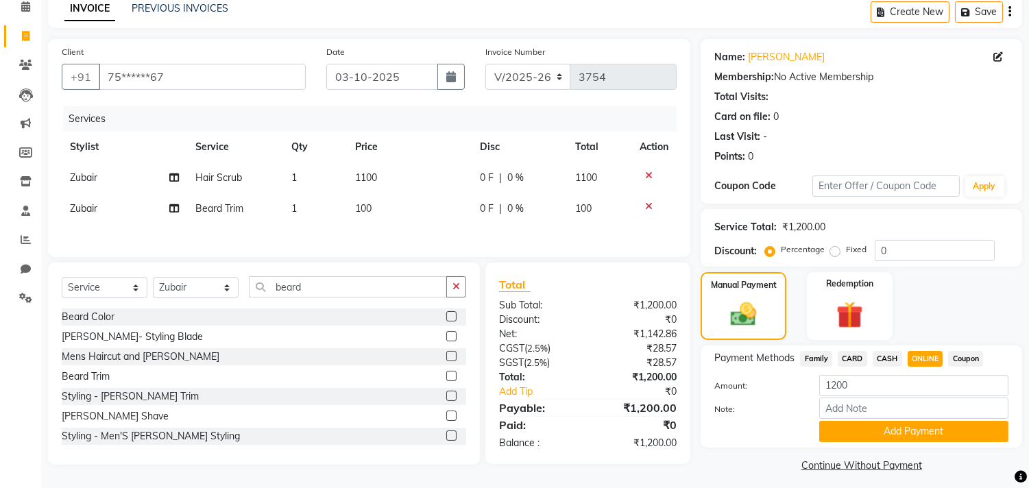
click at [885, 354] on span "CASH" at bounding box center [887, 359] width 29 height 16
click at [888, 433] on button "Add Payment" at bounding box center [913, 431] width 189 height 21
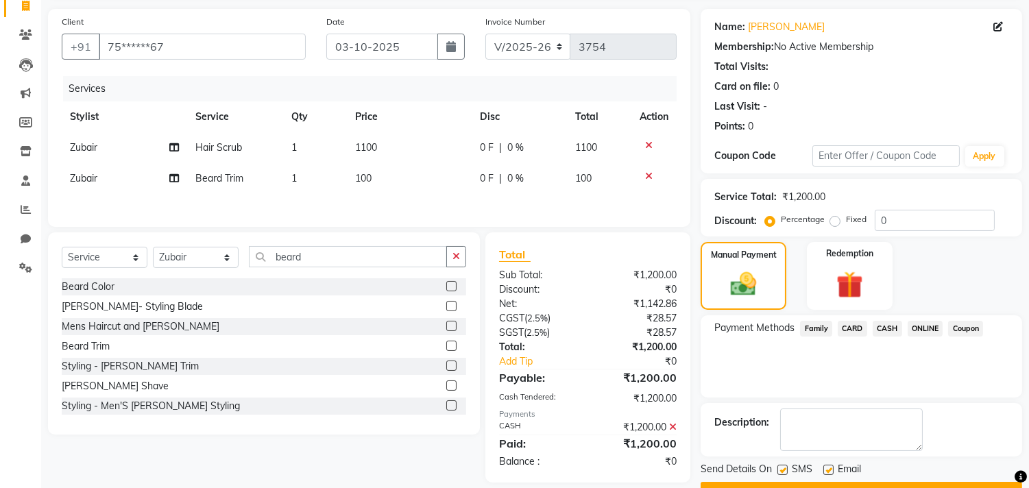
scroll to position [128, 0]
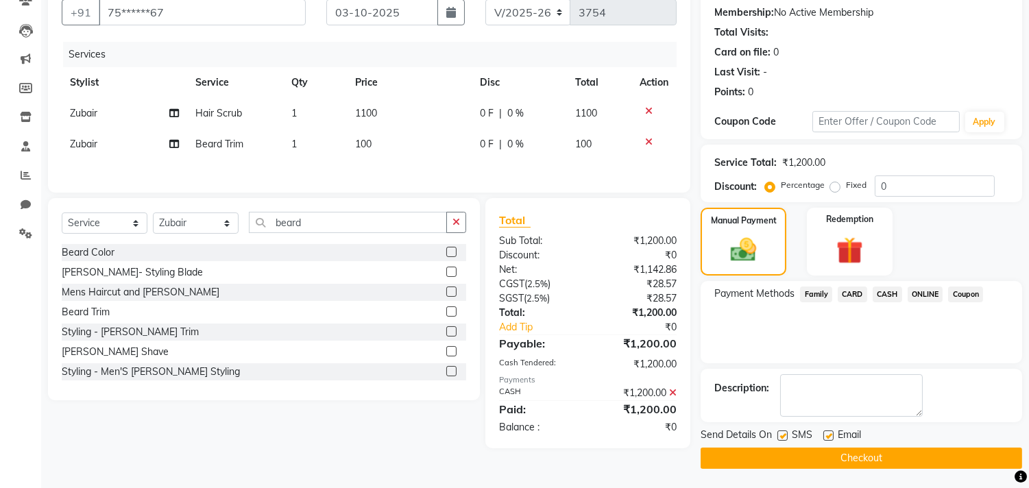
click at [886, 451] on button "Checkout" at bounding box center [862, 458] width 322 height 21
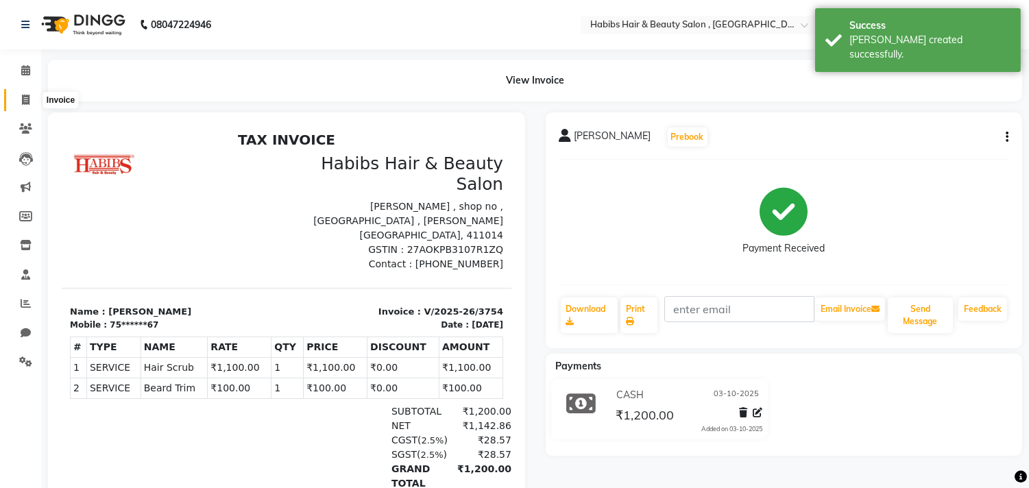
click at [22, 101] on icon at bounding box center [26, 100] width 8 height 10
select select "service"
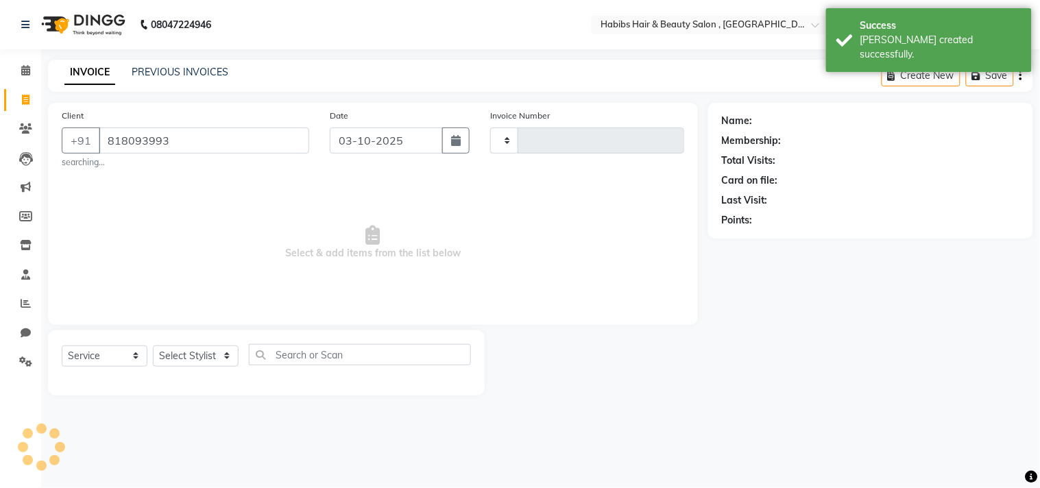
type input "8180939934"
select select "4838"
type input "3755"
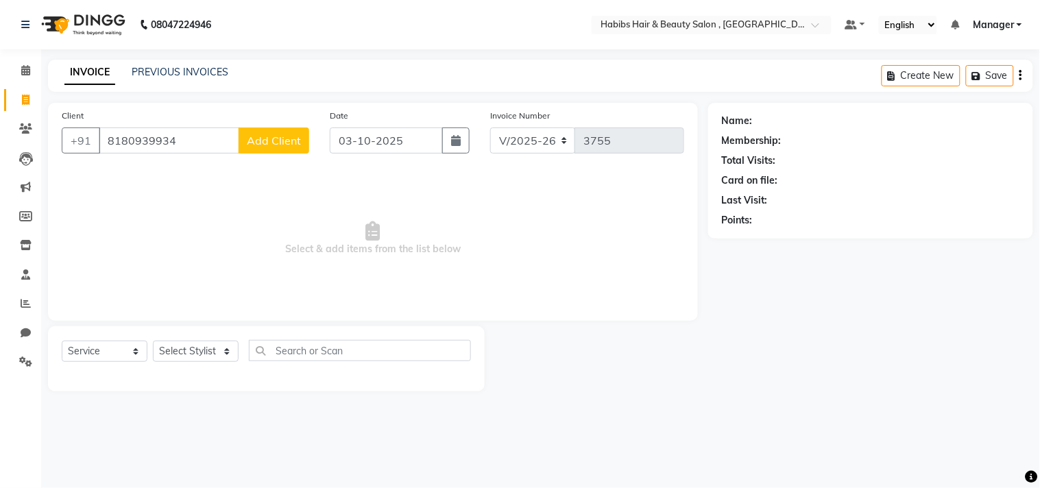
type input "8180939934"
click at [252, 136] on span "Add Client" at bounding box center [274, 141] width 54 height 14
select select
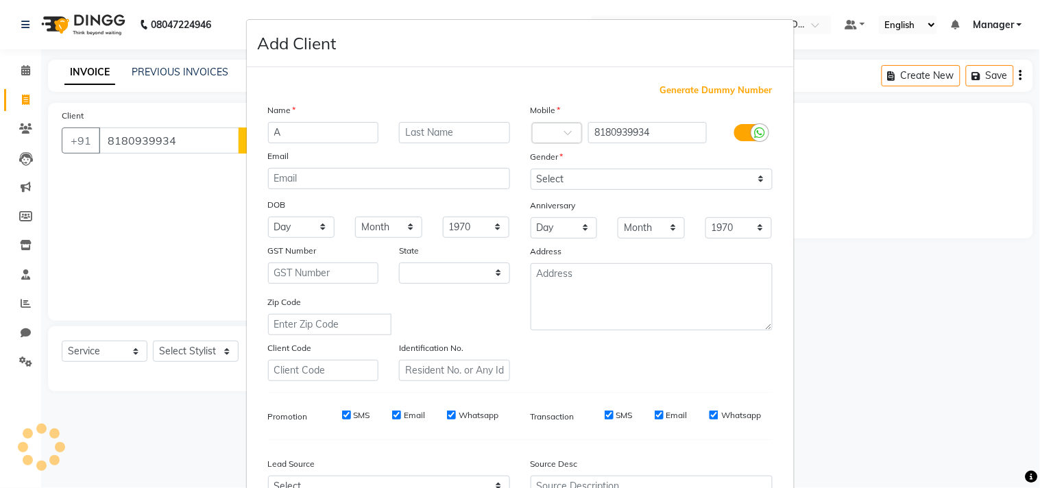
type input "Aa"
select select "22"
type input "[PERSON_NAME]"
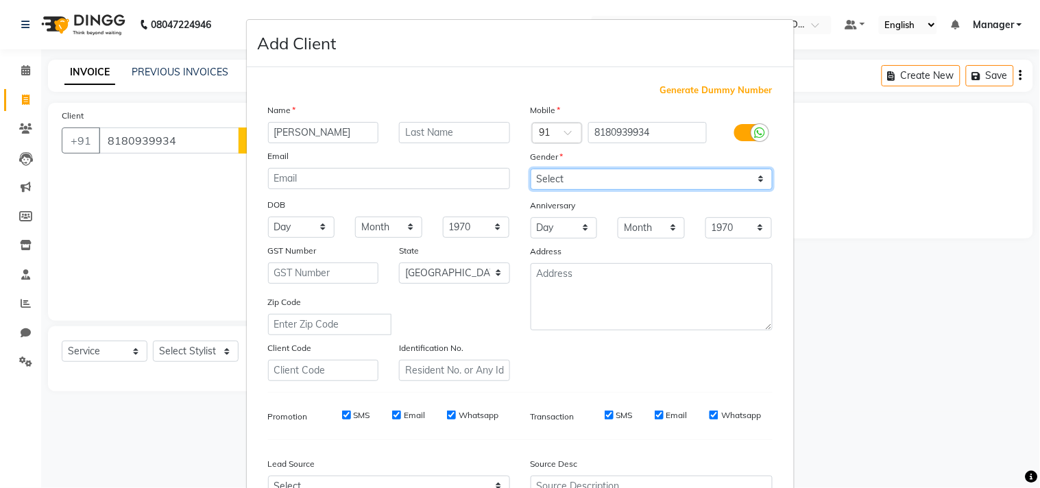
click at [668, 186] on select "Select [DEMOGRAPHIC_DATA] [DEMOGRAPHIC_DATA] Other Prefer Not To Say" at bounding box center [652, 179] width 242 height 21
click at [531, 169] on select "Select [DEMOGRAPHIC_DATA] [DEMOGRAPHIC_DATA] Other Prefer Not To Say" at bounding box center [652, 179] width 242 height 21
select select "[DEMOGRAPHIC_DATA]"
click at [694, 381] on div "Generate Dummy Number Name [PERSON_NAME] Email DOB Day 01 02 03 04 05 06 07 08 …" at bounding box center [520, 316] width 525 height 464
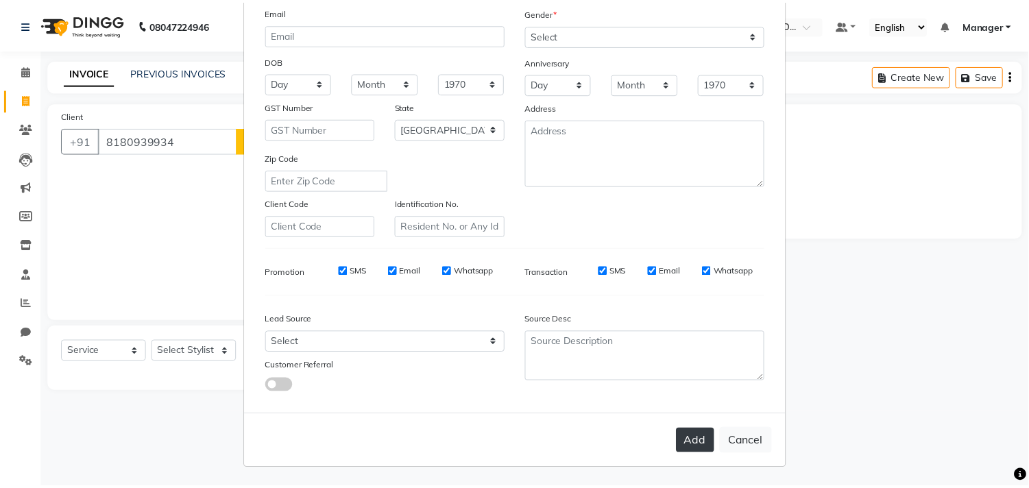
scroll to position [145, 0]
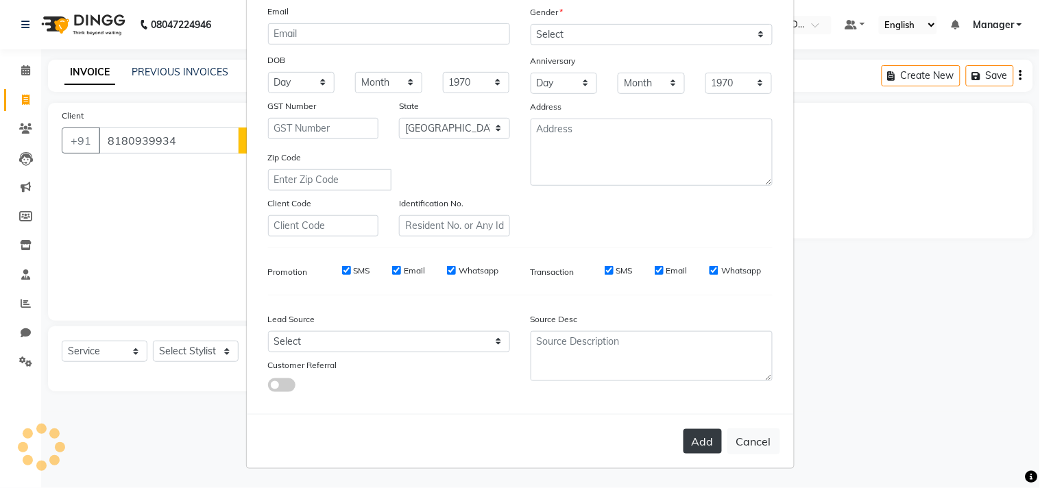
click at [694, 441] on button "Add" at bounding box center [702, 441] width 38 height 25
click at [204, 347] on ngb-modal-window "Add Client Generate Dummy Number Name [PERSON_NAME] Email DOB Day 01 02 03 04 0…" at bounding box center [520, 244] width 1040 height 488
type input "81******34"
select select
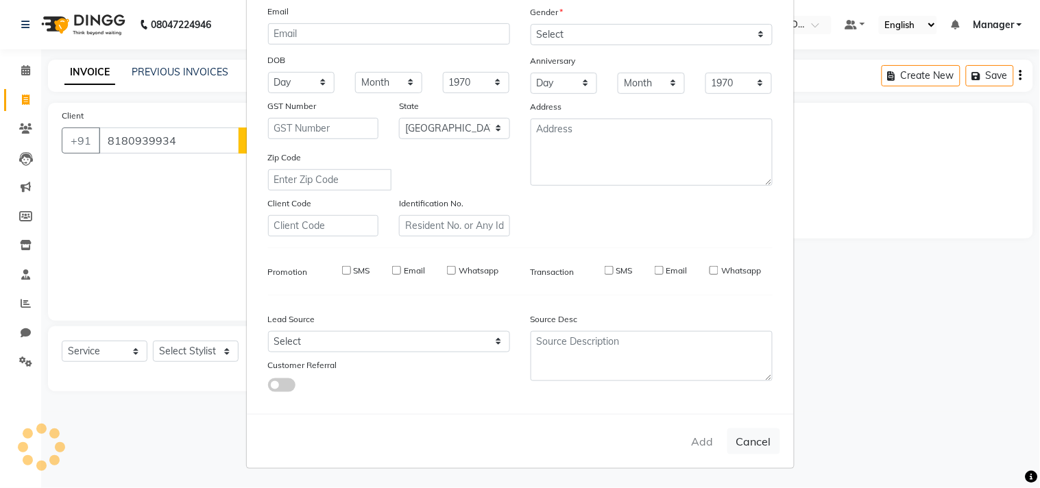
select select
select select "null"
select select
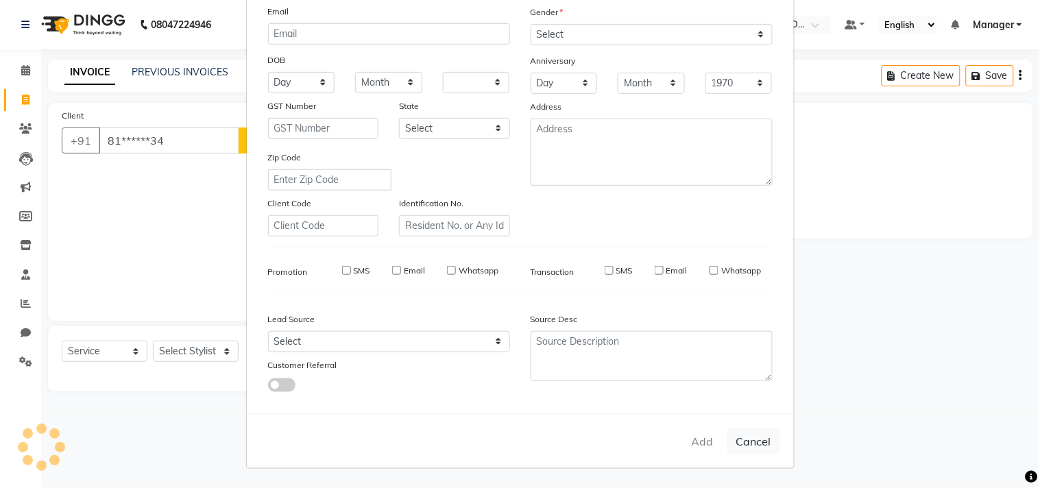
select select
checkbox input "false"
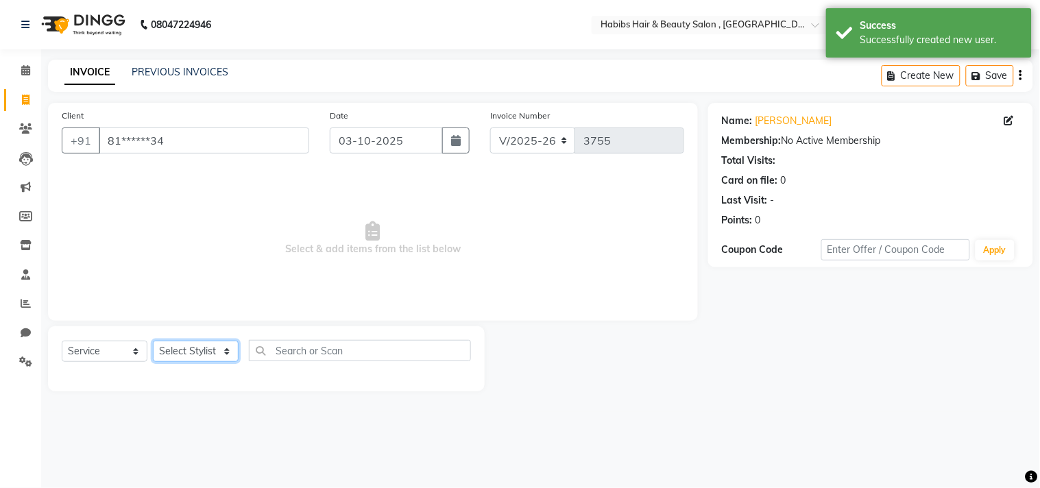
click at [204, 347] on select "Select Stylist [PERSON_NAME] Manager M M [PERSON_NAME] [PERSON_NAME] Reshma [PE…" at bounding box center [196, 351] width 86 height 21
select select "68759"
click at [153, 341] on select "Select Stylist [PERSON_NAME] Manager M M [PERSON_NAME] [PERSON_NAME] Reshma [PE…" at bounding box center [196, 351] width 86 height 21
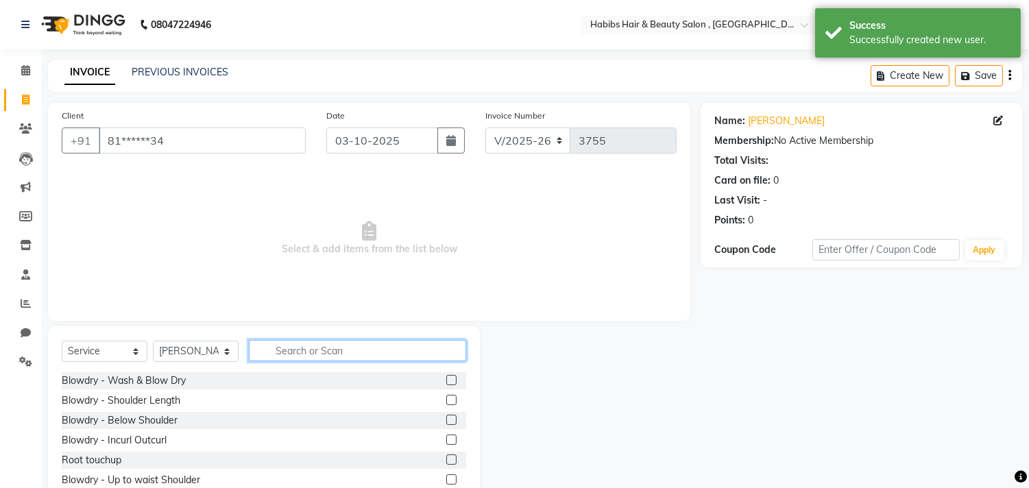
click at [326, 344] on input "text" at bounding box center [357, 350] width 217 height 21
type input "hairc"
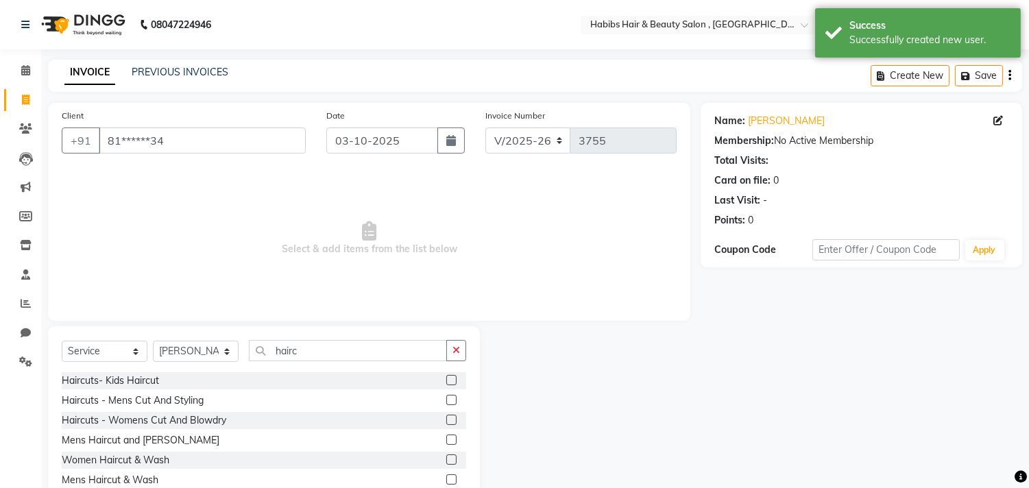
click at [450, 400] on label at bounding box center [451, 400] width 10 height 10
click at [450, 400] on input "checkbox" at bounding box center [450, 400] width 9 height 9
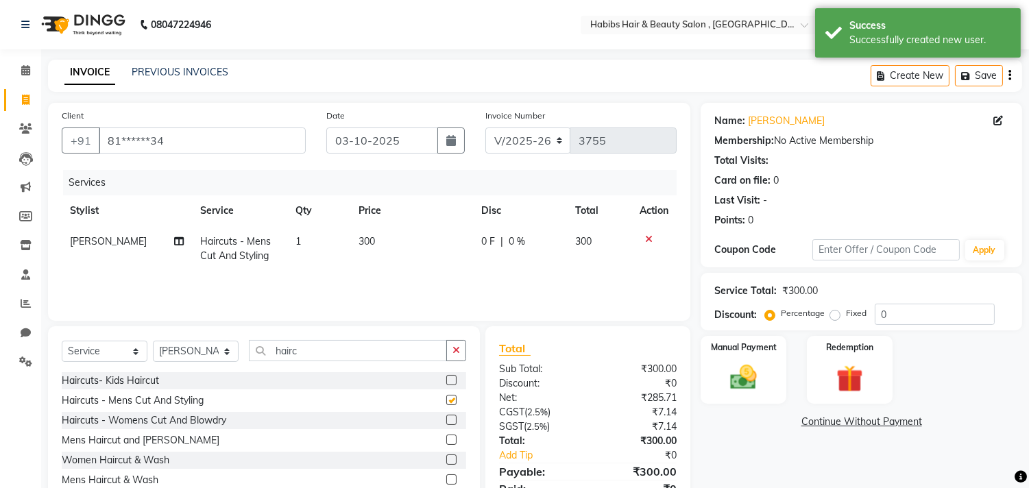
checkbox input "false"
click at [217, 356] on select "Select Stylist [PERSON_NAME] Manager M M [PERSON_NAME] [PERSON_NAME] Reshma [PE…" at bounding box center [196, 351] width 86 height 21
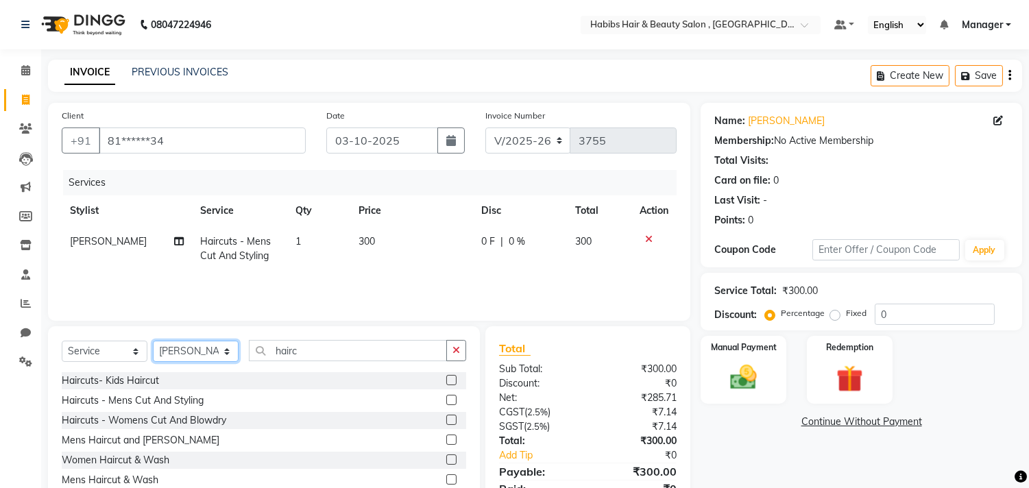
select select "89351"
click at [153, 341] on select "Select Stylist [PERSON_NAME] Manager M M [PERSON_NAME] [PERSON_NAME] Reshma [PE…" at bounding box center [196, 351] width 86 height 21
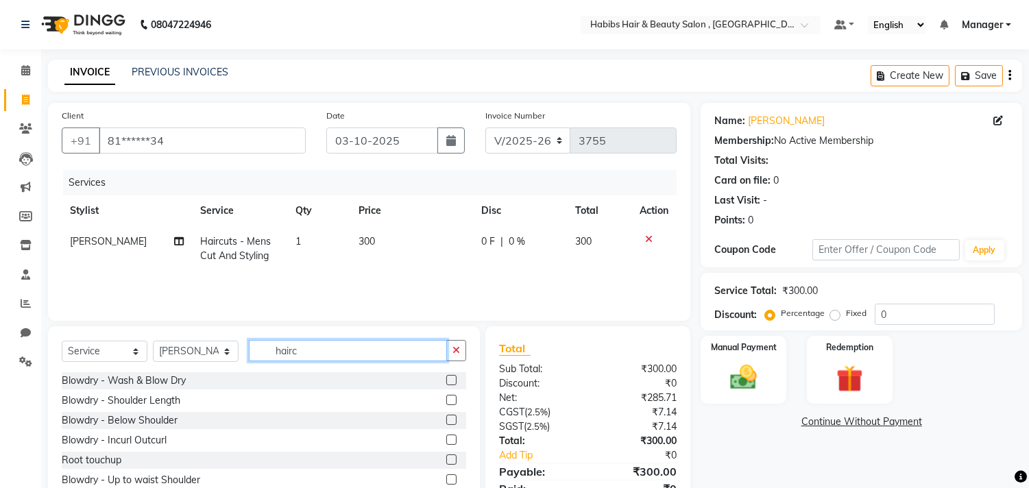
click at [354, 356] on input "hairc" at bounding box center [348, 350] width 198 height 21
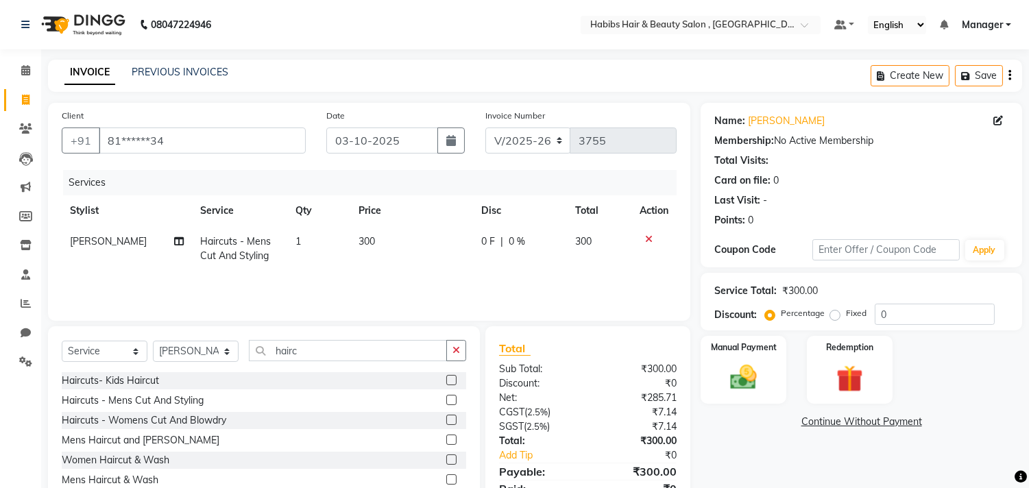
click at [448, 419] on label at bounding box center [451, 420] width 10 height 10
click at [448, 419] on input "checkbox" at bounding box center [450, 420] width 9 height 9
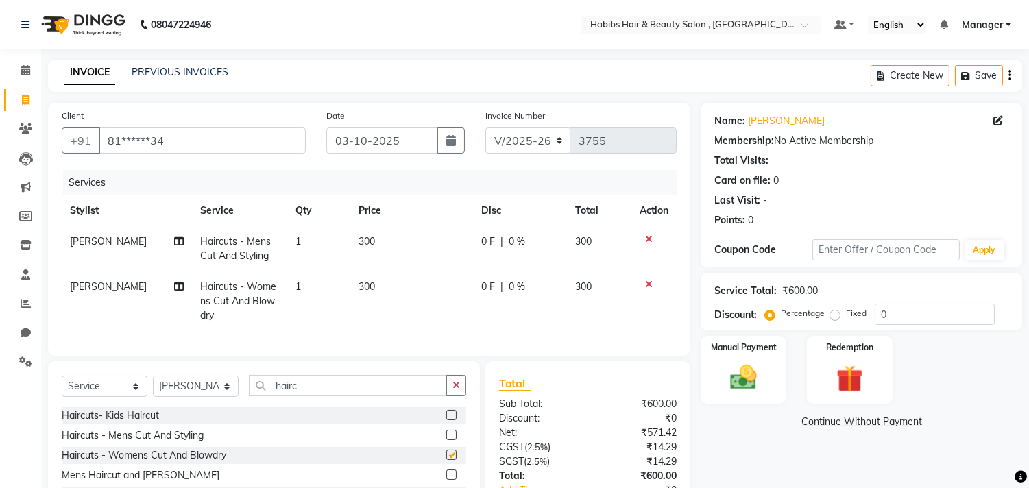
checkbox input "false"
click at [762, 385] on img at bounding box center [743, 378] width 45 height 32
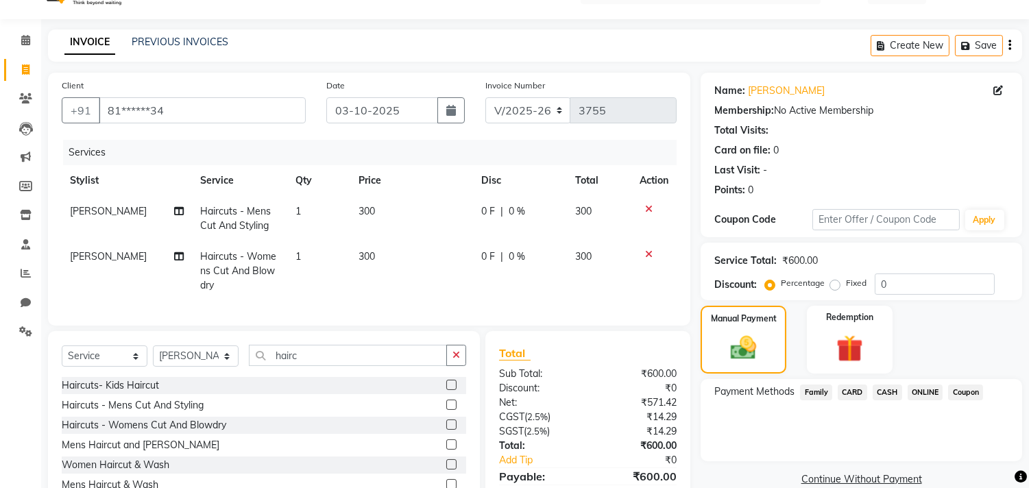
scroll to position [106, 0]
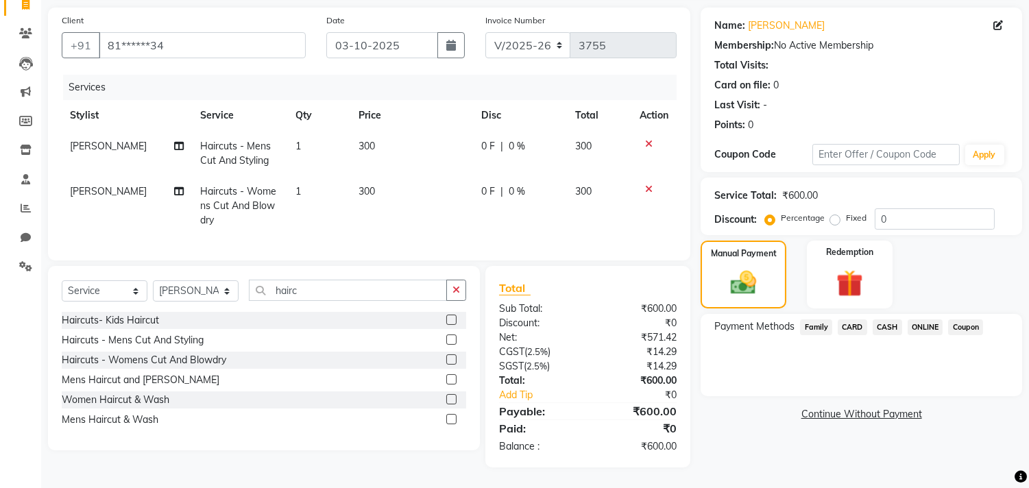
click at [934, 319] on span "ONLINE" at bounding box center [926, 327] width 36 height 16
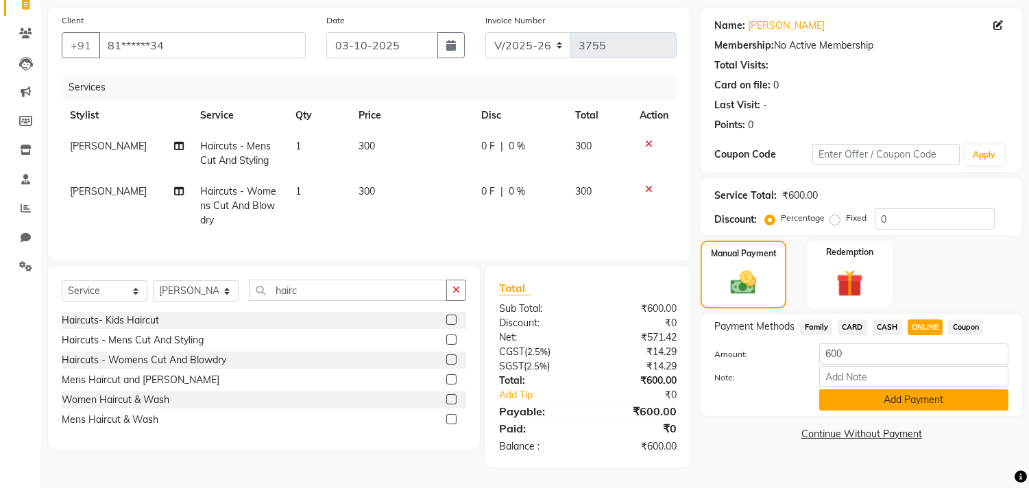
click at [902, 389] on button "Add Payment" at bounding box center [913, 399] width 189 height 21
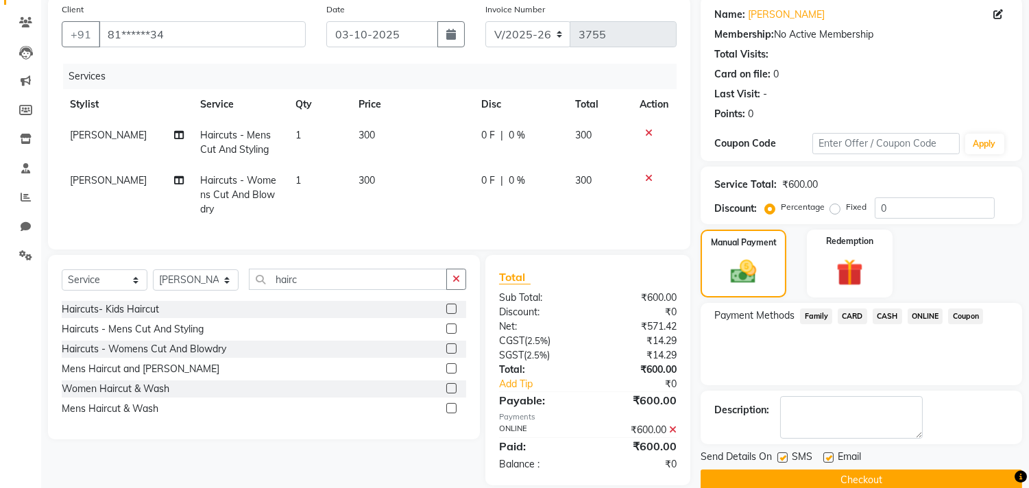
scroll to position [135, 0]
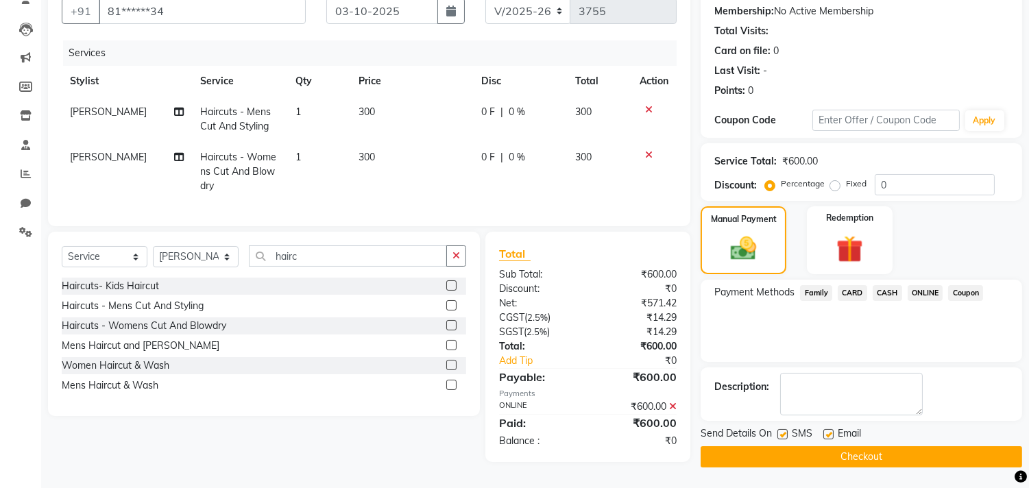
click at [880, 446] on button "Checkout" at bounding box center [862, 456] width 322 height 21
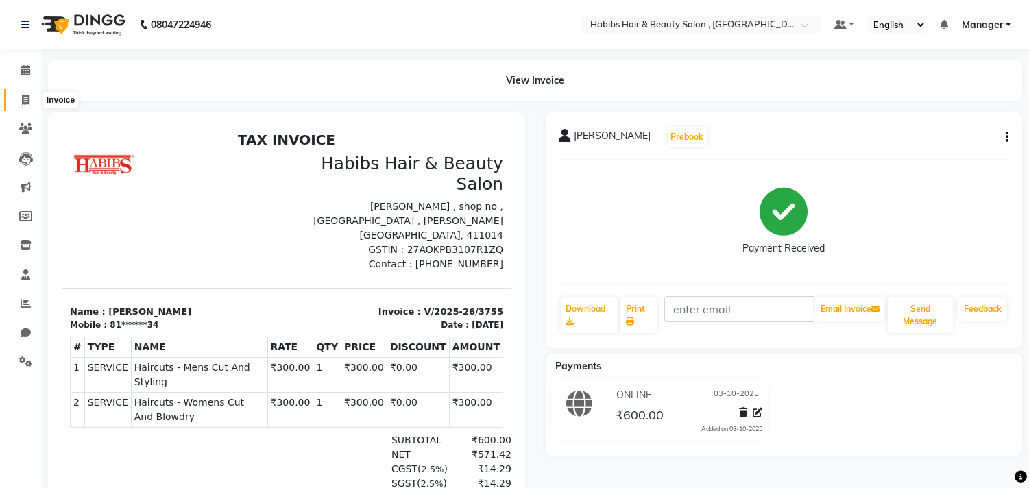
click at [30, 98] on span at bounding box center [26, 101] width 24 height 16
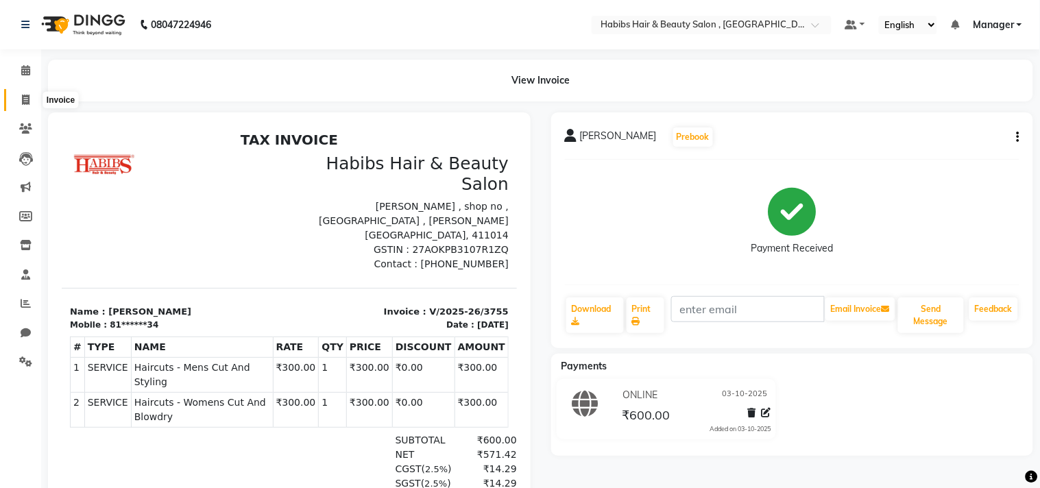
select select "service"
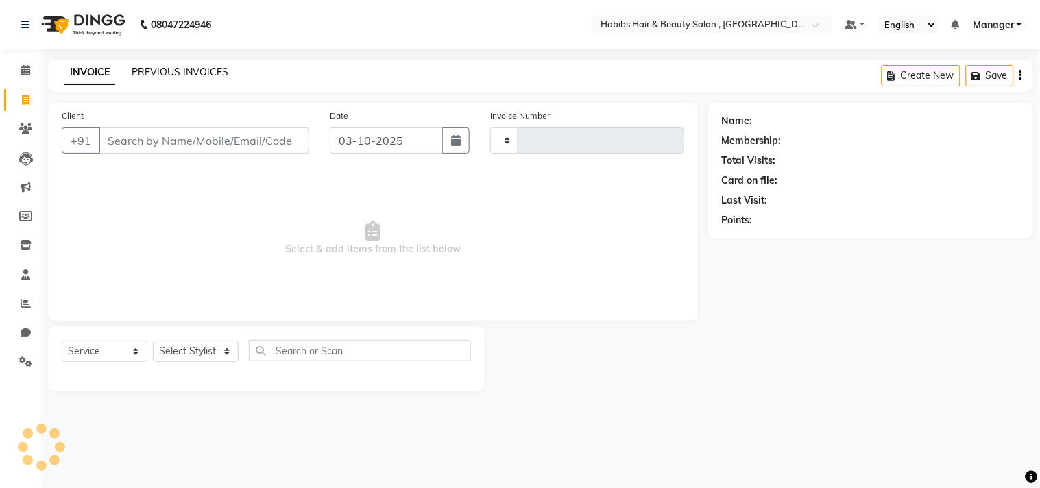
type input "3756"
select select "4838"
click at [153, 75] on link "PREVIOUS INVOICES" at bounding box center [180, 72] width 97 height 12
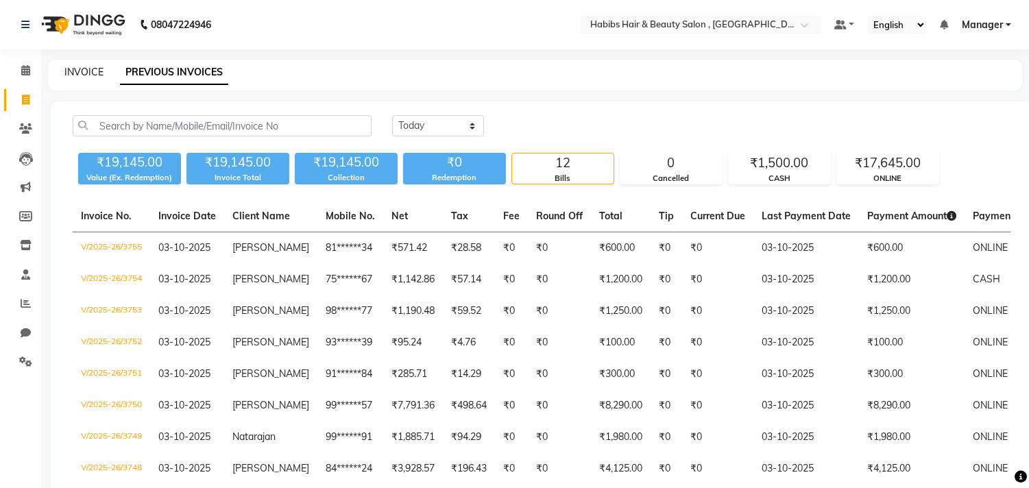
click at [96, 75] on link "INVOICE" at bounding box center [83, 72] width 39 height 12
select select "service"
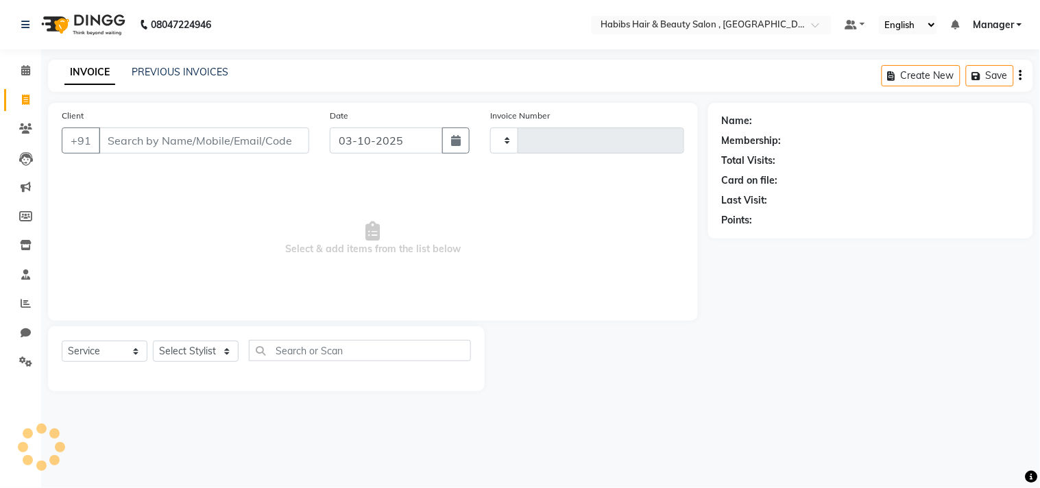
type input "3756"
select select "4838"
click at [166, 72] on link "PREVIOUS INVOICES" at bounding box center [180, 72] width 97 height 12
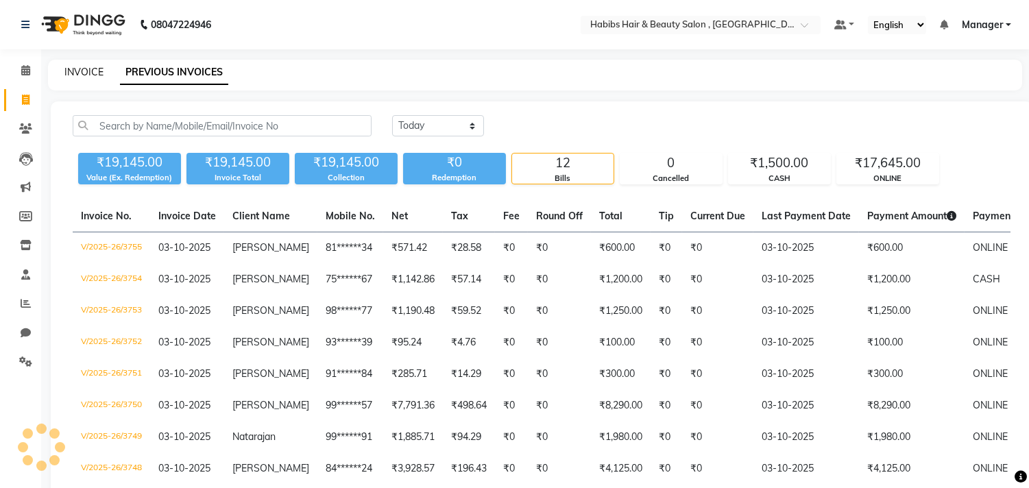
click at [101, 69] on link "INVOICE" at bounding box center [83, 72] width 39 height 12
select select "service"
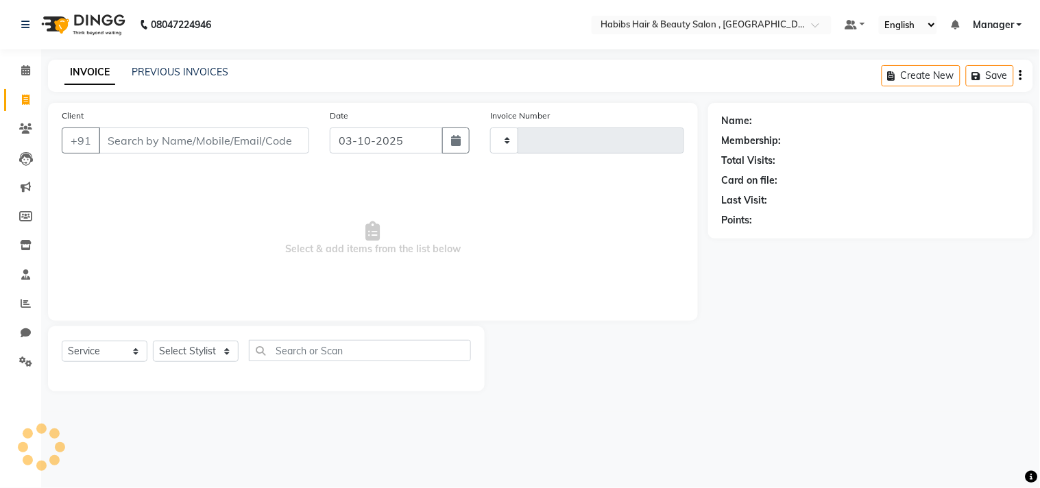
type input "3756"
select select "4838"
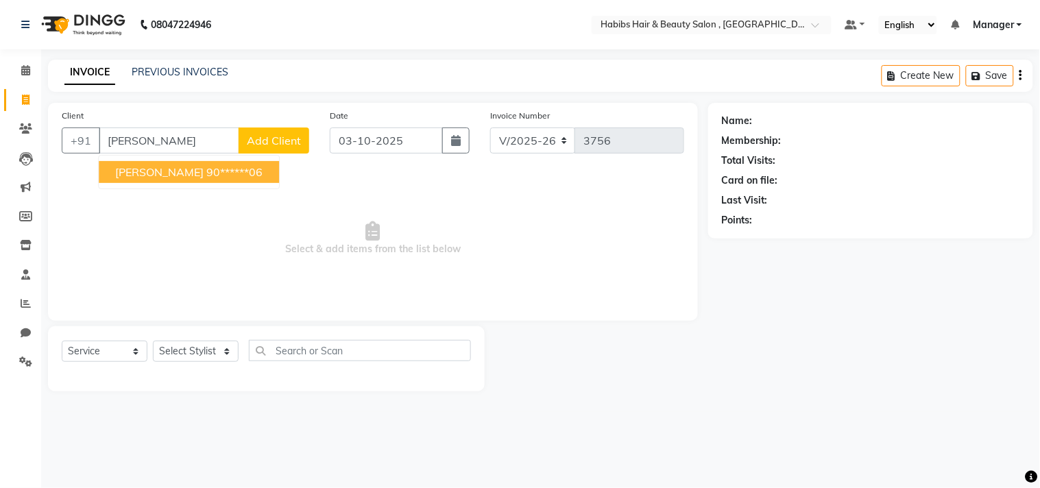
click at [206, 173] on ngb-highlight "90******06" at bounding box center [234, 172] width 56 height 14
type input "90******06"
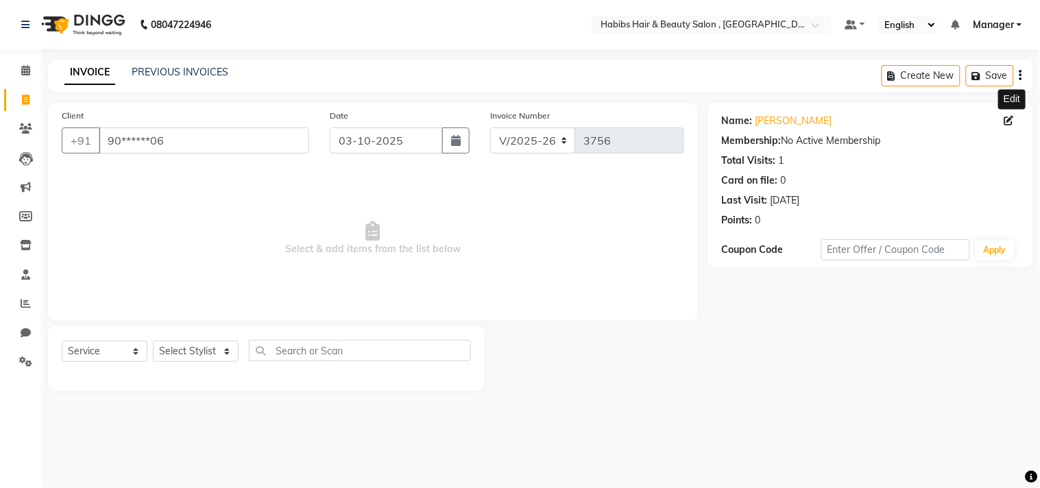
click at [1012, 122] on icon at bounding box center [1009, 121] width 10 height 10
select select "22"
select select "[DEMOGRAPHIC_DATA]"
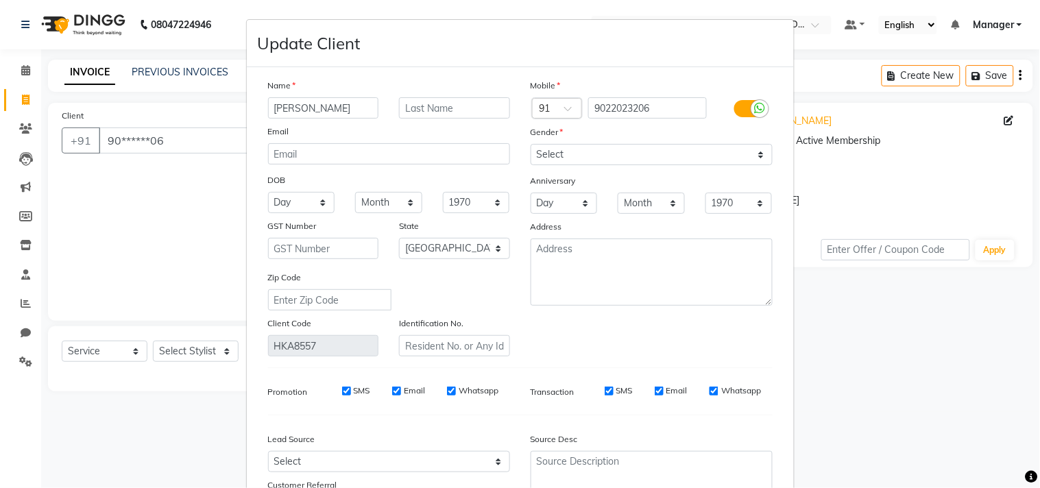
click at [867, 319] on ngb-modal-window "Update Client Name [GEOGRAPHIC_DATA] Email DOB Day 01 02 03 04 05 06 07 08 09 1…" at bounding box center [520, 244] width 1040 height 488
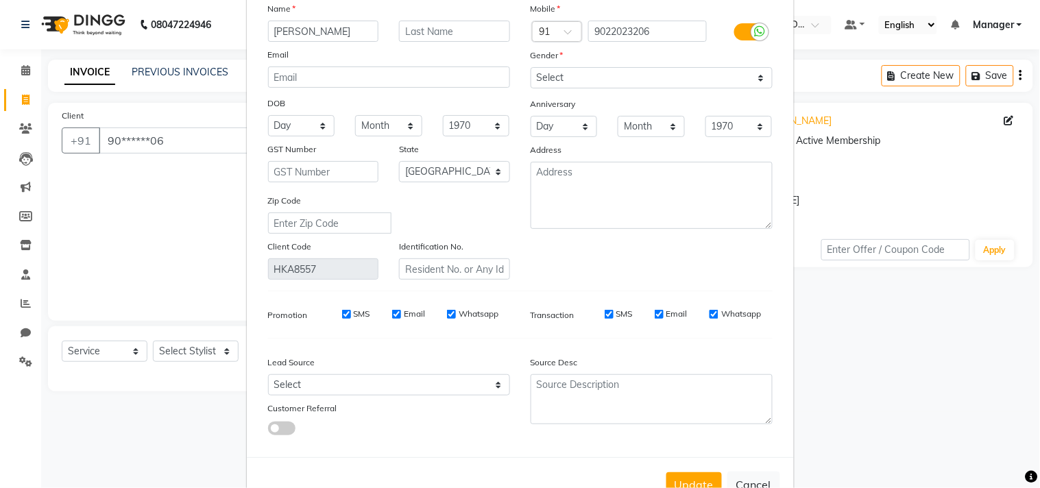
scroll to position [121, 0]
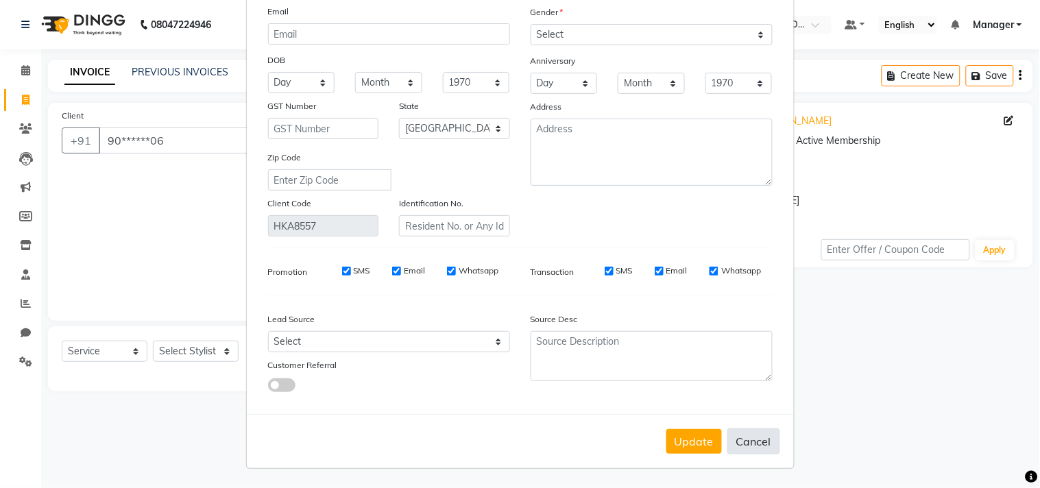
click at [752, 428] on button "Cancel" at bounding box center [753, 441] width 53 height 26
select select
select select "null"
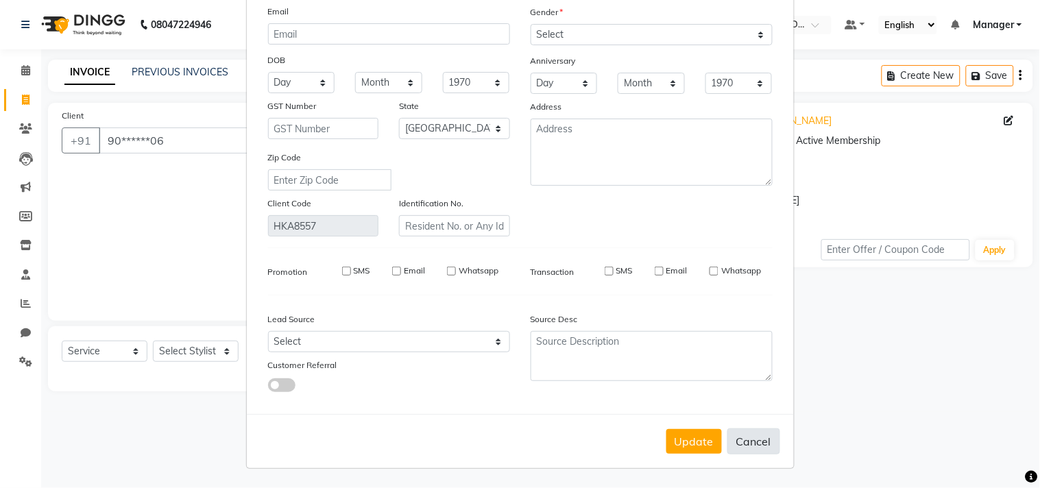
select select
checkbox input "false"
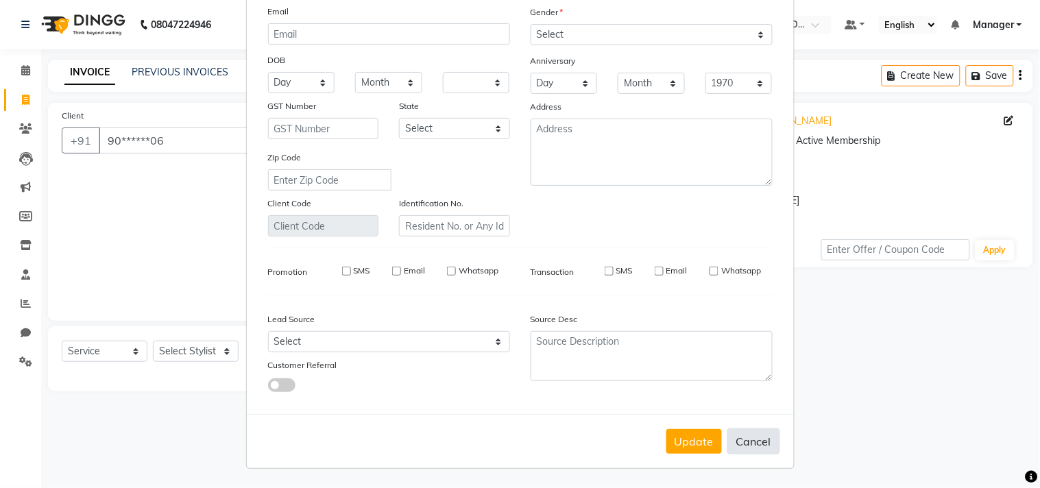
checkbox input "false"
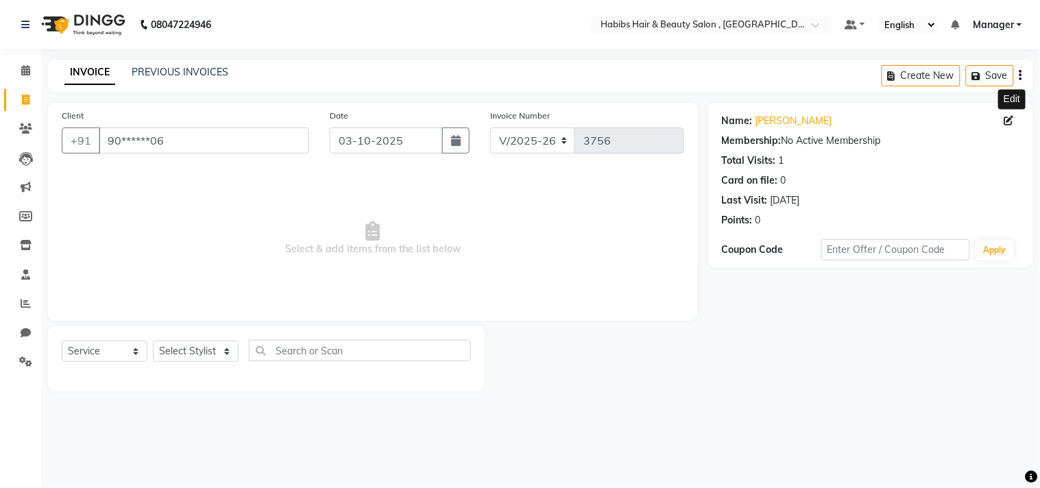
click at [1008, 119] on icon at bounding box center [1009, 121] width 10 height 10
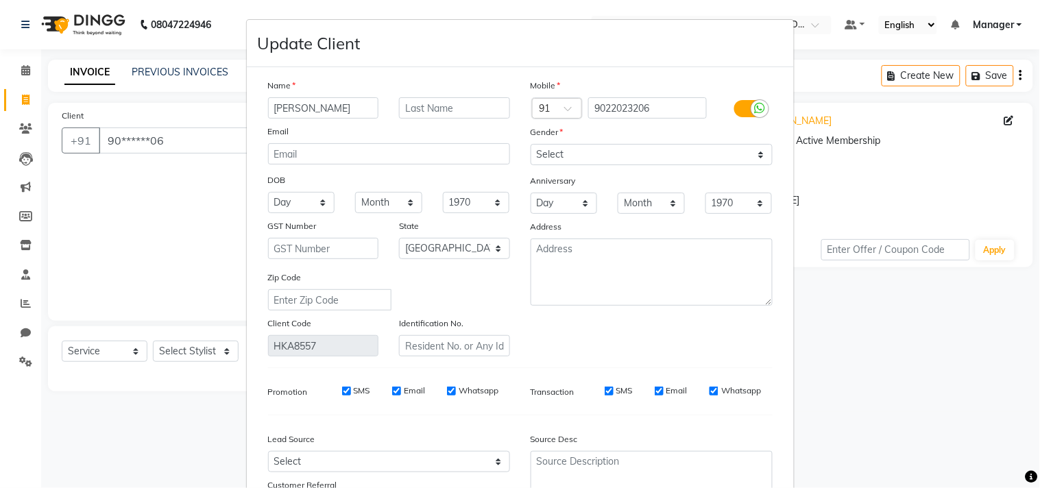
click at [746, 330] on div "Mobile Country Code × 91 9022023206 Gender Select [DEMOGRAPHIC_DATA] [DEMOGRAPH…" at bounding box center [651, 217] width 263 height 278
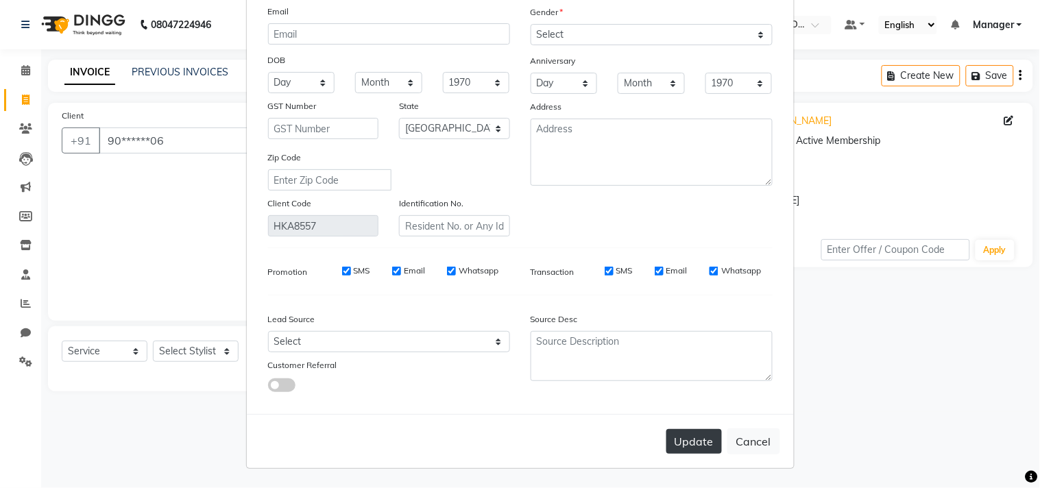
click at [670, 444] on button "Update" at bounding box center [694, 441] width 56 height 25
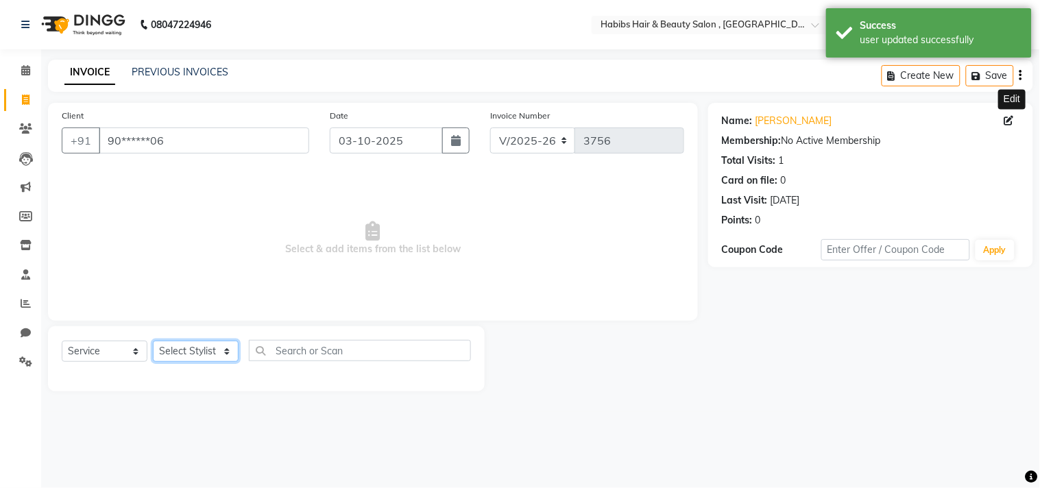
click at [215, 354] on select "Select Stylist [PERSON_NAME] Manager M M [PERSON_NAME] [PERSON_NAME] Reshma [PE…" at bounding box center [196, 351] width 86 height 21
click at [153, 341] on select "Select Stylist [PERSON_NAME] Manager M M [PERSON_NAME] [PERSON_NAME] Reshma [PE…" at bounding box center [196, 351] width 86 height 21
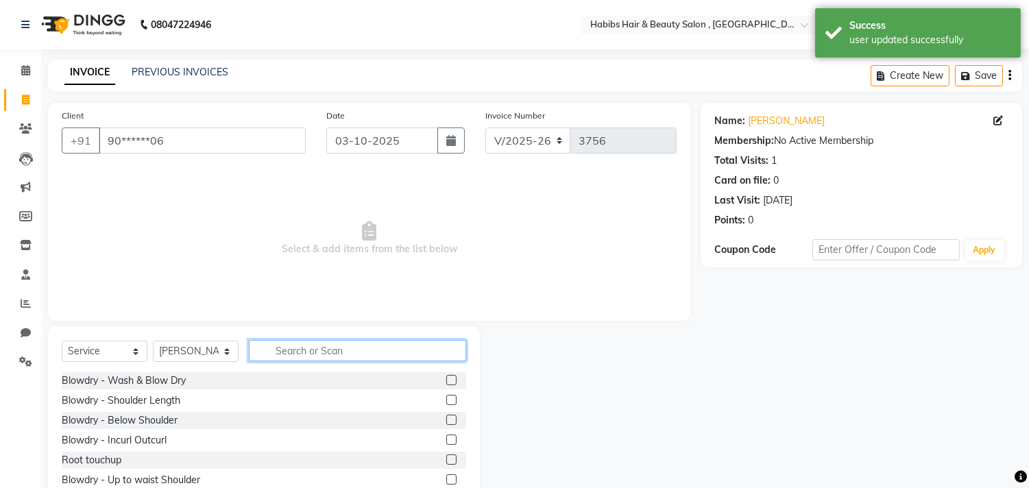
click at [314, 353] on input "text" at bounding box center [357, 350] width 217 height 21
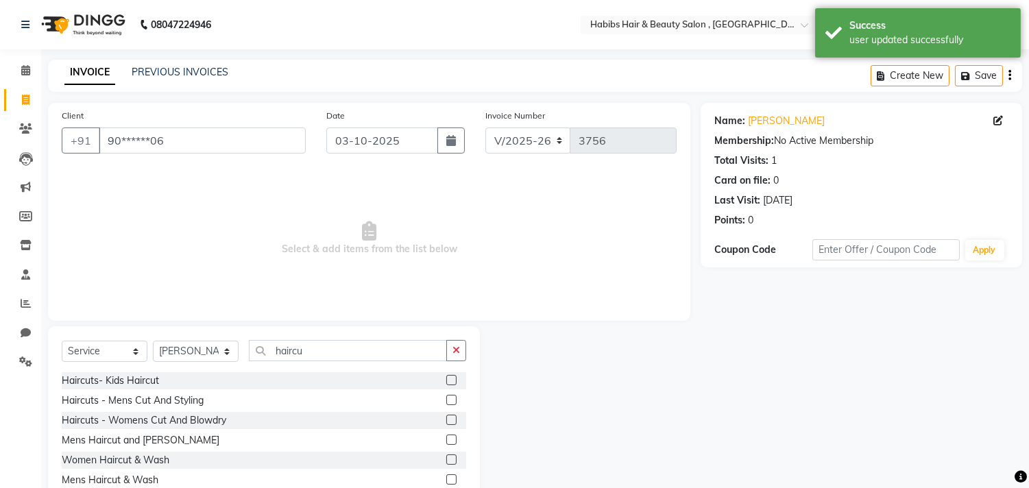
click at [448, 395] on label at bounding box center [451, 400] width 10 height 10
click at [448, 396] on input "checkbox" at bounding box center [450, 400] width 9 height 9
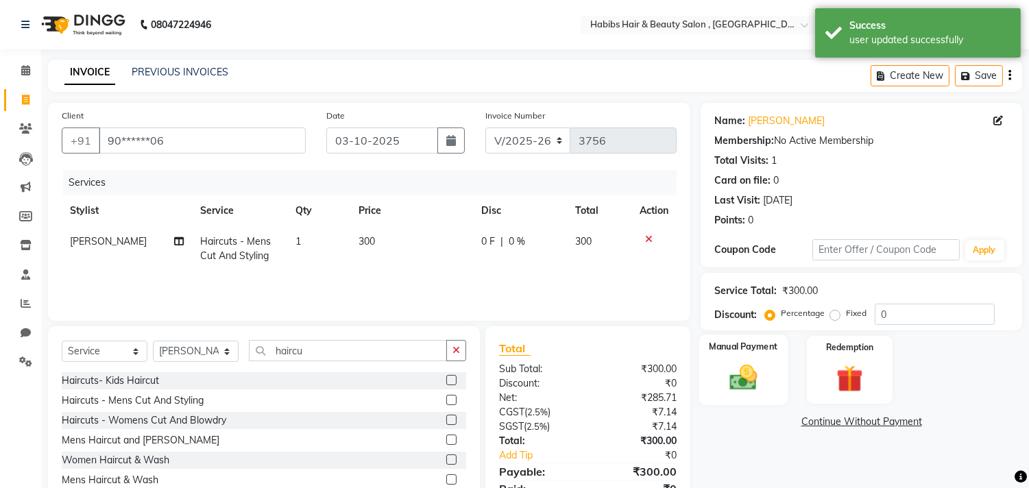
click at [755, 372] on img at bounding box center [743, 378] width 45 height 32
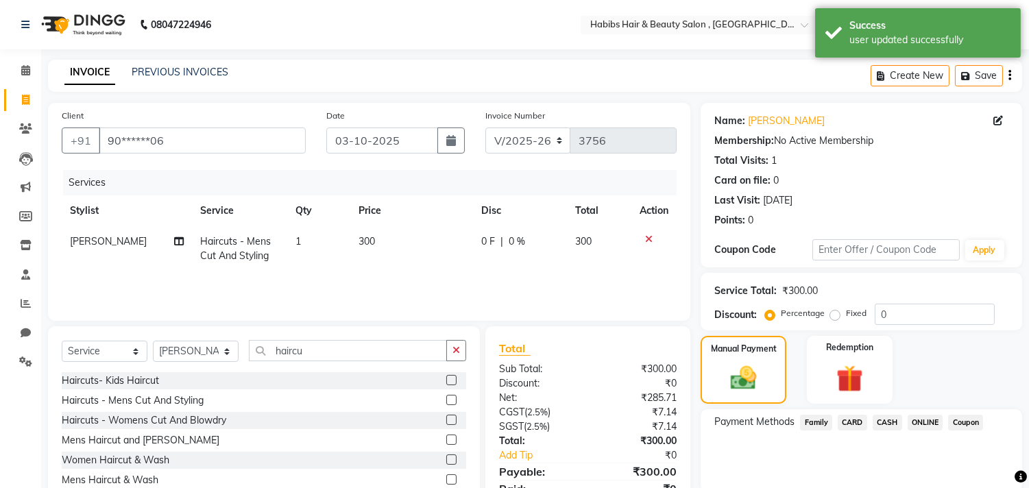
click at [920, 421] on span "ONLINE" at bounding box center [926, 423] width 36 height 16
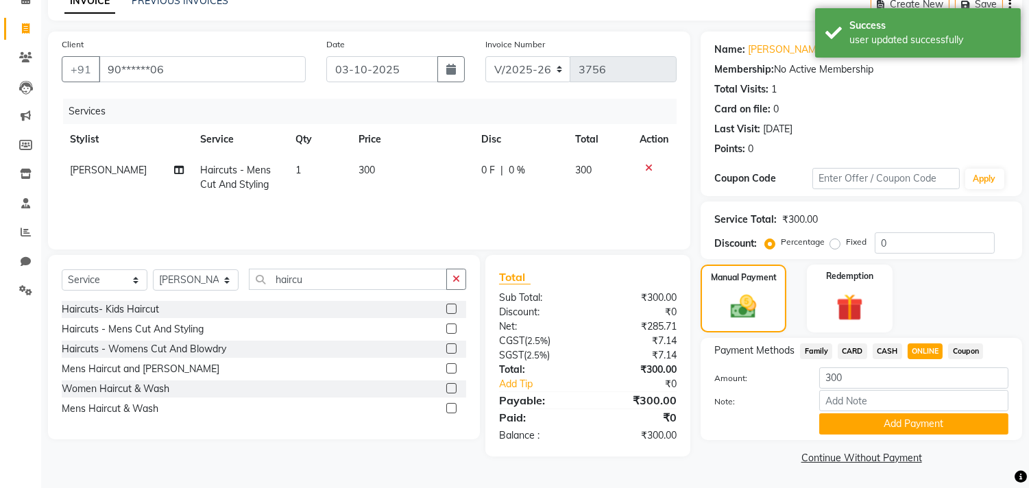
click at [920, 421] on button "Add Payment" at bounding box center [913, 423] width 189 height 21
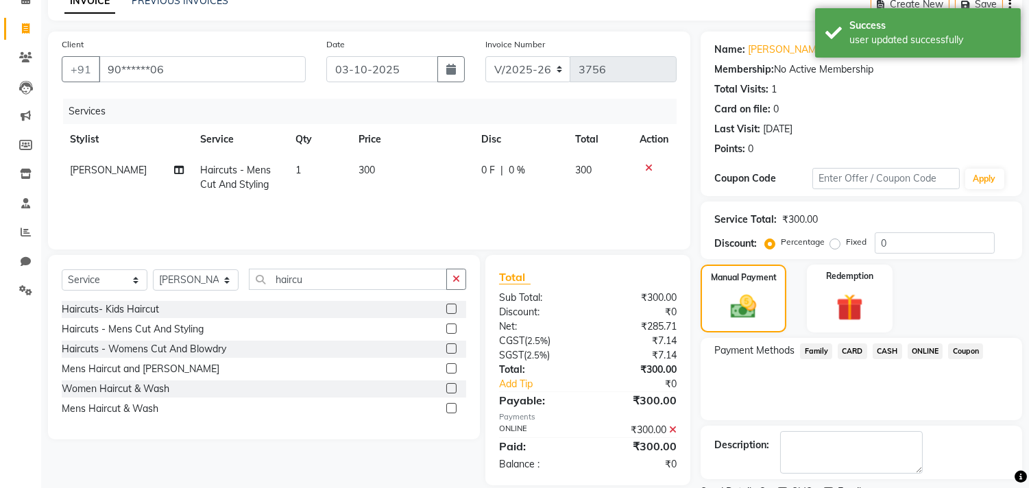
scroll to position [128, 0]
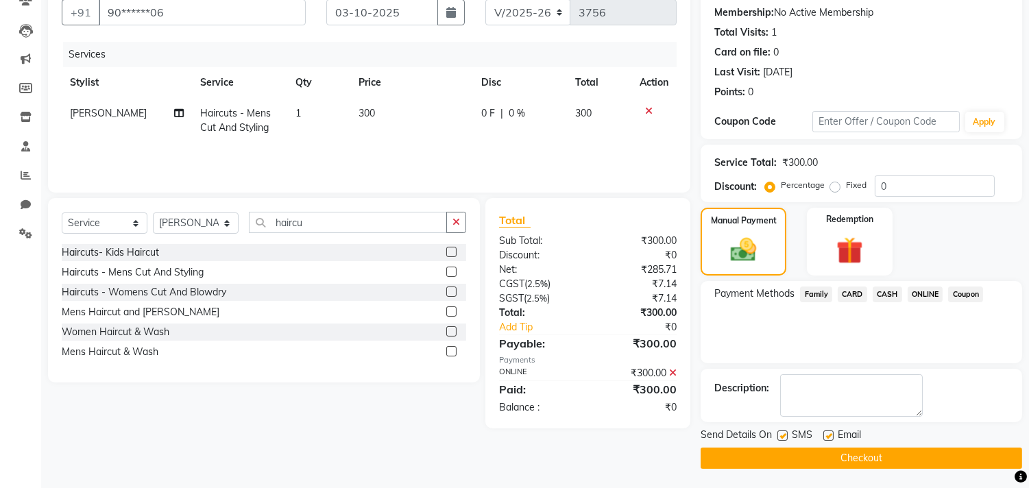
click at [912, 448] on button "Checkout" at bounding box center [862, 458] width 322 height 21
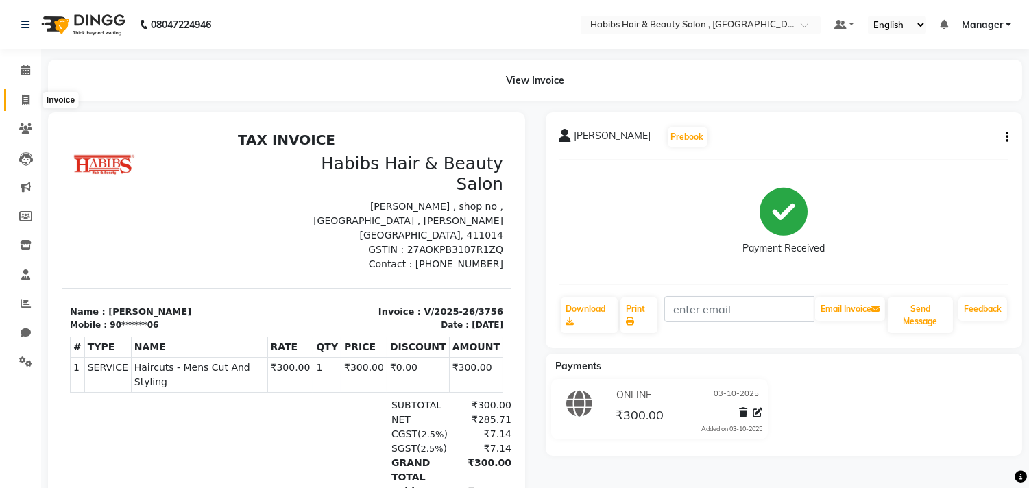
click at [31, 95] on span at bounding box center [26, 101] width 24 height 16
